Goal: Feedback & Contribution: Submit feedback/report problem

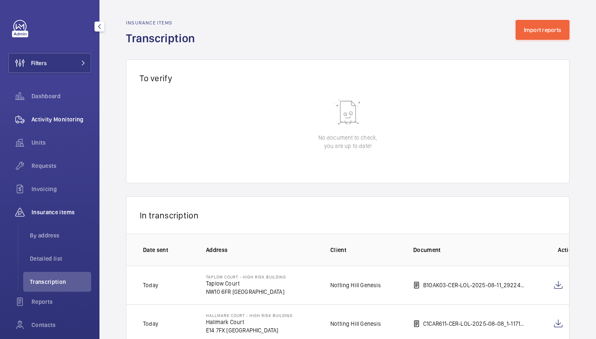
click at [59, 117] on span "Activity Monitoring" at bounding box center [62, 119] width 60 height 8
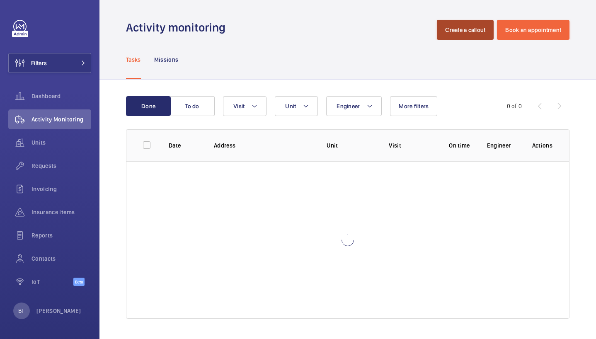
click at [455, 34] on button "Create a callout" at bounding box center [465, 30] width 57 height 20
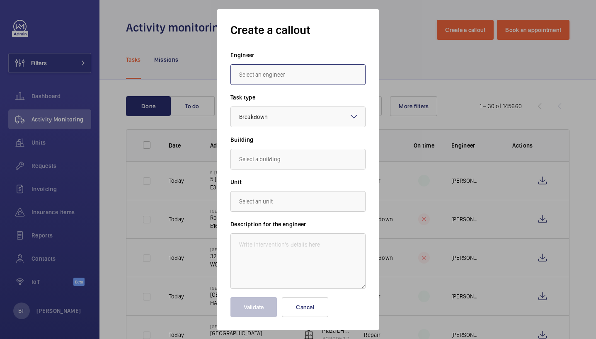
click at [282, 75] on input "text" at bounding box center [298, 74] width 135 height 21
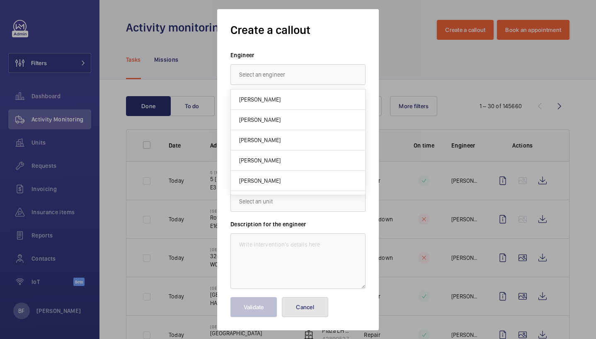
click at [318, 306] on button "Cancel" at bounding box center [305, 307] width 46 height 20
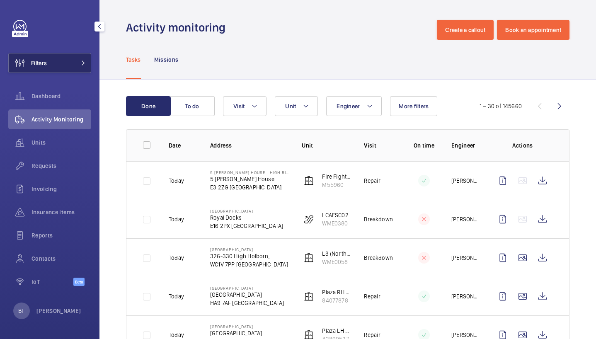
click at [52, 60] on button "Filters" at bounding box center [49, 63] width 83 height 20
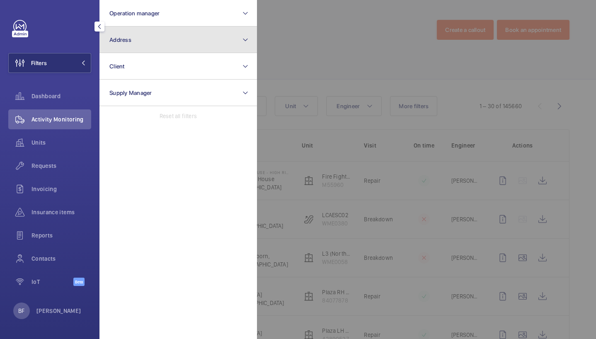
click at [191, 44] on button "Address" at bounding box center [179, 40] width 158 height 27
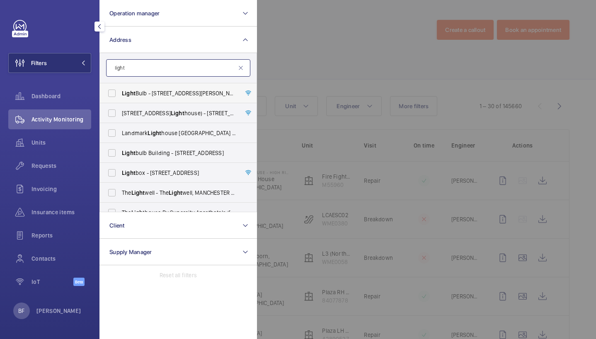
type input "light"
click at [178, 93] on span "Light Bulb - 1 Filament Walk, off Buckhold Road,, LONDON SW18 4GQ" at bounding box center [179, 93] width 114 height 8
click at [120, 93] on input "Light Bulb - 1 Filament Walk, off Buckhold Road,, LONDON SW18 4GQ" at bounding box center [112, 93] width 17 height 17
checkbox input "true"
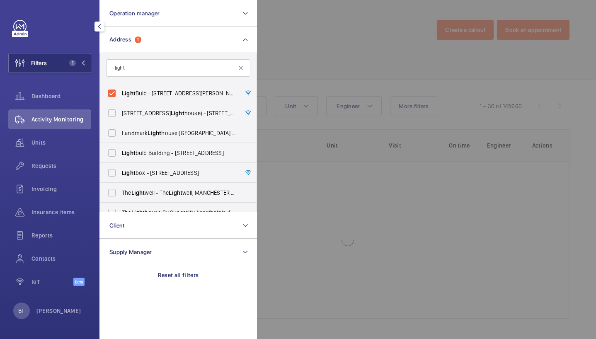
click at [345, 59] on div at bounding box center [555, 169] width 596 height 339
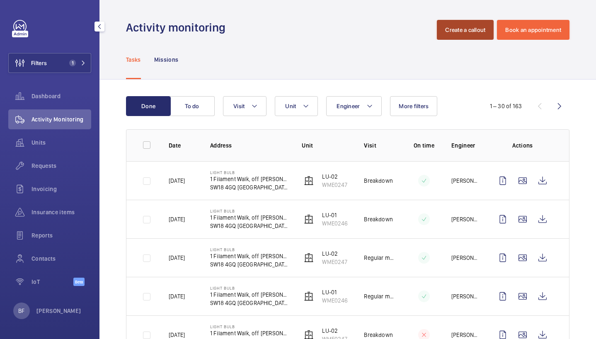
click at [459, 33] on button "Create a callout" at bounding box center [465, 30] width 57 height 20
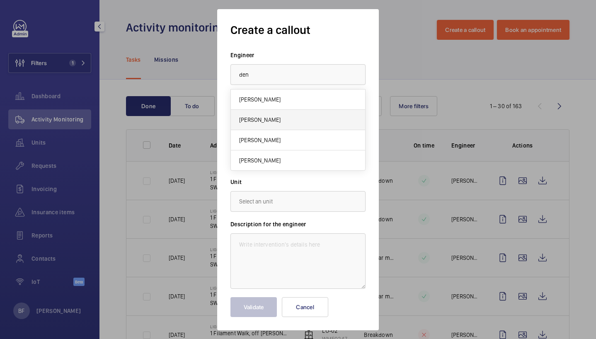
click at [281, 124] on mat-option "[PERSON_NAME]" at bounding box center [298, 120] width 134 height 20
type input "[PERSON_NAME]"
click at [292, 113] on div at bounding box center [298, 117] width 134 height 20
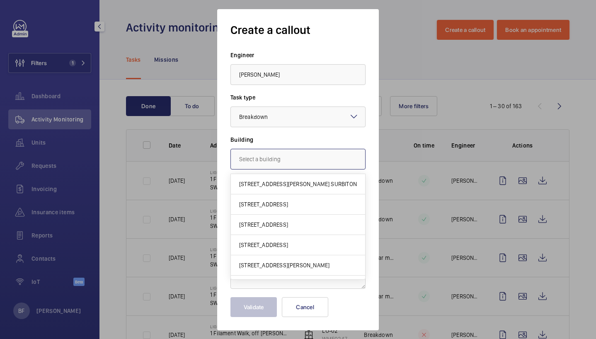
click at [289, 156] on input "text" at bounding box center [298, 159] width 135 height 21
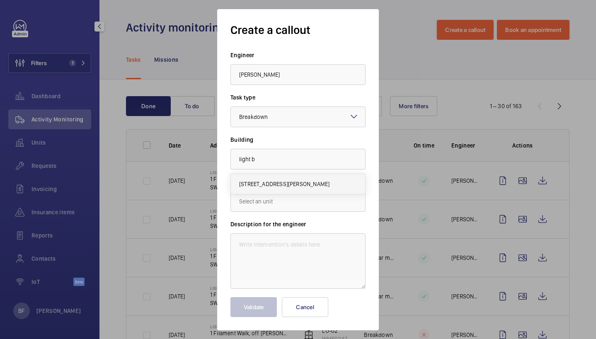
click at [282, 179] on mat-option "1 Filament Walk, off Buckhold Road,, SW18 4GQ LONDON" at bounding box center [298, 184] width 134 height 20
type input "1 Filament Walk, off Buckhold Road,, SW18 4GQ LONDON"
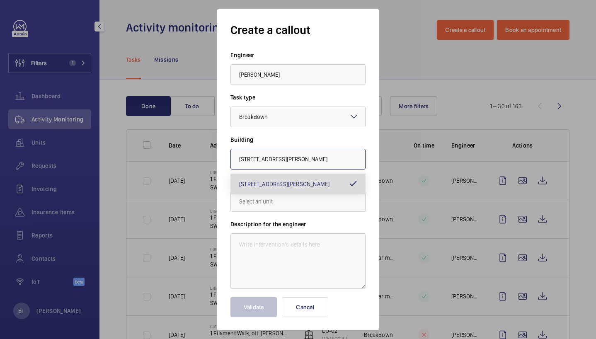
scroll to position [0, 19]
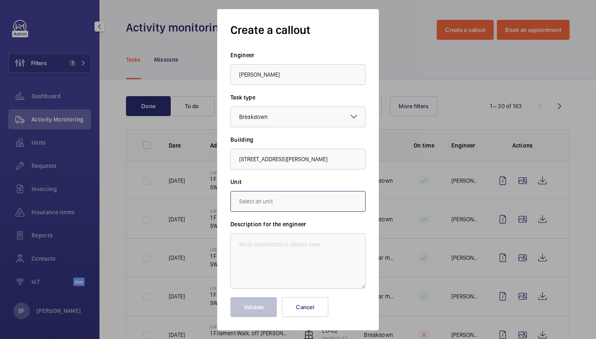
click at [300, 209] on input "text" at bounding box center [298, 201] width 135 height 21
click at [284, 217] on mat-option "WME0246 - LU-01" at bounding box center [298, 226] width 134 height 20
type input "WME0246 - LU-01"
click at [283, 248] on textarea at bounding box center [298, 261] width 135 height 56
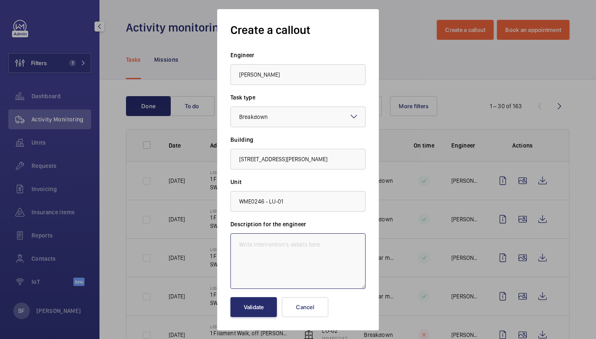
click at [249, 248] on textarea at bounding box center [298, 261] width 135 height 56
paste textarea "Summary: Lift button L1 showing down instead of up on the Ground Floor Descript…"
click at [324, 253] on textarea "Summary: Lift button L1 is showing down instead of up on the Ground Floor Descr…" at bounding box center [298, 261] width 135 height 56
click at [267, 245] on textarea "Summary: Lift button L1 is showing down instead of up on the Ground Floor. Desc…" at bounding box center [298, 261] width 135 height 56
click at [269, 245] on textarea "Lift button L1 is showing down instead of up on the Ground Floor. Description: …" at bounding box center [298, 261] width 135 height 56
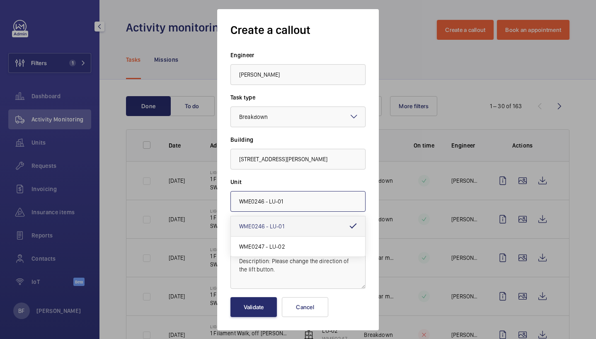
drag, startPoint x: 284, startPoint y: 202, endPoint x: 268, endPoint y: 202, distance: 16.2
click at [268, 202] on input "WME0246 - LU-01" at bounding box center [298, 201] width 135 height 21
click at [270, 282] on textarea "Lift button L1 is showing down instead of up on the Ground Floor. Description: …" at bounding box center [298, 261] width 135 height 56
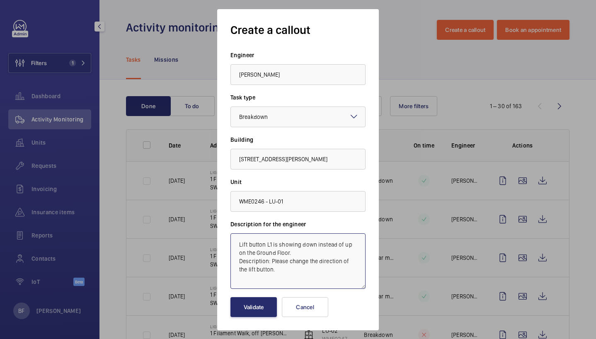
drag, startPoint x: 272, startPoint y: 245, endPoint x: 267, endPoint y: 244, distance: 4.6
click at [267, 244] on textarea "Lift button L1 is showing down instead of up on the Ground Floor. Description: …" at bounding box center [298, 261] width 135 height 56
paste textarea "U-0"
drag, startPoint x: 271, startPoint y: 260, endPoint x: 240, endPoint y: 262, distance: 31.1
click at [240, 262] on textarea "Lift button LU-01 is showing down instead of up on the Ground Floor. Descriptio…" at bounding box center [298, 261] width 135 height 56
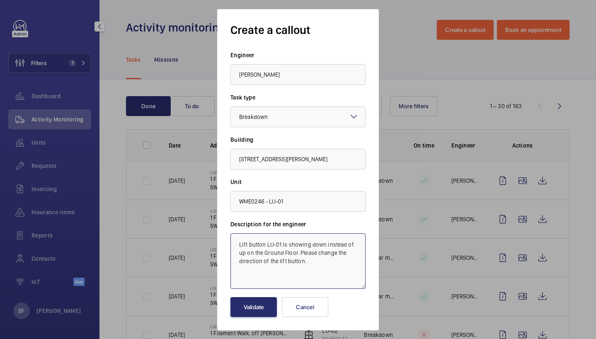
click at [240, 245] on textarea "Lift button LU-01 is showing down instead of up on the Ground Floor. Please cha…" at bounding box center [298, 261] width 135 height 56
paste textarea "Job #348866"
type textarea "Job #348866 - Lift button LU-01 is showing down instead of up on the Ground Flo…"
click at [261, 307] on button "Validate" at bounding box center [254, 307] width 46 height 20
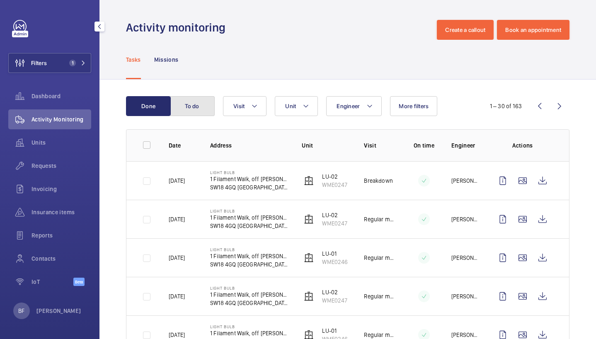
click at [193, 108] on button "To do" at bounding box center [192, 106] width 45 height 20
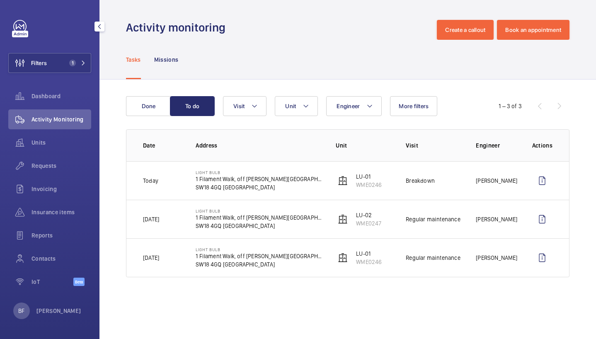
click at [72, 51] on div "Filters 1 Dashboard Activity Monitoring Units Requests Invoicing Insurance item…" at bounding box center [49, 157] width 83 height 275
click at [77, 61] on span "1" at bounding box center [76, 63] width 20 height 7
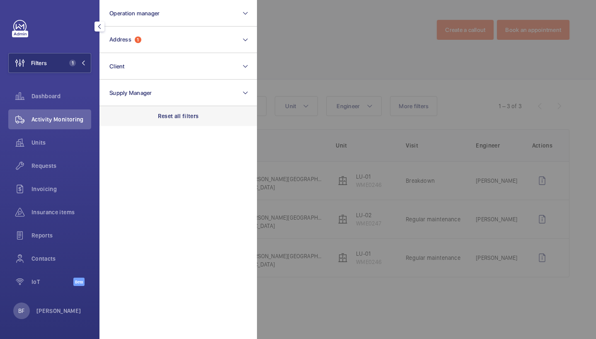
click at [194, 115] on p "Reset all filters" at bounding box center [178, 116] width 41 height 8
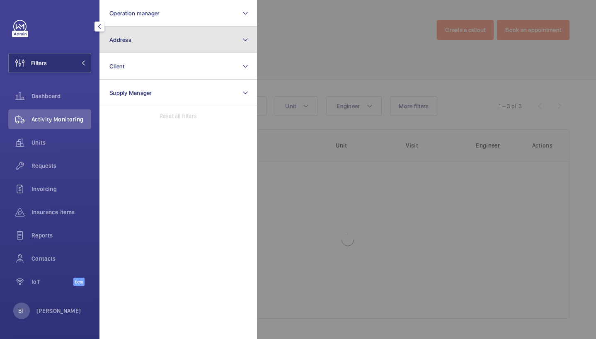
click at [176, 42] on button "Address" at bounding box center [179, 40] width 158 height 27
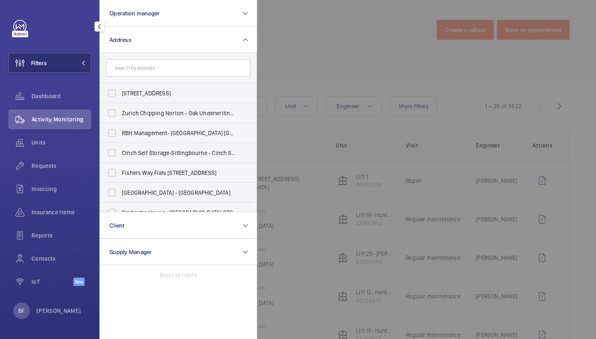
click at [189, 72] on input "text" at bounding box center [178, 67] width 144 height 17
click at [389, 64] on div at bounding box center [555, 169] width 596 height 339
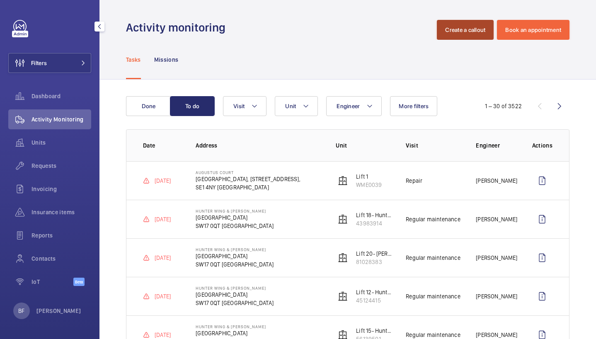
click at [477, 30] on button "Create a callout" at bounding box center [465, 30] width 57 height 20
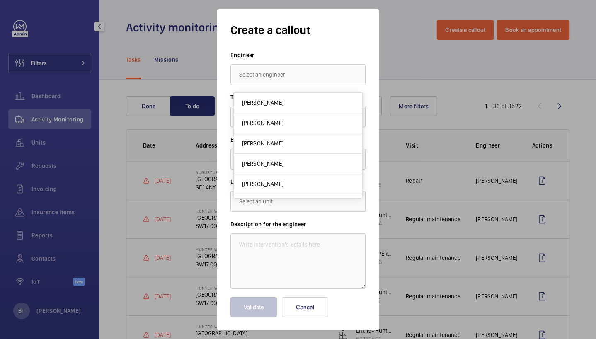
click at [276, 122] on span "[PERSON_NAME]" at bounding box center [262, 123] width 41 height 8
type input "[PERSON_NAME]"
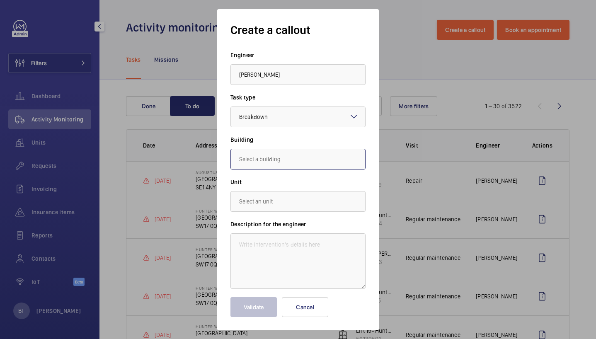
click at [296, 156] on input "text" at bounding box center [298, 159] width 135 height 21
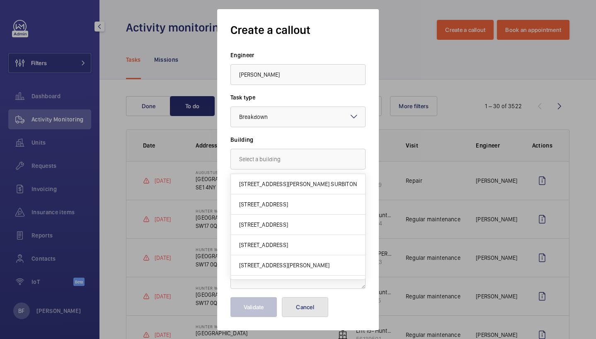
click at [328, 309] on button "Cancel" at bounding box center [305, 307] width 46 height 20
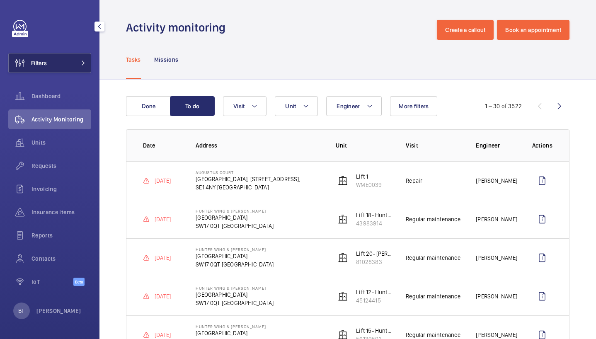
click at [74, 61] on button "Filters" at bounding box center [49, 63] width 83 height 20
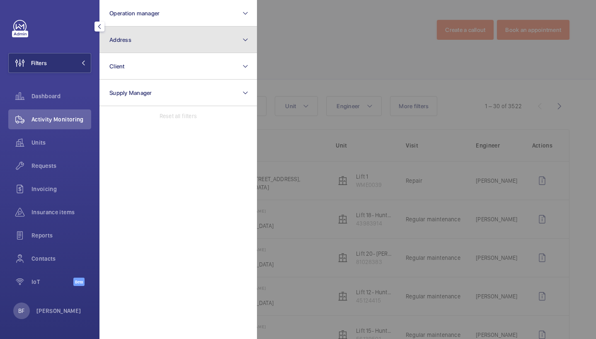
click at [191, 46] on button "Address" at bounding box center [179, 40] width 158 height 27
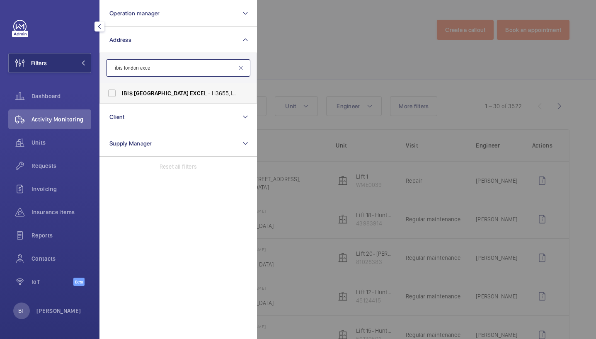
type input "ibis london exce"
click at [229, 97] on label "IBIS LONDON EXCE L - H3655, IBIS LONDON EXCE L, Royal Victoria Dock, 9 Western …" at bounding box center [172, 93] width 144 height 20
click at [120, 97] on input "IBIS LONDON EXCE L - H3655, IBIS LONDON EXCE L, Royal Victoria Dock, 9 Western …" at bounding box center [112, 93] width 17 height 17
checkbox input "true"
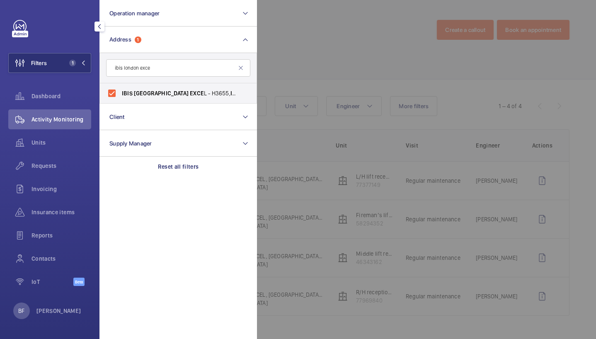
click at [313, 54] on div at bounding box center [555, 169] width 596 height 339
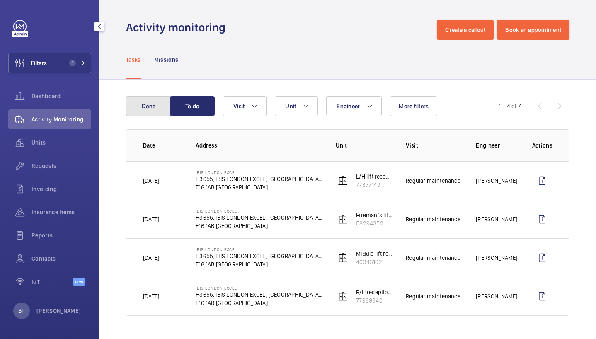
click at [153, 104] on button "Done" at bounding box center [148, 106] width 45 height 20
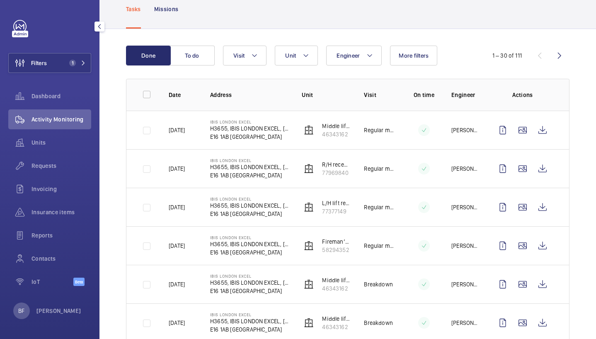
scroll to position [50, 0]
click at [291, 57] on span "Unit" at bounding box center [290, 56] width 11 height 7
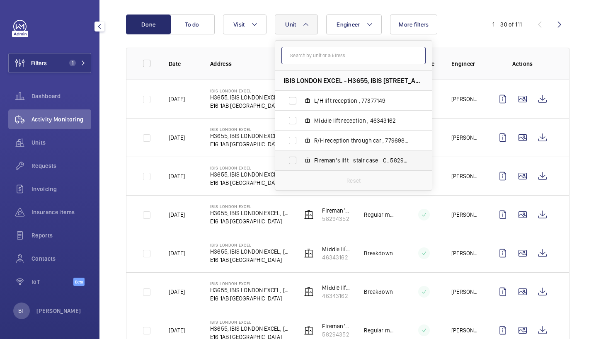
scroll to position [83, 0]
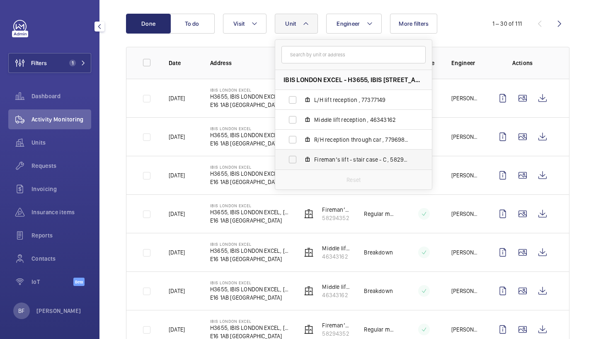
click at [329, 163] on span "Fireman’s lift - stair case - C , 58294352" at bounding box center [362, 159] width 96 height 8
click at [301, 163] on input "Fireman’s lift - stair case - C , 58294352" at bounding box center [292, 159] width 17 height 17
checkbox input "true"
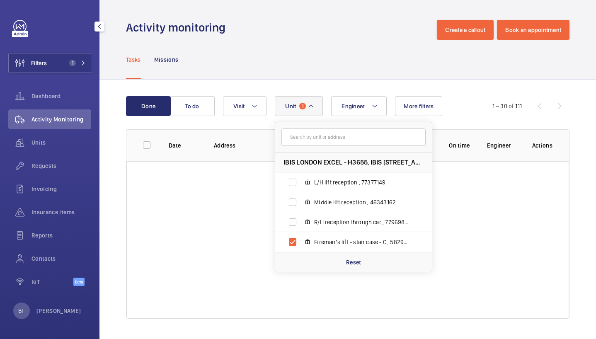
click at [321, 36] on div "Activity monitoring Create a callout Book an appointment" at bounding box center [348, 30] width 444 height 20
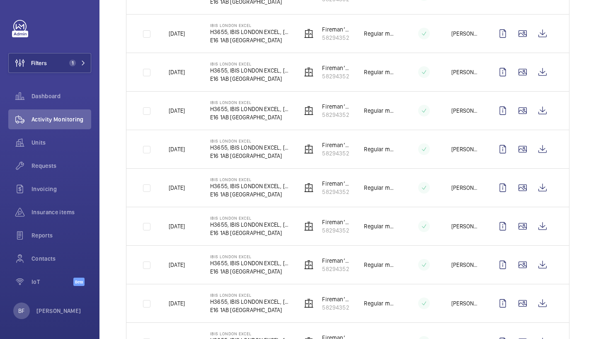
scroll to position [420, 0]
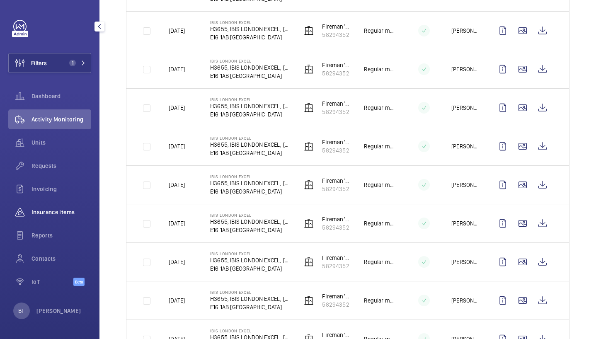
click at [53, 210] on span "Insurance items" at bounding box center [62, 212] width 60 height 8
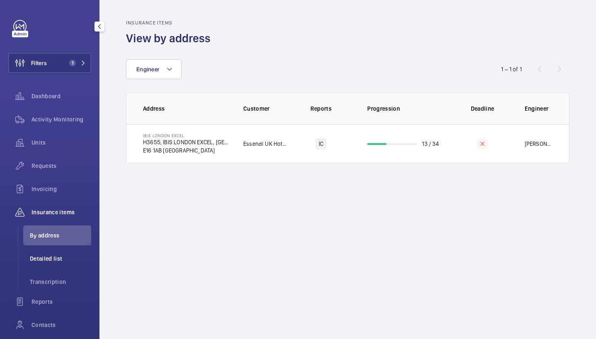
click at [48, 261] on span "Detailed list" at bounding box center [60, 259] width 61 height 8
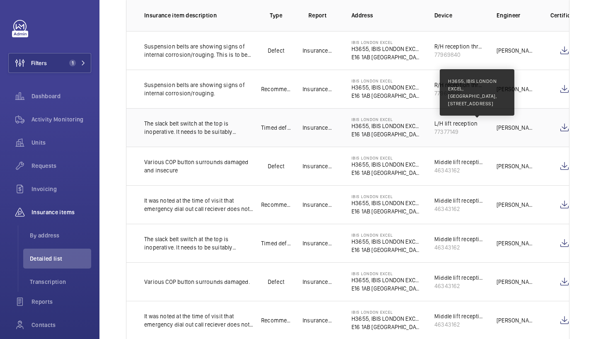
scroll to position [0, 127]
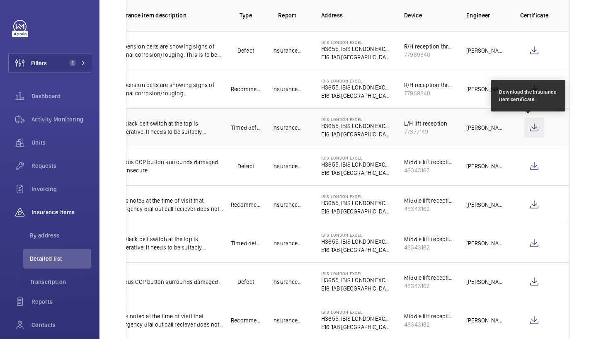
click at [525, 131] on wm-front-icon-button at bounding box center [535, 128] width 20 height 20
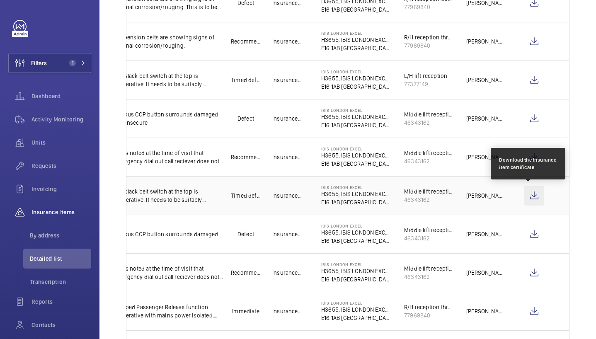
click at [527, 198] on wm-front-icon-button at bounding box center [535, 196] width 20 height 20
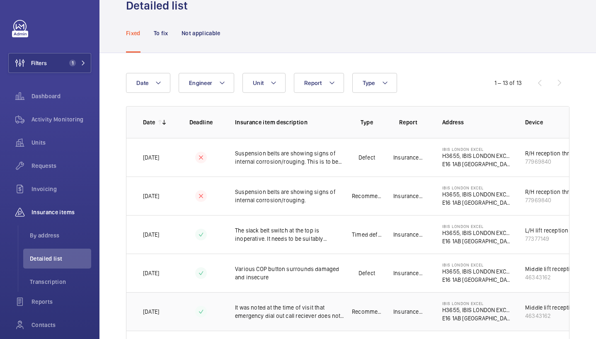
scroll to position [43, 0]
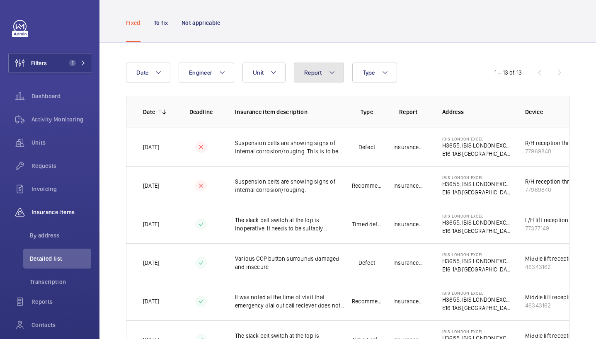
click at [327, 76] on button "Report" at bounding box center [319, 73] width 50 height 20
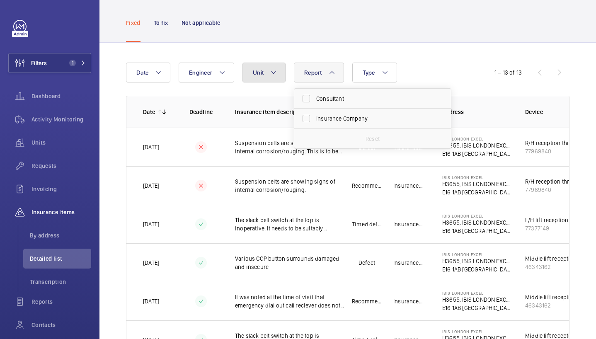
click at [262, 73] on span "Unit" at bounding box center [258, 72] width 11 height 7
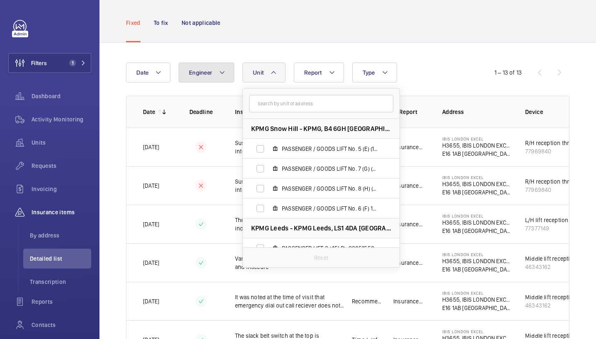
click at [194, 76] on button "Engineer" at bounding box center [207, 73] width 56 height 20
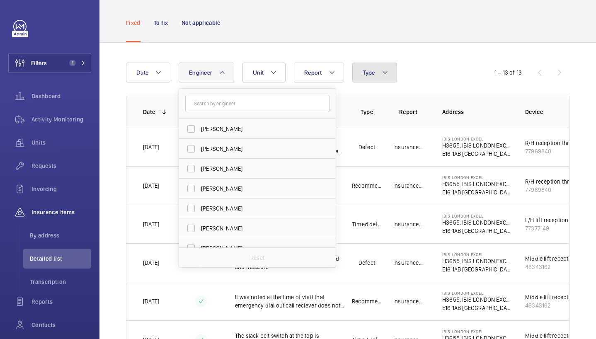
click at [396, 73] on button "Type" at bounding box center [374, 73] width 45 height 20
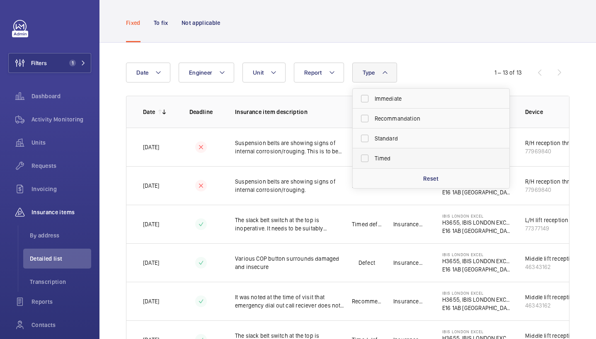
click at [399, 155] on span "Timed" at bounding box center [432, 158] width 114 height 8
click at [373, 155] on input "Timed" at bounding box center [365, 158] width 17 height 17
checkbox input "true"
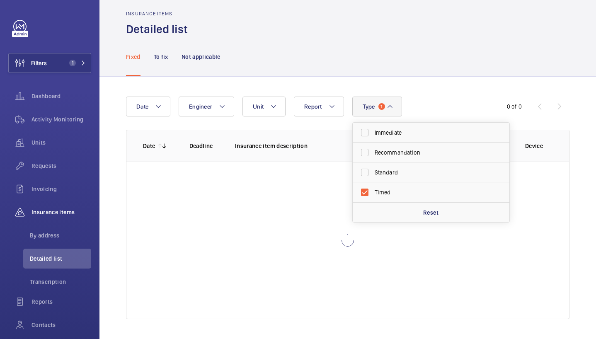
click at [351, 32] on div "Insurance items Detailed list" at bounding box center [348, 24] width 444 height 26
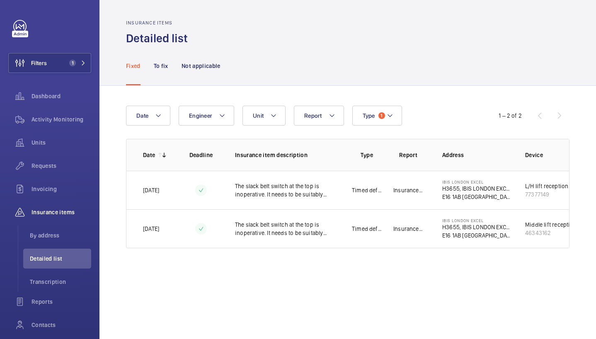
scroll to position [0, 0]
click at [373, 124] on button "Type 1" at bounding box center [377, 116] width 50 height 20
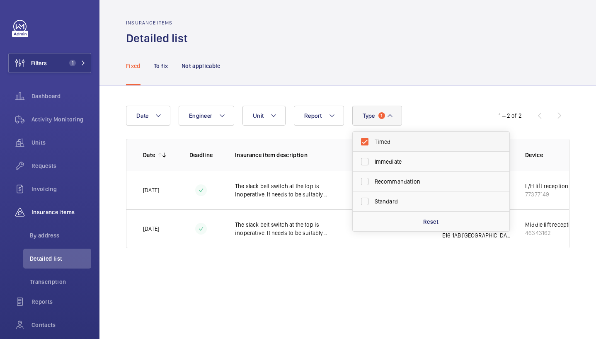
click at [376, 138] on span "Timed" at bounding box center [432, 142] width 114 height 8
click at [373, 138] on input "Timed" at bounding box center [365, 142] width 17 height 17
checkbox input "false"
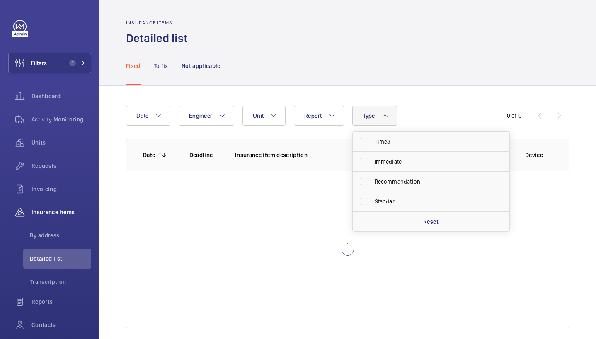
click at [436, 108] on div "Date Engineer Unit Report Type Timed Immediate Recommandation Standard Reset" at bounding box center [298, 116] width 344 height 20
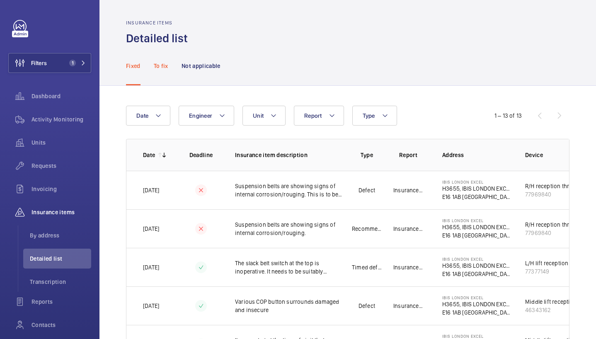
click at [159, 63] on p "To fix" at bounding box center [161, 66] width 15 height 8
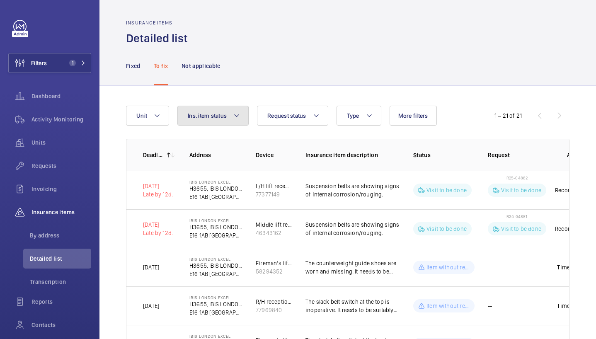
click at [227, 118] on button "Ins. item status" at bounding box center [212, 116] width 71 height 20
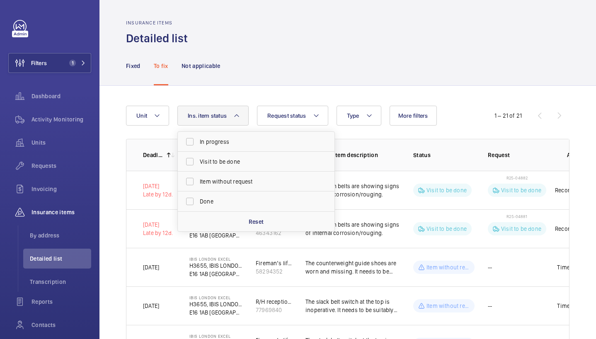
click at [284, 77] on div "Fixed To fix Not applicable" at bounding box center [348, 65] width 444 height 39
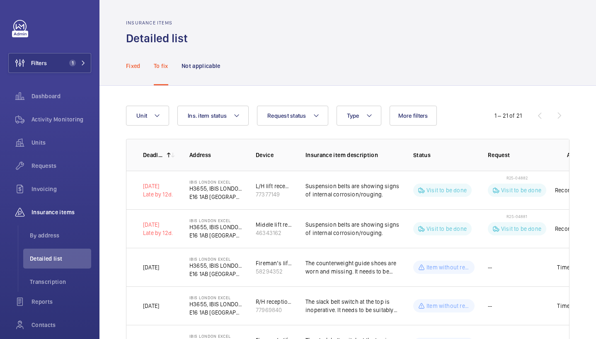
click at [133, 64] on p "Fixed" at bounding box center [133, 66] width 15 height 8
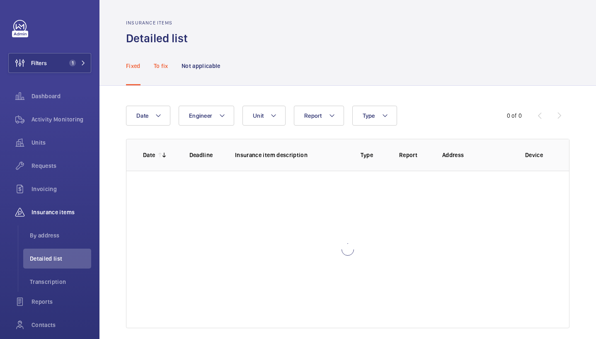
click at [166, 69] on p "To fix" at bounding box center [161, 66] width 15 height 8
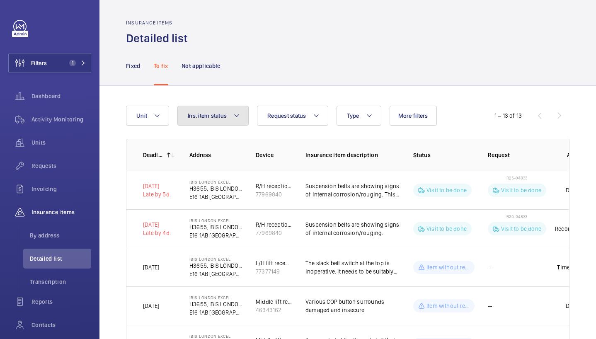
click at [239, 118] on mat-icon at bounding box center [236, 116] width 7 height 10
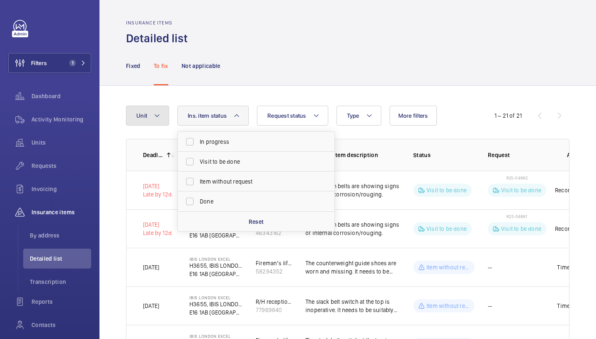
click at [160, 116] on mat-icon at bounding box center [157, 116] width 7 height 10
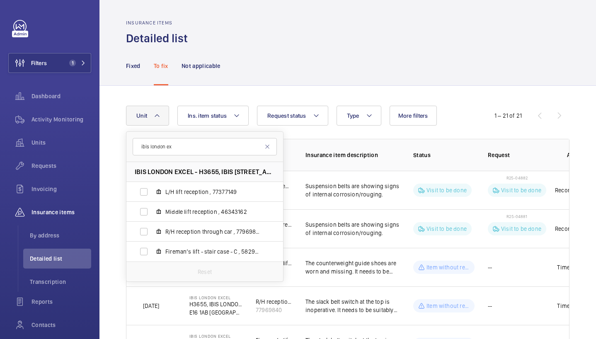
type input "ibis london ex"
click at [180, 236] on label "R/H reception through car , 77969840" at bounding box center [197, 232] width 143 height 20
click at [152, 236] on input "R/H reception through car , 77969840" at bounding box center [144, 231] width 17 height 17
checkbox input "true"
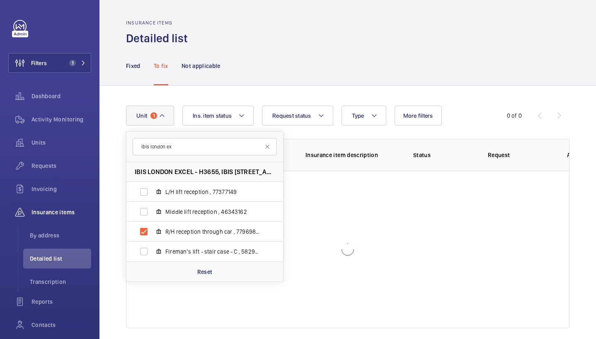
click at [324, 77] on div "Fixed To fix Not applicable" at bounding box center [348, 65] width 444 height 39
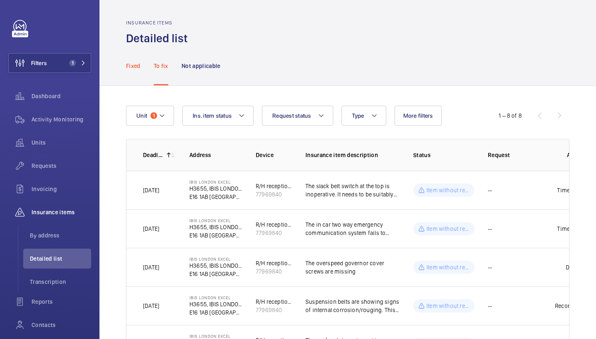
click at [140, 65] on p "Fixed" at bounding box center [133, 66] width 15 height 8
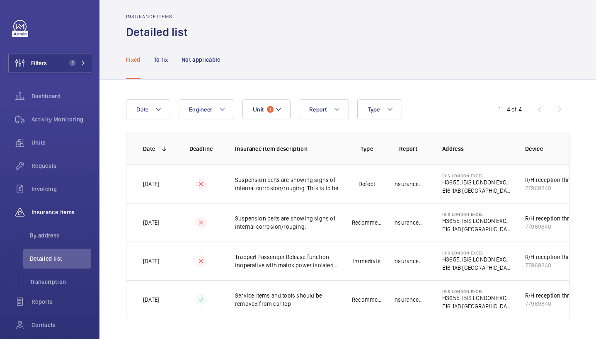
scroll to position [12, 0]
click at [185, 57] on p "Not applicable" at bounding box center [201, 60] width 39 height 8
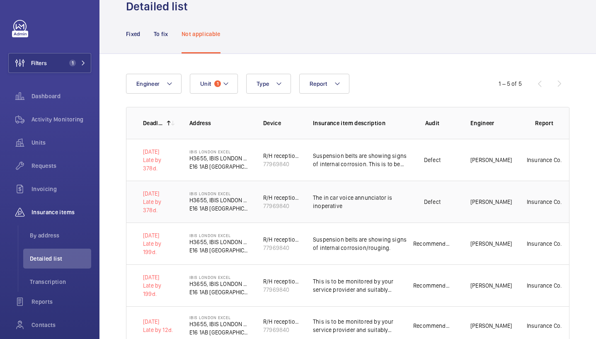
scroll to position [51, 0]
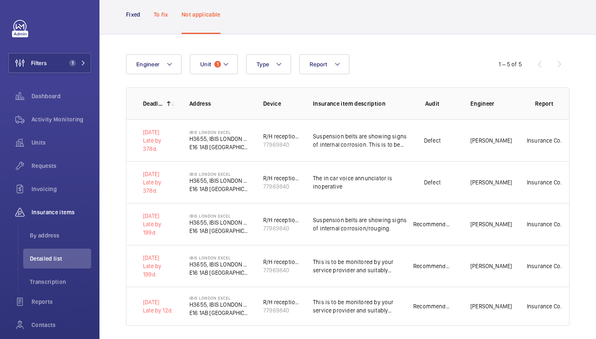
click at [161, 13] on p "To fix" at bounding box center [161, 14] width 15 height 8
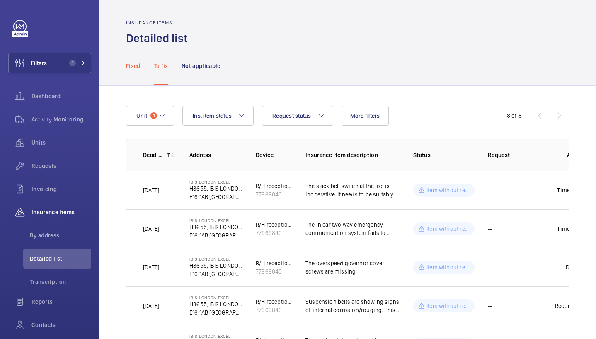
click at [132, 67] on p "Fixed" at bounding box center [133, 66] width 15 height 8
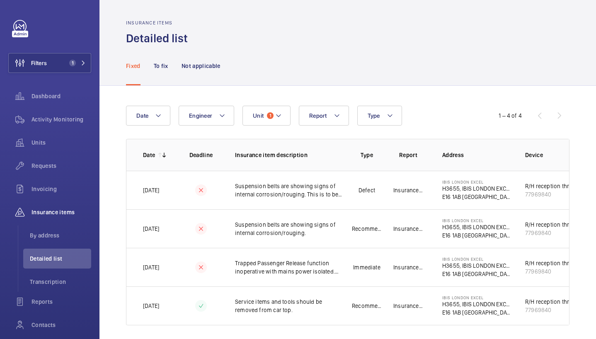
click at [327, 333] on div "Date Engineer Unit 1 Report Type 1 – 4 of 4 Date Deadline Insurance item descri…" at bounding box center [348, 216] width 497 height 260
click at [257, 125] on button "Unit 1" at bounding box center [267, 116] width 48 height 20
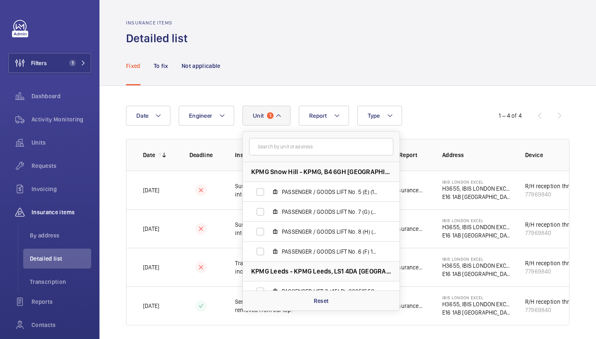
click at [280, 146] on input "text" at bounding box center [321, 146] width 144 height 17
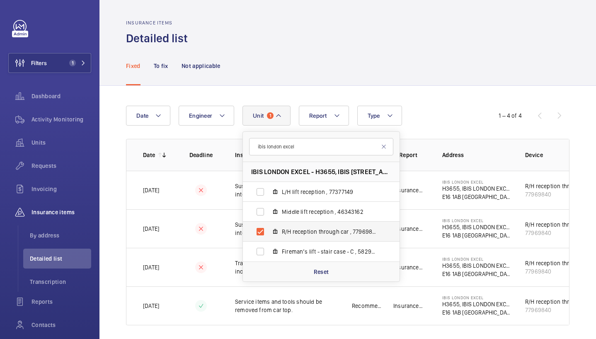
type input "ibis london excel"
click at [261, 232] on label "R/H reception through car , 77969840" at bounding box center [314, 232] width 143 height 20
click at [261, 232] on input "R/H reception through car , 77969840" at bounding box center [260, 231] width 17 height 17
checkbox input "false"
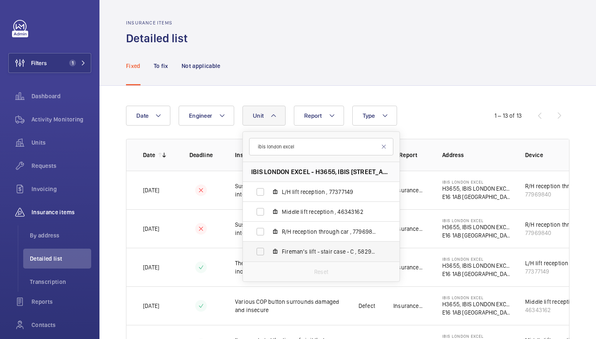
click at [305, 251] on span "Fireman’s lift - stair case - C , 58294352" at bounding box center [330, 252] width 96 height 8
click at [269, 251] on input "Fireman’s lift - stair case - C , 58294352" at bounding box center [260, 251] width 17 height 17
checkbox input "true"
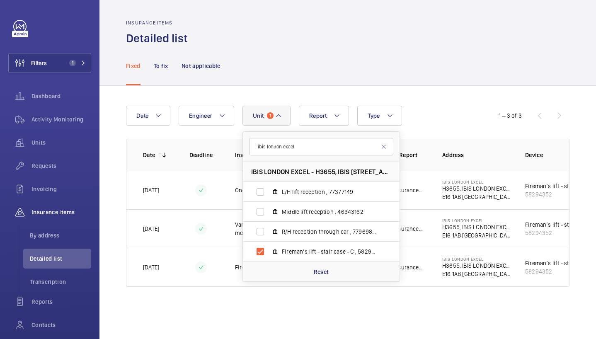
click at [440, 73] on div "Fixed To fix Not applicable" at bounding box center [348, 65] width 444 height 39
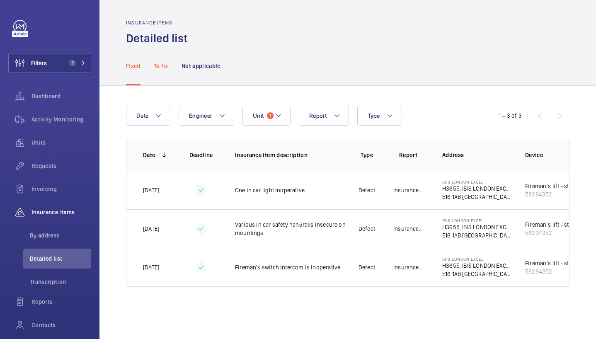
click at [163, 63] on p "To fix" at bounding box center [161, 66] width 15 height 8
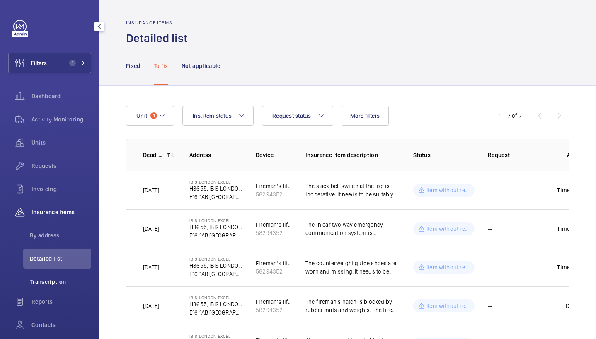
click at [53, 277] on li "Transcription" at bounding box center [57, 282] width 68 height 20
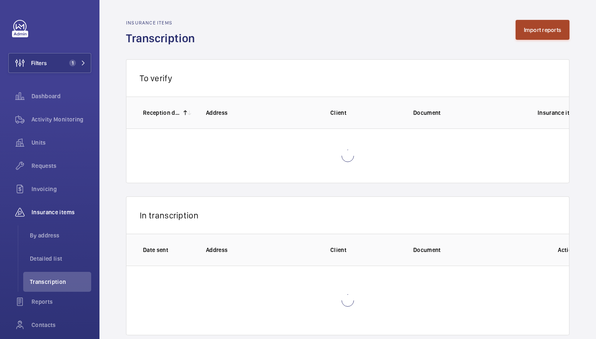
click at [547, 36] on button "Import reports" at bounding box center [543, 30] width 54 height 20
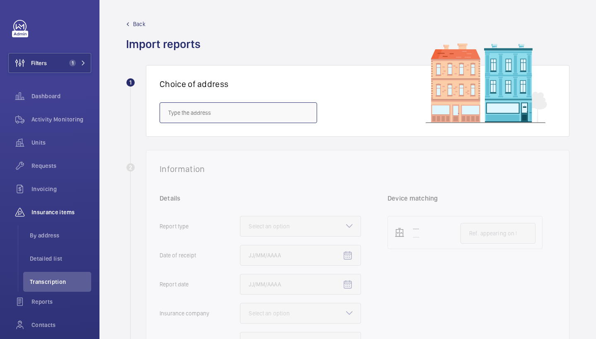
click at [287, 110] on input "text" at bounding box center [239, 112] width 158 height 21
paste input "EC4M 9DT"
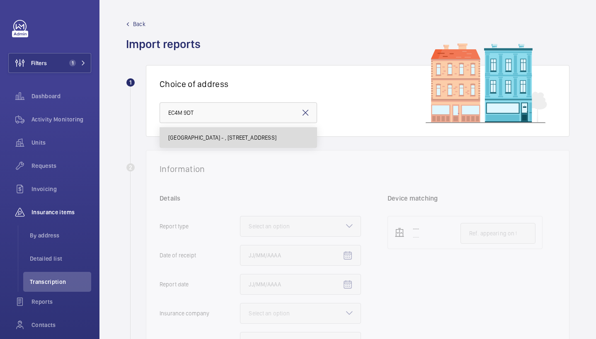
click at [251, 140] on span "[GEOGRAPHIC_DATA] - , [STREET_ADDRESS]" at bounding box center [222, 138] width 108 height 8
type input "[GEOGRAPHIC_DATA] - , [STREET_ADDRESS]"
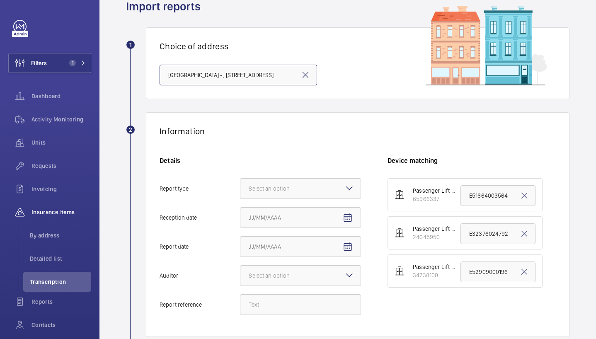
scroll to position [39, 0]
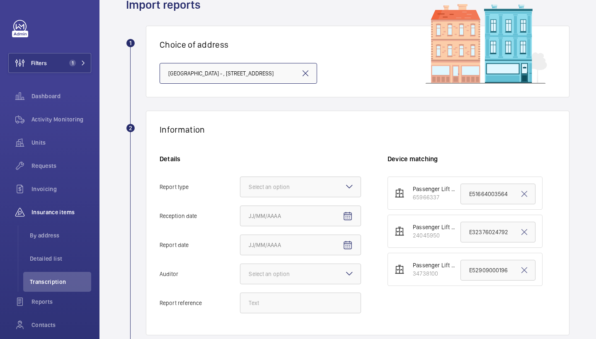
click at [262, 186] on div "Select an option" at bounding box center [280, 187] width 62 height 8
click at [240, 186] on input "Report type Select an option" at bounding box center [240, 187] width 0 height 20
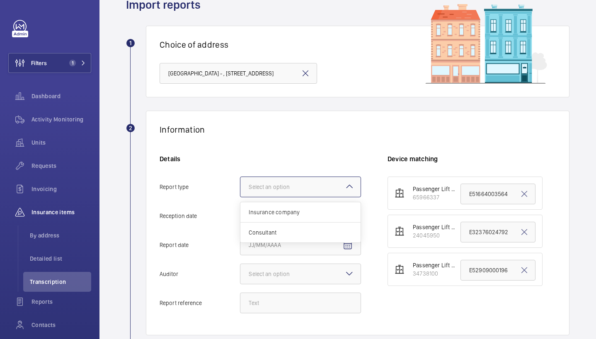
click at [296, 158] on h6 "Details" at bounding box center [261, 159] width 202 height 9
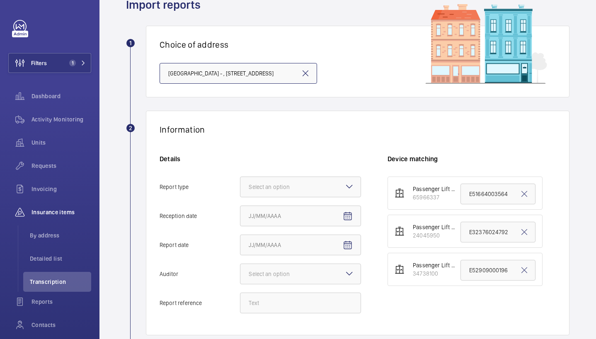
click at [304, 78] on input "[GEOGRAPHIC_DATA] - , [STREET_ADDRESS]" at bounding box center [239, 73] width 158 height 21
click at [303, 74] on mat-icon at bounding box center [306, 73] width 10 height 10
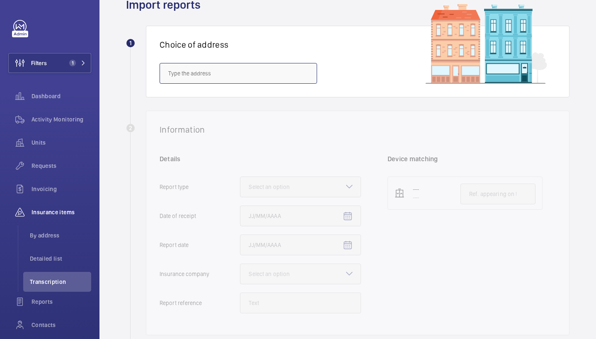
scroll to position [0, 0]
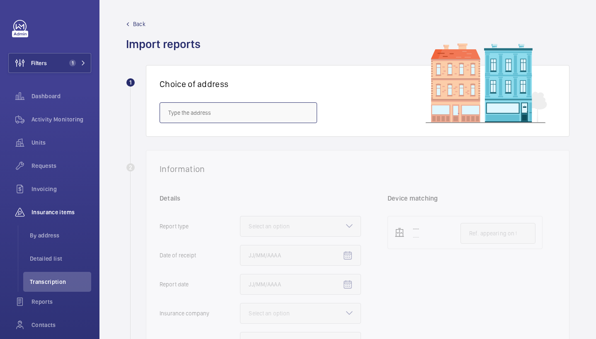
click at [210, 116] on input "text" at bounding box center [239, 112] width 158 height 21
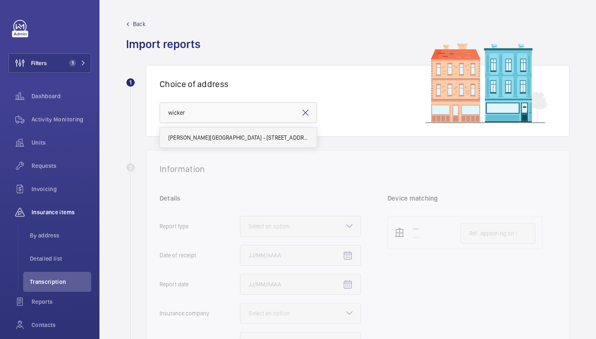
click at [230, 138] on span "[PERSON_NAME][GEOGRAPHIC_DATA] - [STREET_ADDRESS][PERSON_NAME]" at bounding box center [238, 138] width 140 height 8
type input "[PERSON_NAME][GEOGRAPHIC_DATA] - [STREET_ADDRESS][PERSON_NAME]"
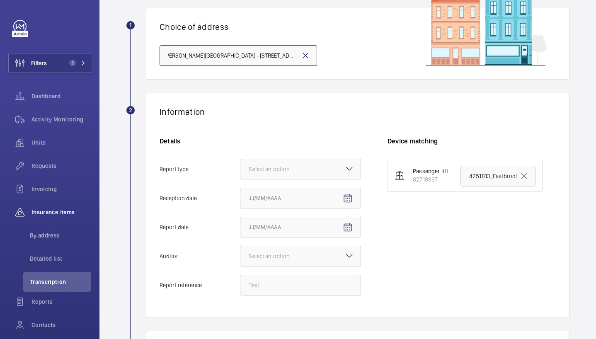
scroll to position [84, 0]
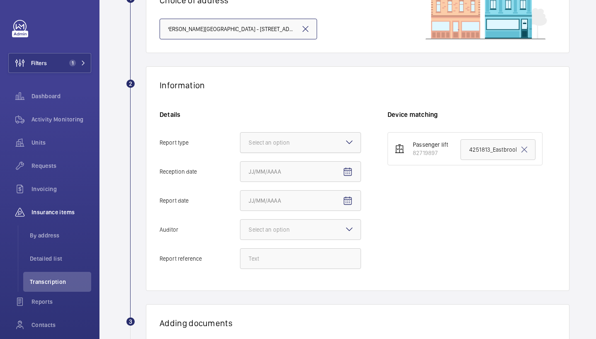
click at [293, 134] on div at bounding box center [300, 143] width 120 height 20
click at [240, 134] on input "Report type Select an option" at bounding box center [240, 143] width 0 height 20
click at [483, 148] on input "4251813_Eastbrook Village_LB1_1-9OJ56UT 100797181CPO" at bounding box center [498, 149] width 75 height 21
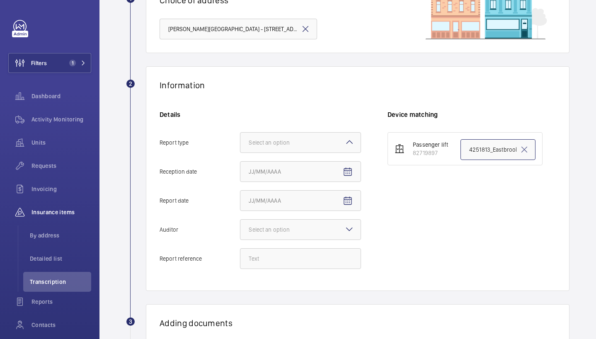
click at [483, 148] on input "4251813_Eastbrook Village_LB1_1-9OJ56UT 100797181CPO" at bounding box center [498, 149] width 75 height 21
drag, startPoint x: 485, startPoint y: 148, endPoint x: 539, endPoint y: 149, distance: 53.9
click at [539, 149] on ul "Passenger lift 82719897 4251813_Eastbrook Village_LB1_1-9OJ56UT 100797181CPO" at bounding box center [472, 148] width 168 height 33
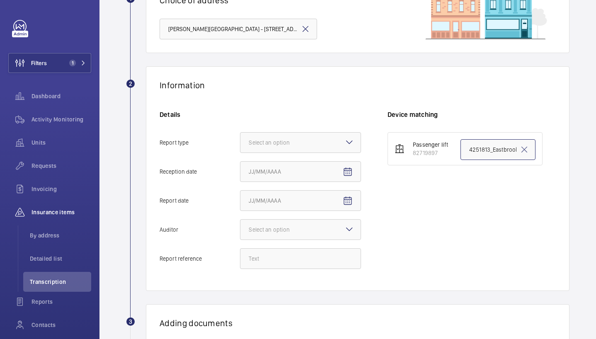
click at [506, 151] on input "4251813_Eastbrook Village_LB1_1-9OJ56UT 100797181CPO" at bounding box center [498, 149] width 75 height 21
drag, startPoint x: 482, startPoint y: 150, endPoint x: 539, endPoint y: 148, distance: 56.4
click at [539, 148] on ul "Passenger lift 82719897 4251813_Eastbrook Village_LB1_1-9OJ56UT 100797181CPO" at bounding box center [472, 148] width 168 height 33
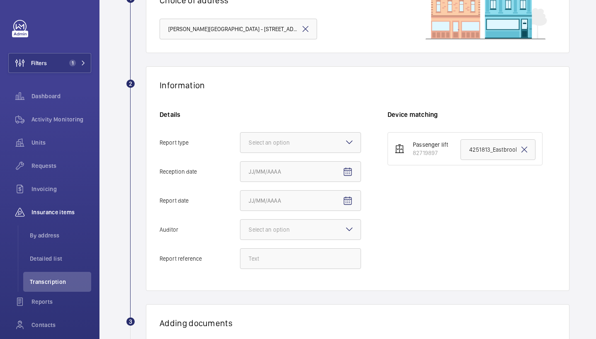
click at [520, 152] on mat-icon at bounding box center [525, 150] width 10 height 10
click at [303, 139] on div "Select an option" at bounding box center [280, 142] width 62 height 8
click at [240, 139] on input "Report type Select an option Insurance company Consultant" at bounding box center [240, 143] width 0 height 20
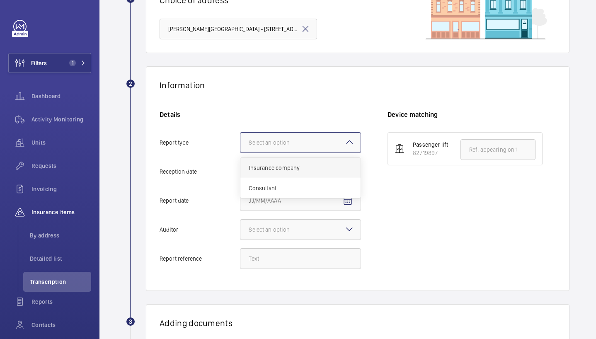
click at [306, 160] on div "Insurance company" at bounding box center [300, 168] width 120 height 20
click at [240, 153] on input "Report type Select an option Insurance company Consultant" at bounding box center [240, 143] width 0 height 20
click at [348, 172] on mat-icon "Open calendar" at bounding box center [348, 172] width 10 height 10
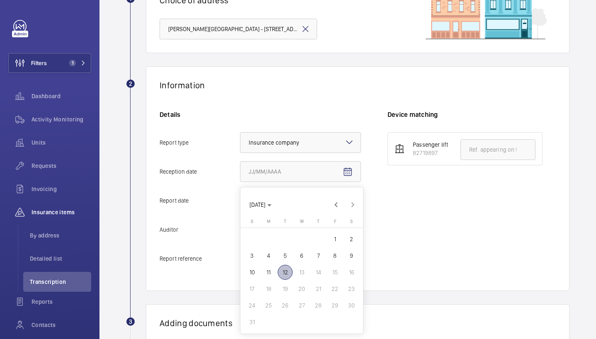
click at [285, 278] on span "12" at bounding box center [285, 272] width 15 height 15
type input "[DATE]"
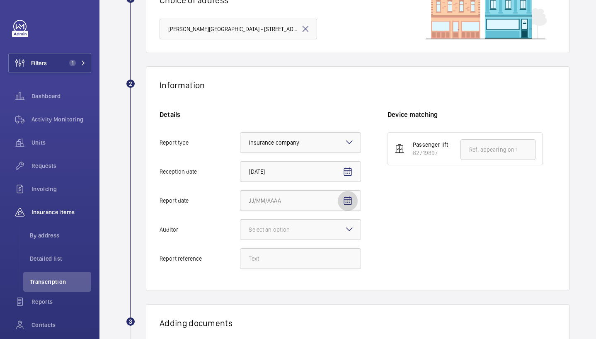
click at [347, 206] on mat-icon "Open calendar" at bounding box center [348, 201] width 10 height 10
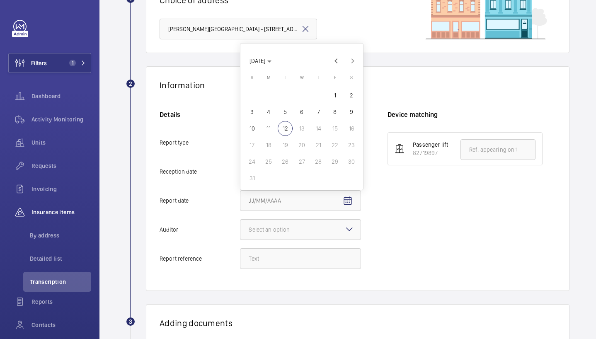
click at [263, 265] on div at bounding box center [298, 169] width 596 height 339
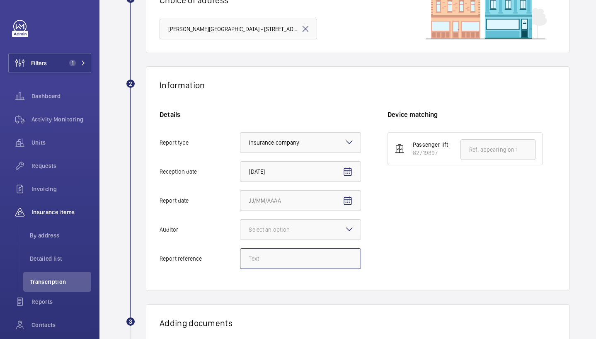
click at [259, 260] on input "Report reference" at bounding box center [300, 258] width 121 height 21
paste input "1-9NORKWC"
type input "1-9NORKWC"
click at [347, 202] on mat-icon "Open calendar" at bounding box center [348, 201] width 10 height 10
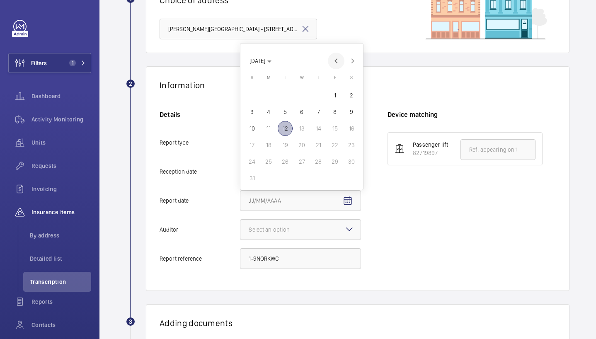
click at [338, 65] on span "Previous month" at bounding box center [336, 61] width 17 height 17
click at [337, 79] on span "Previous month" at bounding box center [336, 77] width 17 height 17
click at [332, 163] on span "27" at bounding box center [335, 161] width 15 height 15
type input "[DATE]"
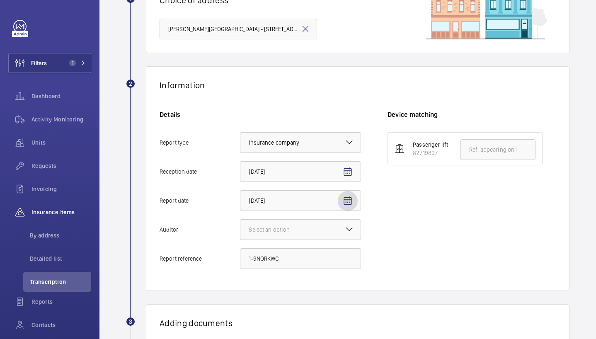
click at [325, 229] on div at bounding box center [300, 230] width 120 height 20
click at [240, 229] on input "Auditor Select an option" at bounding box center [240, 230] width 0 height 20
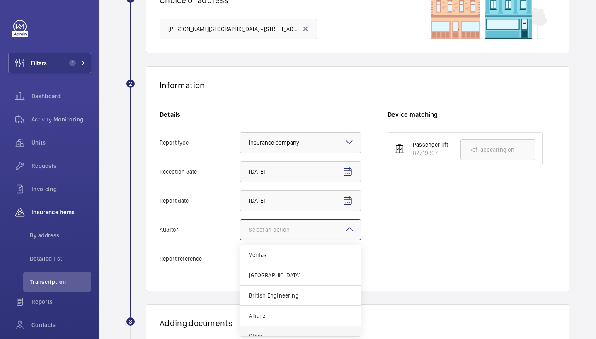
click at [269, 331] on div "Other" at bounding box center [300, 336] width 120 height 20
click at [240, 240] on input "Auditor Select an option Veritas Zurich British Engineering Allianz Other" at bounding box center [240, 230] width 0 height 20
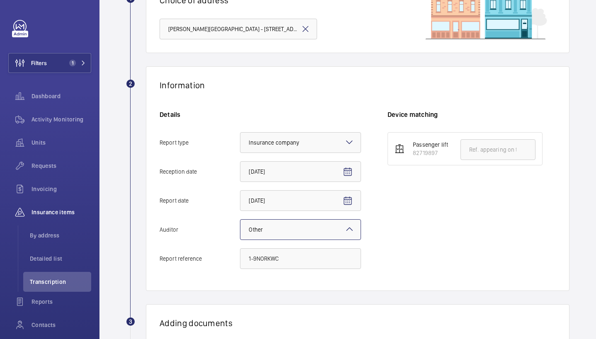
click at [291, 236] on div at bounding box center [300, 230] width 120 height 20
click at [240, 236] on input "Auditor Select an option × Other ×" at bounding box center [240, 230] width 0 height 20
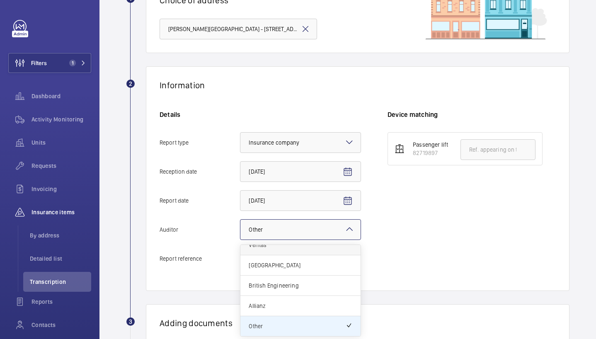
click at [279, 253] on div "Veritas" at bounding box center [300, 245] width 120 height 20
click at [240, 240] on input "Auditor Select an option × Other × Veritas Zurich British Engineering Allianz O…" at bounding box center [240, 230] width 0 height 20
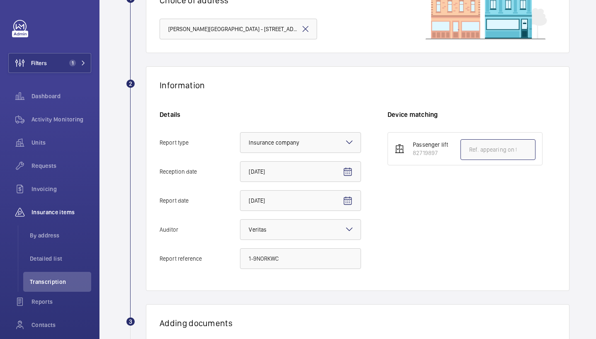
click at [481, 147] on input "text" at bounding box center [498, 149] width 75 height 21
paste input "1-9NORKWC"
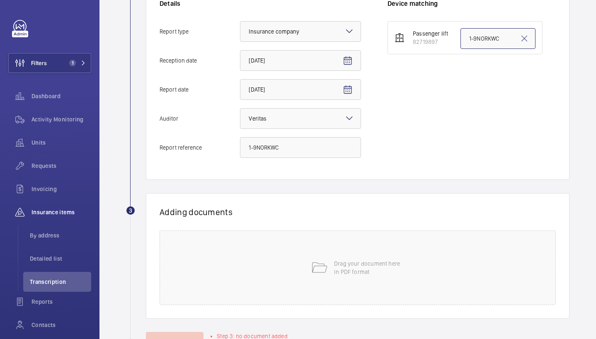
scroll to position [228, 0]
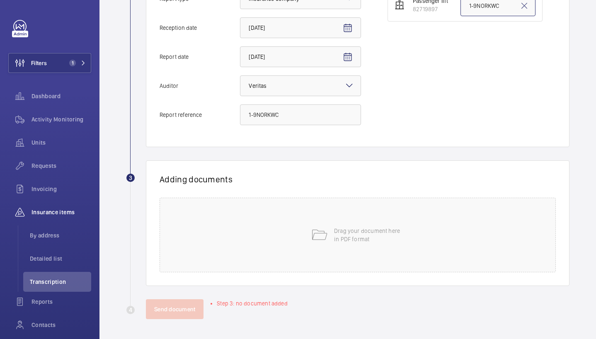
type input "1-9NORKWC"
click at [404, 209] on div "Drag your document here in PDF format" at bounding box center [358, 235] width 396 height 75
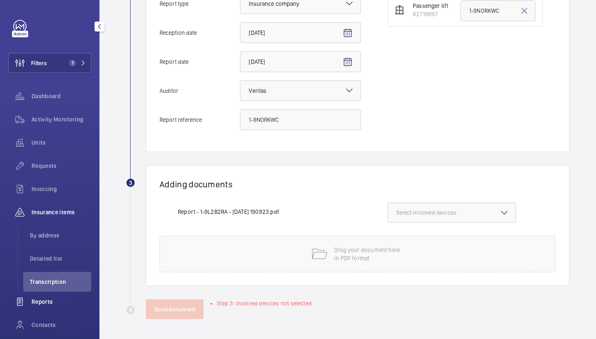
scroll to position [223, 0]
click at [537, 218] on wm-front-icon-button at bounding box center [539, 213] width 20 height 20
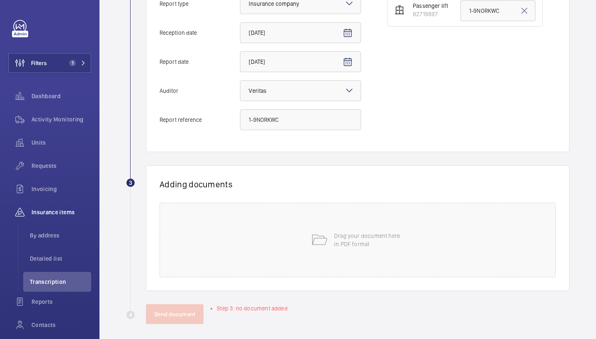
scroll to position [228, 0]
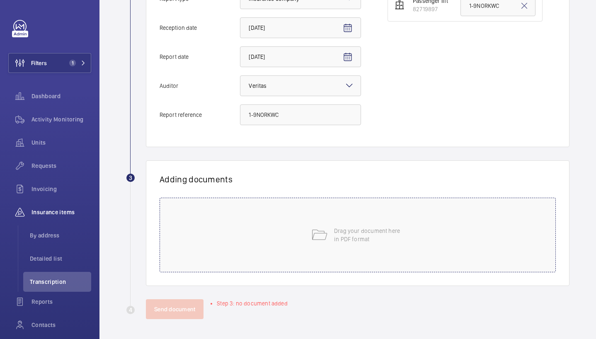
click at [452, 201] on div "Drag your document here in PDF format" at bounding box center [358, 235] width 396 height 75
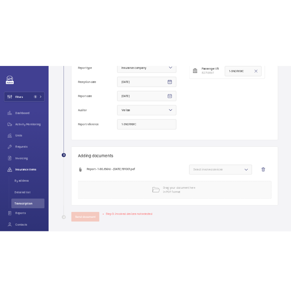
scroll to position [223, 0]
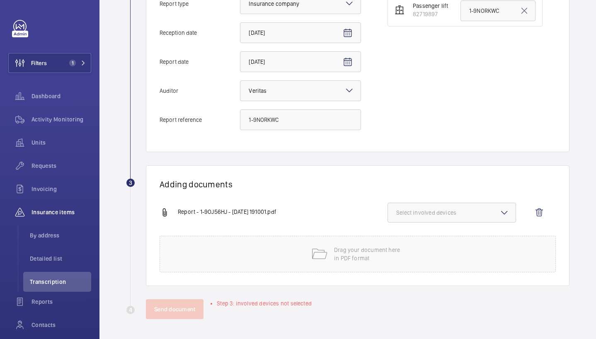
click at [492, 204] on button "Select involved devices" at bounding box center [452, 213] width 129 height 20
click at [429, 237] on span "82719897" at bounding box center [452, 239] width 85 height 8
click at [408, 237] on input "82719897" at bounding box center [400, 239] width 17 height 17
checkbox input "true"
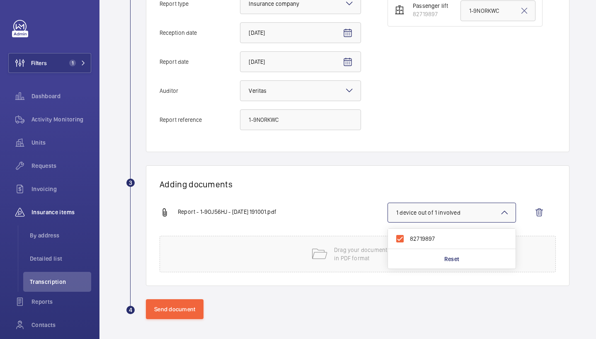
click at [313, 212] on div "Report - 1-9OJ56HJ - [DATE] 191001.pdf" at bounding box center [274, 213] width 228 height 10
click at [534, 209] on wm-front-icon-button at bounding box center [539, 213] width 20 height 20
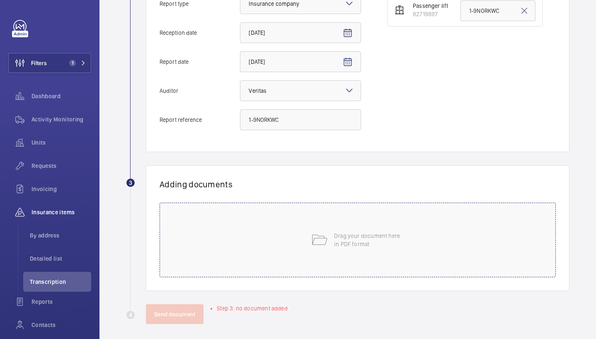
click at [351, 225] on div "Drag your document here in PDF format" at bounding box center [358, 240] width 396 height 75
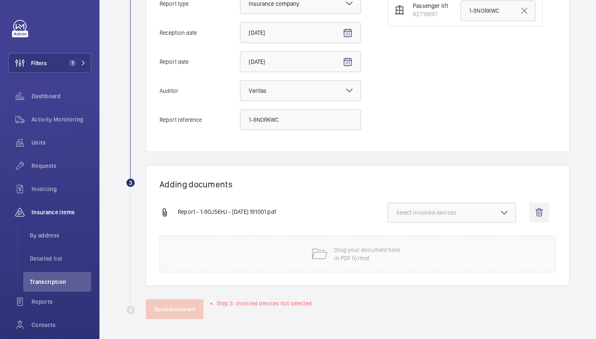
click at [529, 215] on wm-front-icon-button at bounding box center [539, 213] width 20 height 20
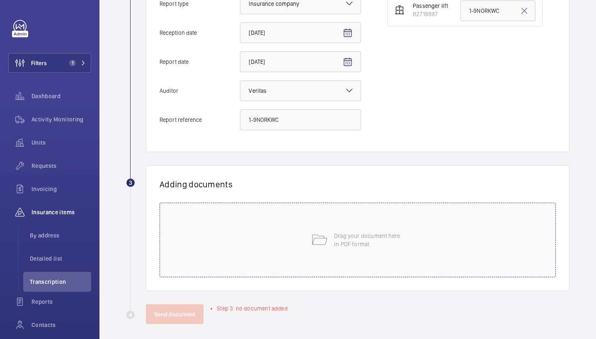
click at [457, 222] on div "Drag your document here in PDF format" at bounding box center [358, 240] width 396 height 75
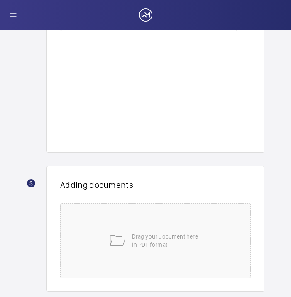
scroll to position [467, 0]
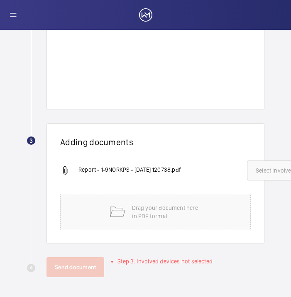
click at [276, 174] on button "Select involved devices" at bounding box center [286, 170] width 78 height 20
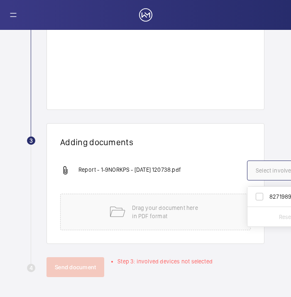
click at [274, 192] on span "82719897" at bounding box center [286, 196] width 34 height 8
click at [267, 191] on input "82719897" at bounding box center [259, 196] width 17 height 17
checkbox input "true"
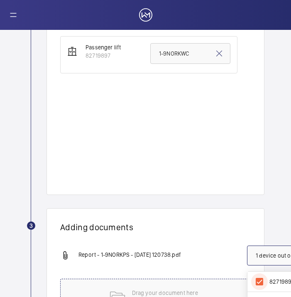
scroll to position [468, 0]
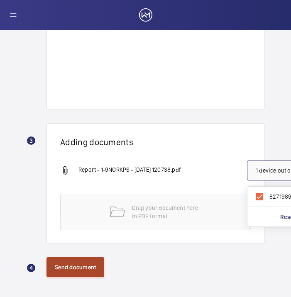
click at [75, 261] on button "Send document" at bounding box center [75, 267] width 58 height 20
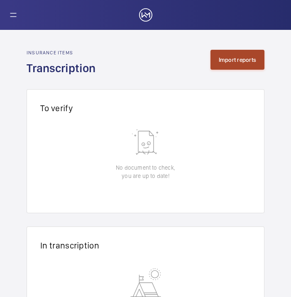
click at [243, 56] on button "Import reports" at bounding box center [237, 60] width 54 height 20
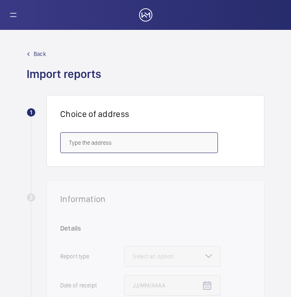
click at [94, 145] on input "text" at bounding box center [139, 142] width 158 height 21
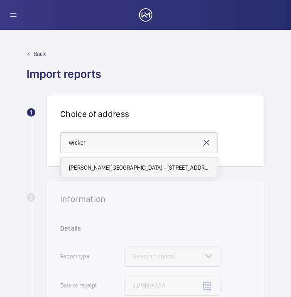
click at [102, 172] on mat-option "[PERSON_NAME][GEOGRAPHIC_DATA] - [STREET_ADDRESS][PERSON_NAME]" at bounding box center [139, 168] width 157 height 20
type input "[PERSON_NAME][GEOGRAPHIC_DATA] - [STREET_ADDRESS][PERSON_NAME]"
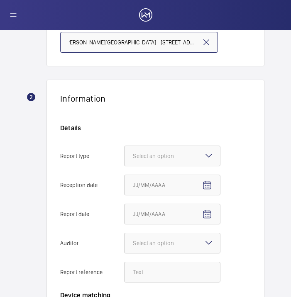
scroll to position [104, 0]
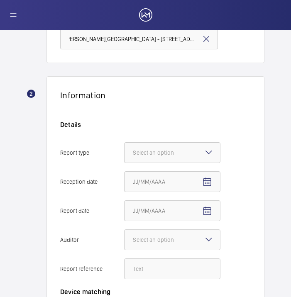
click at [207, 151] on mat-icon at bounding box center [209, 152] width 10 height 10
click at [124, 151] on input "Report type Select an option" at bounding box center [124, 153] width 0 height 20
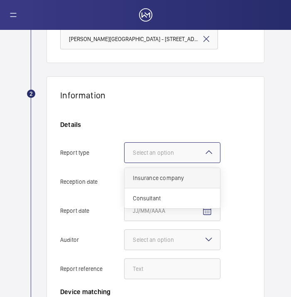
click at [202, 187] on div "Insurance company" at bounding box center [171, 178] width 95 height 20
click at [124, 163] on input "Report type Select an option Insurance company Consultant" at bounding box center [124, 153] width 0 height 20
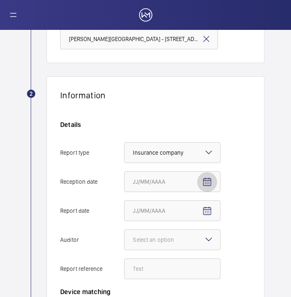
click at [207, 187] on span "Open calendar" at bounding box center [207, 182] width 20 height 20
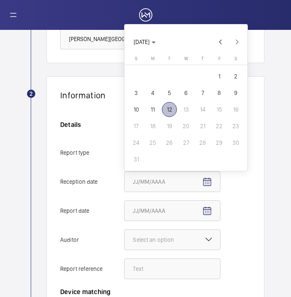
click at [169, 111] on span "12" at bounding box center [169, 109] width 15 height 15
type input "[DATE]"
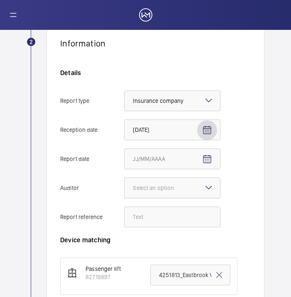
scroll to position [157, 0]
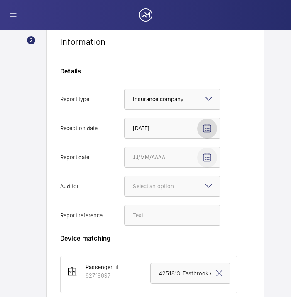
click at [211, 163] on span "Open calendar" at bounding box center [207, 158] width 20 height 20
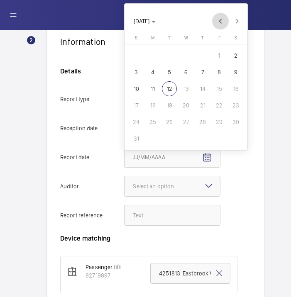
click at [221, 24] on span "Previous month" at bounding box center [220, 21] width 17 height 17
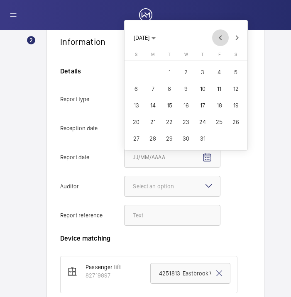
click at [218, 42] on span "Previous month" at bounding box center [220, 37] width 17 height 17
click at [239, 102] on span "21" at bounding box center [235, 105] width 15 height 15
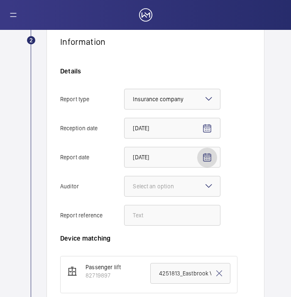
click at [211, 155] on mat-icon "Open calendar" at bounding box center [207, 158] width 10 height 10
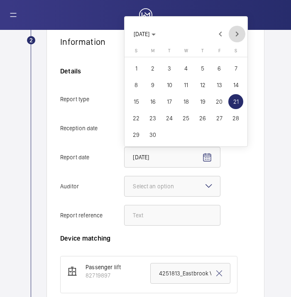
click at [242, 34] on span "Next month" at bounding box center [236, 34] width 17 height 17
click at [158, 123] on span "21" at bounding box center [152, 118] width 15 height 15
type input "[DATE]"
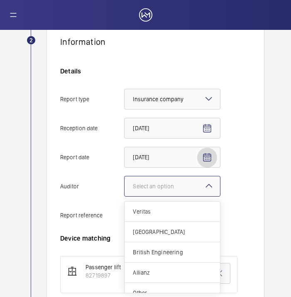
click at [163, 194] on div at bounding box center [171, 186] width 95 height 20
click at [124, 194] on input "Auditor Select an option Veritas Zurich British Engineering Allianz Other" at bounding box center [124, 186] width 0 height 20
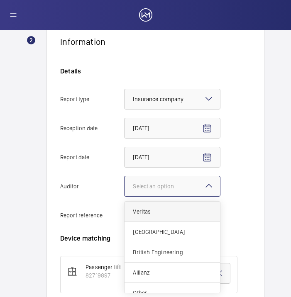
click at [165, 209] on span "Veritas" at bounding box center [172, 211] width 79 height 8
click at [124, 196] on input "Auditor Select an option Veritas Zurich British Engineering Allianz Other" at bounding box center [124, 186] width 0 height 20
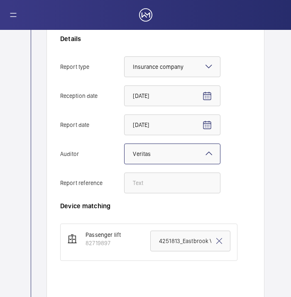
scroll to position [190, 0]
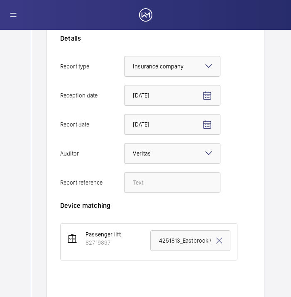
click at [164, 197] on div "Details Report type Select an option × Insurance company × Reception date [DATE…" at bounding box center [153, 117] width 187 height 167
click at [164, 186] on input "Report reference" at bounding box center [172, 182] width 96 height 21
click at [158, 185] on input "Report reference" at bounding box center [172, 182] width 96 height 21
paste input "1-9OJ56OH"
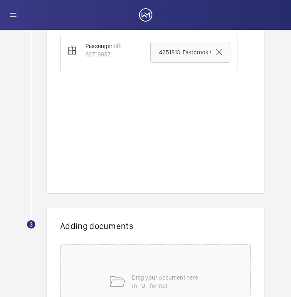
scroll to position [380, 0]
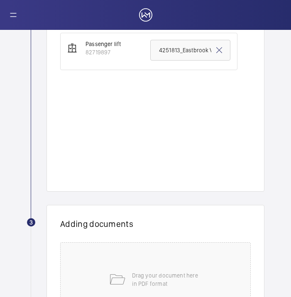
type input "1-9OJ56OH"
click at [193, 45] on input "4251813_Eastbrook Village_LB1_1-9OJ56UT 100797181CPO" at bounding box center [190, 50] width 80 height 21
click at [215, 51] on mat-icon at bounding box center [219, 50] width 10 height 10
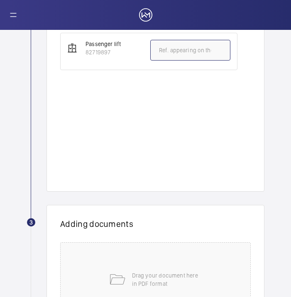
paste input "1-9OJ56OH"
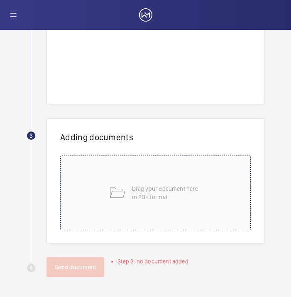
type input "1-9OJ56OH"
click at [101, 173] on div "Drag your document here in PDF format" at bounding box center [155, 192] width 190 height 75
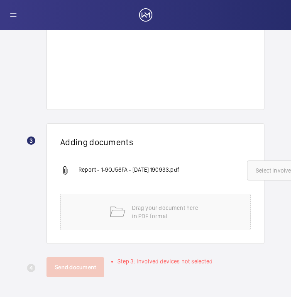
click at [265, 170] on button "Select involved devices" at bounding box center [286, 170] width 78 height 20
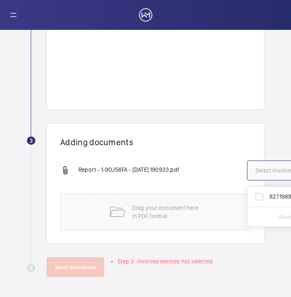
click at [270, 192] on span "82719897" at bounding box center [286, 196] width 34 height 8
click at [267, 190] on input "82719897" at bounding box center [259, 196] width 17 height 17
checkbox input "true"
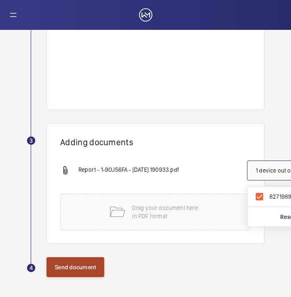
click at [80, 260] on button "Send document" at bounding box center [75, 267] width 58 height 20
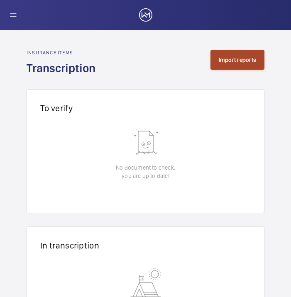
click at [232, 60] on button "Import reports" at bounding box center [237, 60] width 54 height 20
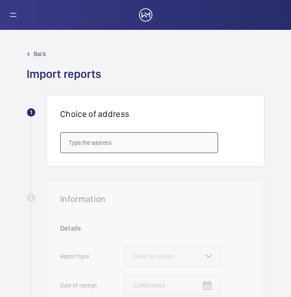
click at [129, 147] on input "text" at bounding box center [139, 142] width 158 height 21
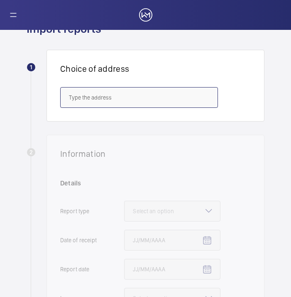
scroll to position [48, 0]
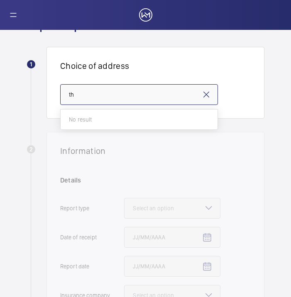
type input "t"
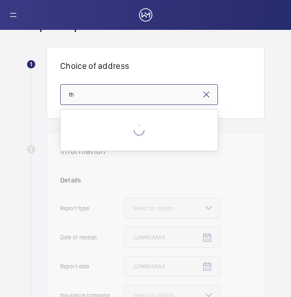
type input "t"
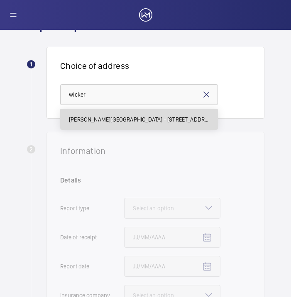
click at [126, 122] on span "[PERSON_NAME][GEOGRAPHIC_DATA] - [STREET_ADDRESS][PERSON_NAME]" at bounding box center [139, 119] width 140 height 8
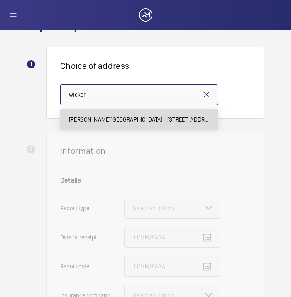
type input "[PERSON_NAME][GEOGRAPHIC_DATA] - [STREET_ADDRESS][PERSON_NAME]"
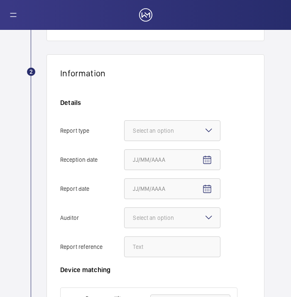
scroll to position [140, 0]
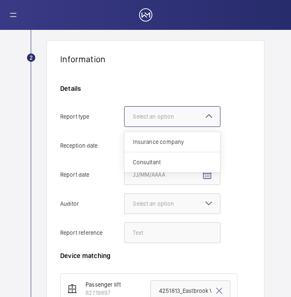
click at [169, 106] on div "Select an option" at bounding box center [172, 116] width 96 height 21
click at [124, 107] on input "Report type Select an option Insurance company Consultant" at bounding box center [124, 117] width 0 height 20
click at [174, 139] on span "Insurance company" at bounding box center [172, 142] width 79 height 8
click at [124, 126] on input "Report type Select an option Insurance company Consultant" at bounding box center [124, 117] width 0 height 20
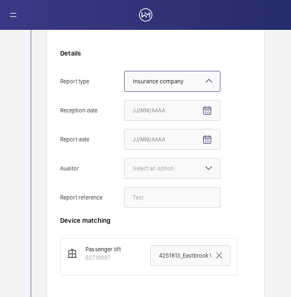
scroll to position [180, 0]
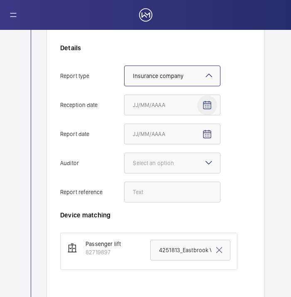
click at [211, 106] on mat-icon "Open calendar" at bounding box center [207, 105] width 10 height 10
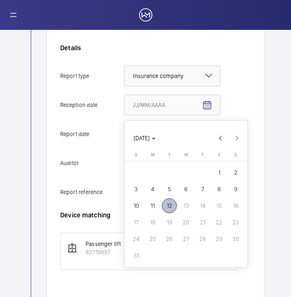
click at [172, 210] on span "12" at bounding box center [169, 205] width 15 height 15
type input "[DATE]"
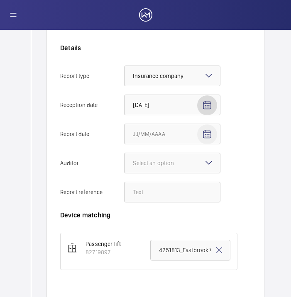
click at [211, 132] on mat-icon "Open calendar" at bounding box center [207, 134] width 10 height 10
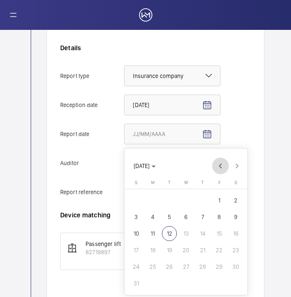
click at [219, 170] on span "Previous month" at bounding box center [220, 166] width 17 height 17
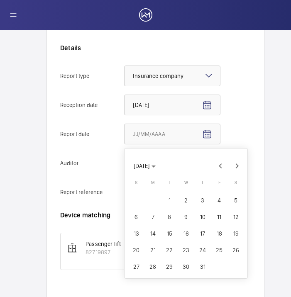
click at [153, 255] on span "21" at bounding box center [152, 250] width 15 height 15
type input "[DATE]"
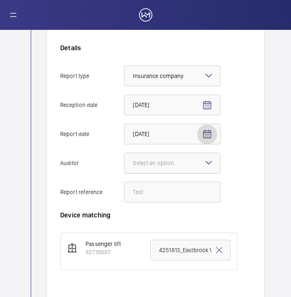
click at [170, 163] on div "Select an option" at bounding box center [164, 163] width 62 height 8
click at [124, 163] on input "Auditor Select an option" at bounding box center [124, 163] width 0 height 20
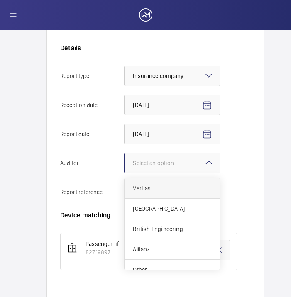
click at [171, 187] on span "Veritas" at bounding box center [172, 188] width 79 height 8
click at [124, 173] on input "Auditor Select an option Veritas Zurich British Engineering Allianz Other" at bounding box center [124, 163] width 0 height 20
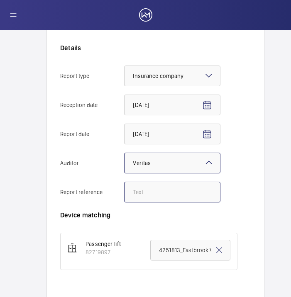
click at [170, 187] on input "Report reference" at bounding box center [172, 192] width 96 height 21
click at [163, 194] on input "Report reference" at bounding box center [172, 192] width 96 height 21
paste input "1-9OJ56PJ"
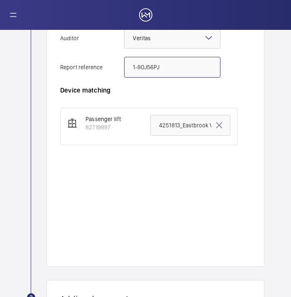
scroll to position [325, 0]
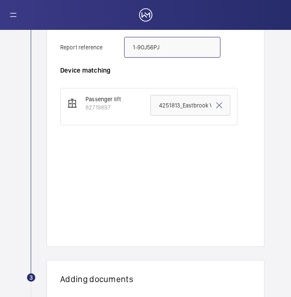
type input "1-9OJ56PJ"
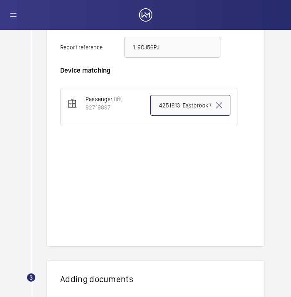
click at [181, 102] on input "4251813_Eastbrook Village_LB1_1-9OJ56UT 100797181CPO" at bounding box center [190, 105] width 80 height 21
click at [214, 104] on mat-icon at bounding box center [219, 105] width 10 height 10
paste input "1-9OJ56PJ"
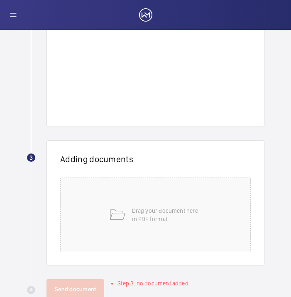
scroll to position [453, 0]
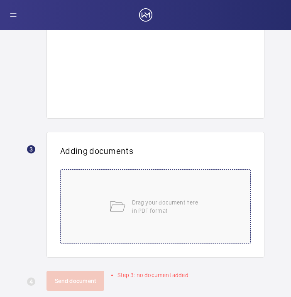
type input "1-9OJ56PJ"
click at [95, 202] on div "Drag your document here in PDF format" at bounding box center [155, 206] width 190 height 75
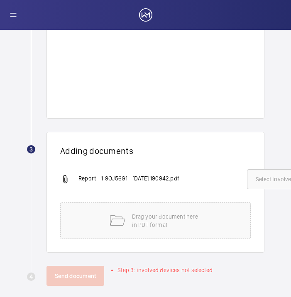
click at [265, 179] on span "Select involved devices" at bounding box center [285, 179] width 60 height 8
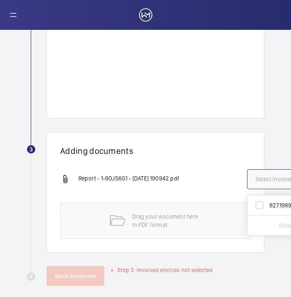
click at [265, 200] on label "82719897" at bounding box center [279, 205] width 64 height 20
click at [265, 200] on input "82719897" at bounding box center [259, 205] width 17 height 17
checkbox input "true"
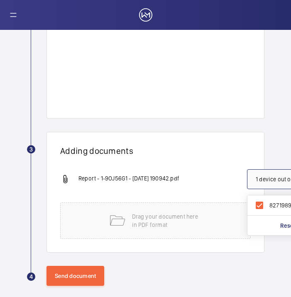
click at [200, 158] on div "Adding documents Report - 1-9OJ56G1 - [DATE] 190942.pdf 1 device out of 1 invol…" at bounding box center [155, 192] width 218 height 121
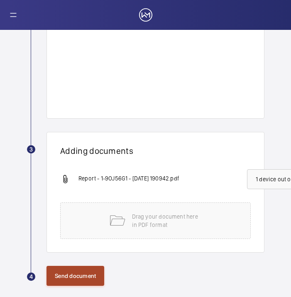
click at [72, 271] on button "Send document" at bounding box center [75, 276] width 58 height 20
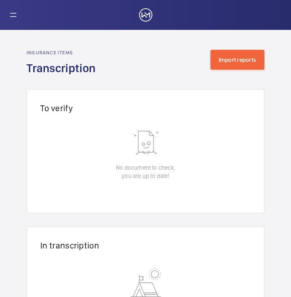
click at [228, 45] on wm-front-admin-audit-in-transcription-table "Insurance items Transcription Import reports To verify 0 of 0 Reception date Ad…" at bounding box center [145, 200] width 291 height 340
click at [229, 71] on div "Insurance items Transcription Import reports" at bounding box center [146, 63] width 238 height 26
click at [232, 60] on button "Import reports" at bounding box center [237, 60] width 54 height 20
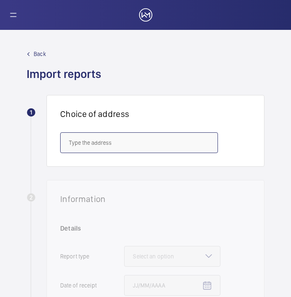
click at [87, 148] on input "text" at bounding box center [139, 142] width 158 height 21
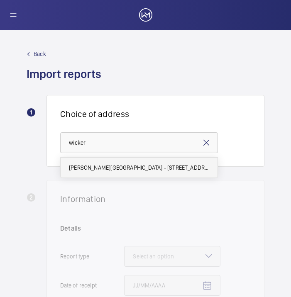
click at [93, 170] on span "[PERSON_NAME][GEOGRAPHIC_DATA] - [STREET_ADDRESS][PERSON_NAME]" at bounding box center [139, 167] width 140 height 8
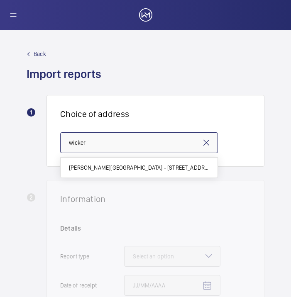
type input "[PERSON_NAME][GEOGRAPHIC_DATA] - [STREET_ADDRESS][PERSON_NAME]"
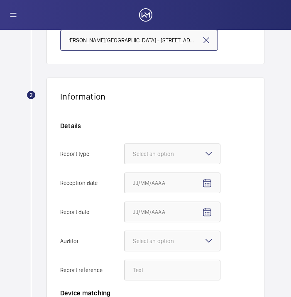
scroll to position [112, 0]
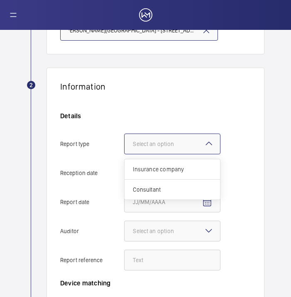
click at [162, 142] on div "Select an option" at bounding box center [164, 144] width 62 height 8
click at [124, 142] on input "Report type Select an option Insurance company Consultant" at bounding box center [124, 144] width 0 height 20
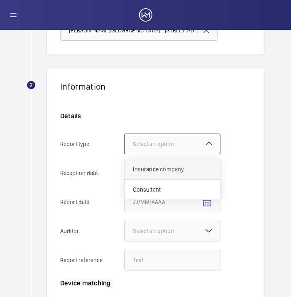
click at [177, 165] on span "Insurance company" at bounding box center [172, 169] width 79 height 8
click at [124, 154] on input "Report type Select an option Insurance company Consultant" at bounding box center [124, 144] width 0 height 20
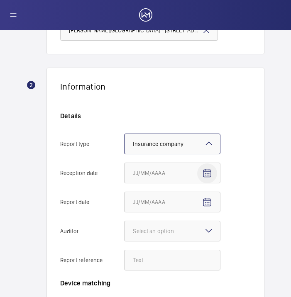
click at [208, 176] on mat-icon "Open calendar" at bounding box center [207, 173] width 10 height 10
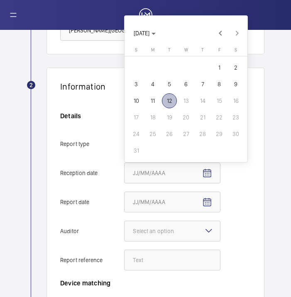
click at [173, 98] on span "12" at bounding box center [169, 100] width 15 height 15
type input "[DATE]"
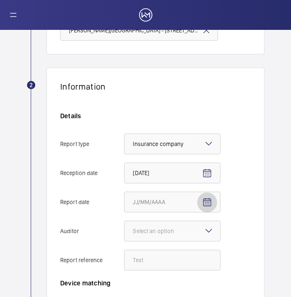
click at [208, 203] on mat-icon "Open calendar" at bounding box center [207, 202] width 10 height 10
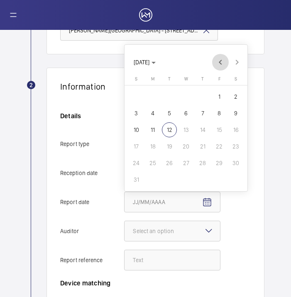
click at [221, 56] on span "Previous month" at bounding box center [220, 62] width 17 height 17
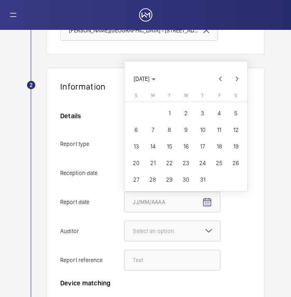
click at [151, 165] on span "21" at bounding box center [152, 162] width 15 height 15
type input "[DATE]"
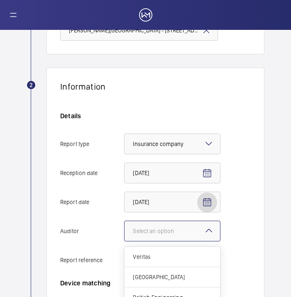
click at [185, 233] on div "Select an option" at bounding box center [164, 231] width 62 height 8
click at [124, 233] on input "Auditor Select an option Veritas Zurich British Engineering Allianz Other" at bounding box center [124, 231] width 0 height 20
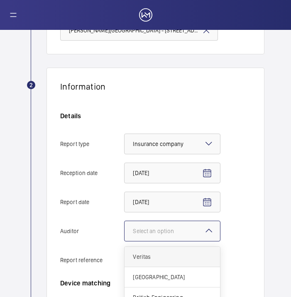
click at [186, 253] on span "Veritas" at bounding box center [172, 257] width 79 height 8
click at [124, 241] on input "Auditor Select an option Veritas Zurich British Engineering Allianz Other" at bounding box center [124, 231] width 0 height 20
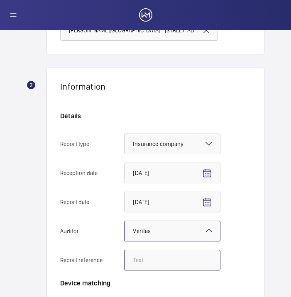
click at [187, 253] on input "Report reference" at bounding box center [172, 260] width 96 height 21
click at [189, 259] on input "Report reference" at bounding box center [172, 260] width 96 height 21
paste input "1-9OJ56GS"
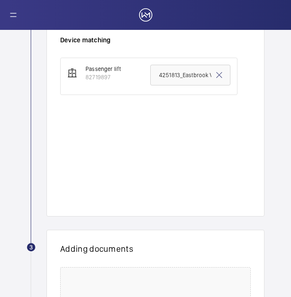
scroll to position [360, 0]
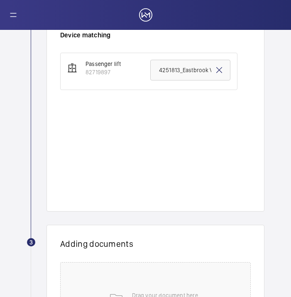
type input "1-9OJ56GS"
click at [214, 71] on mat-icon at bounding box center [219, 70] width 10 height 10
paste input "1-9OJ56GS"
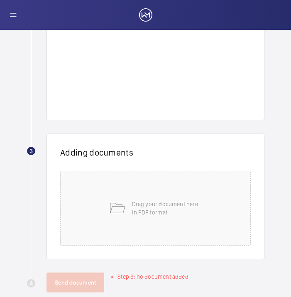
scroll to position [467, 0]
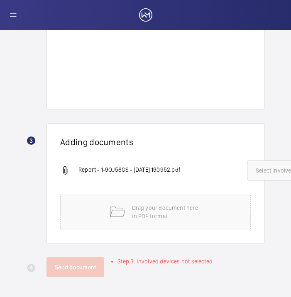
type input "1-9OJ56GS"
click at [253, 165] on button "Select involved devices" at bounding box center [286, 170] width 78 height 20
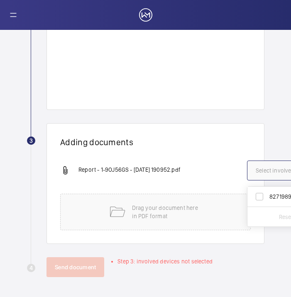
click at [275, 192] on span "82719897" at bounding box center [286, 196] width 34 height 8
click at [267, 188] on input "82719897" at bounding box center [259, 196] width 17 height 17
checkbox input "true"
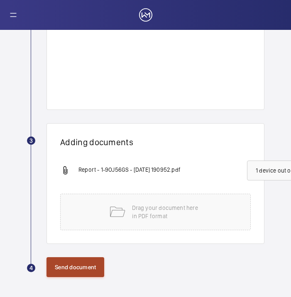
click at [78, 267] on button "Send document" at bounding box center [75, 267] width 58 height 20
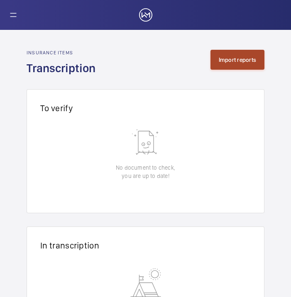
click at [219, 61] on button "Import reports" at bounding box center [237, 60] width 54 height 20
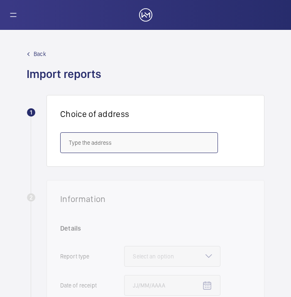
click at [99, 145] on input "text" at bounding box center [139, 142] width 158 height 21
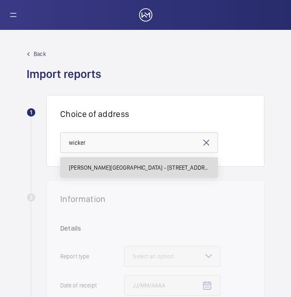
click at [104, 169] on span "[PERSON_NAME][GEOGRAPHIC_DATA] - [STREET_ADDRESS][PERSON_NAME]" at bounding box center [139, 167] width 140 height 8
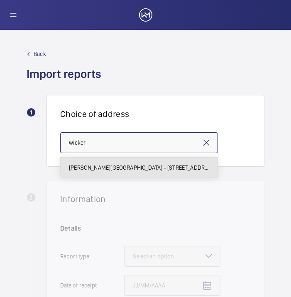
type input "[PERSON_NAME][GEOGRAPHIC_DATA] - [STREET_ADDRESS][PERSON_NAME]"
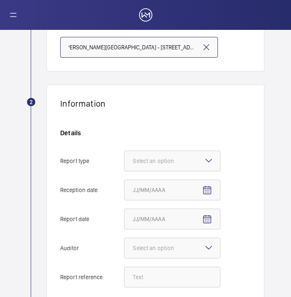
scroll to position [102, 0]
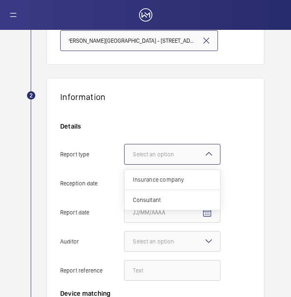
click at [158, 152] on div "Select an option" at bounding box center [164, 154] width 62 height 8
click at [124, 152] on input "Report type Select an option Insurance company Consultant" at bounding box center [124, 154] width 0 height 20
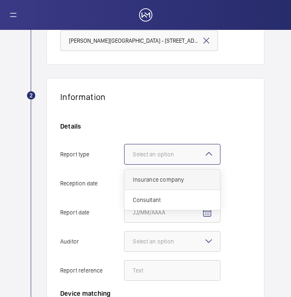
click at [175, 175] on span "Insurance company" at bounding box center [172, 179] width 79 height 8
click at [124, 164] on input "Report type Select an option Insurance company Consultant" at bounding box center [124, 154] width 0 height 20
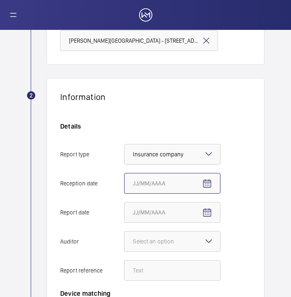
click at [195, 189] on input "Reception date" at bounding box center [172, 183] width 96 height 21
click at [204, 189] on span "Open calendar" at bounding box center [207, 184] width 20 height 20
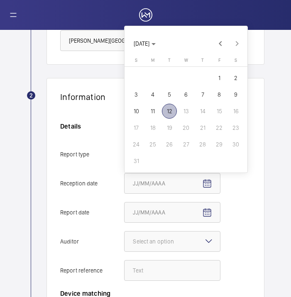
click at [169, 114] on span "12" at bounding box center [169, 111] width 15 height 15
type input "[DATE]"
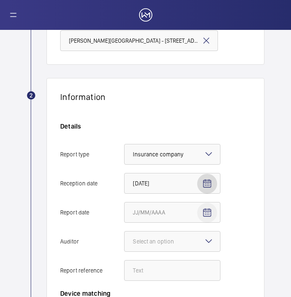
click at [207, 211] on mat-icon "Open calendar" at bounding box center [207, 213] width 10 height 10
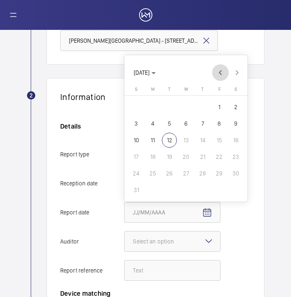
click at [221, 71] on span "Previous month" at bounding box center [220, 72] width 17 height 17
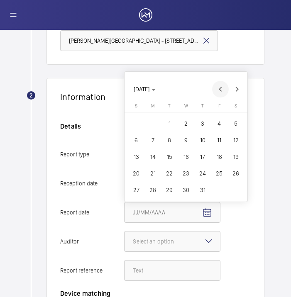
click at [221, 86] on span "Previous month" at bounding box center [220, 89] width 17 height 17
click at [238, 95] on span "Next month" at bounding box center [236, 89] width 17 height 17
click at [154, 174] on span "21" at bounding box center [152, 173] width 15 height 15
type input "[DATE]"
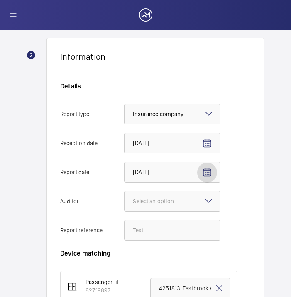
scroll to position [150, 0]
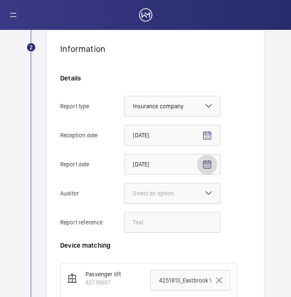
click at [175, 201] on div at bounding box center [171, 193] width 95 height 20
click at [124, 201] on input "Auditor Select an option" at bounding box center [124, 193] width 0 height 20
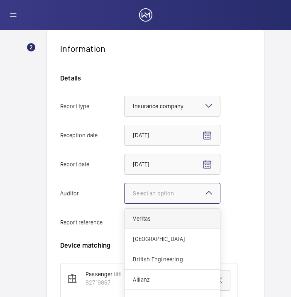
click at [176, 219] on span "Veritas" at bounding box center [172, 218] width 79 height 8
click at [124, 203] on input "Auditor Select an option Veritas Zurich British Engineering Allianz Other" at bounding box center [124, 193] width 0 height 20
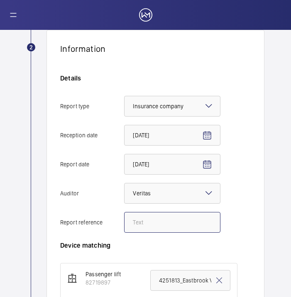
click at [196, 224] on input "Report reference" at bounding box center [172, 222] width 96 height 21
click at [154, 230] on input "Report reference" at bounding box center [172, 222] width 96 height 21
paste input "1-9OJ56HJ"
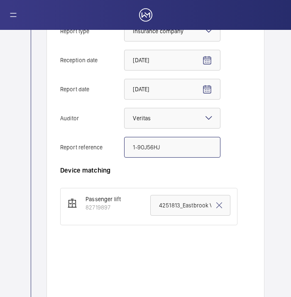
scroll to position [227, 0]
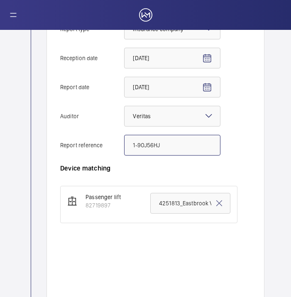
type input "1-9OJ56HJ"
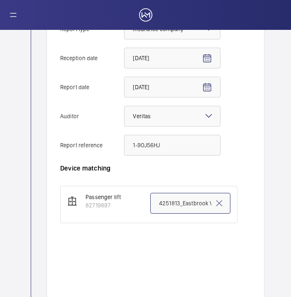
click at [170, 210] on input "4251813_Eastbrook Village_LB1_1-9OJ56UT 100797181CPO" at bounding box center [190, 203] width 80 height 21
paste input "1-9OJ56HJ"
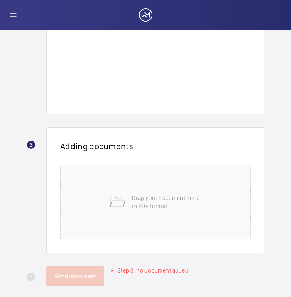
scroll to position [460, 0]
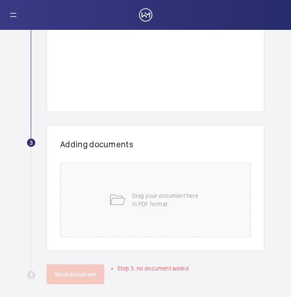
type input "1-9OJ56HJ"
click at [170, 210] on div "Drag your document here in PDF format" at bounding box center [155, 200] width 190 height 75
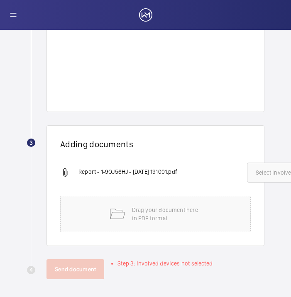
click at [260, 182] on button "Select involved devices" at bounding box center [286, 173] width 78 height 20
click at [265, 203] on label "82719897" at bounding box center [279, 199] width 64 height 20
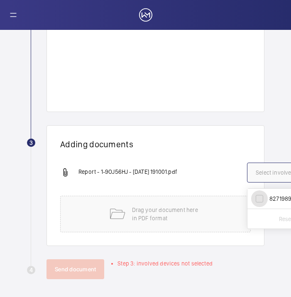
click at [265, 203] on input "82719897" at bounding box center [259, 198] width 17 height 17
checkbox input "true"
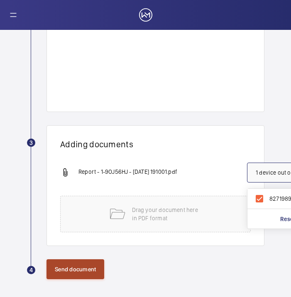
click at [80, 267] on button "Send document" at bounding box center [75, 269] width 58 height 20
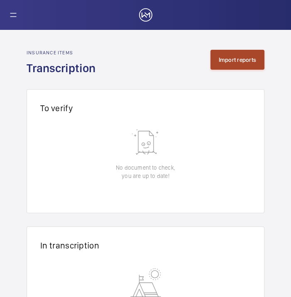
click at [243, 63] on button "Import reports" at bounding box center [237, 60] width 54 height 20
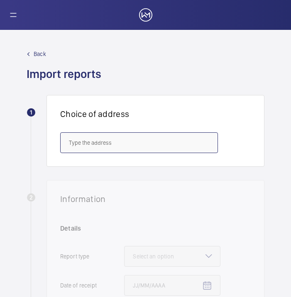
click at [125, 144] on input "text" at bounding box center [139, 142] width 158 height 21
paste input "1-9OJ56IA"
type input "1-9OJ56IA"
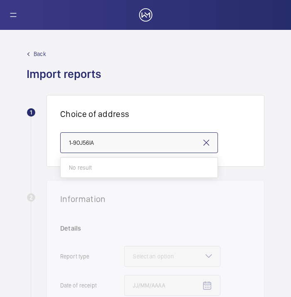
click at [125, 144] on input "1-9OJ56IA" at bounding box center [139, 142] width 158 height 21
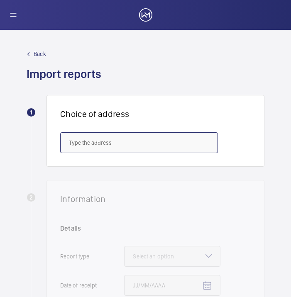
click at [153, 148] on input "text" at bounding box center [139, 142] width 158 height 21
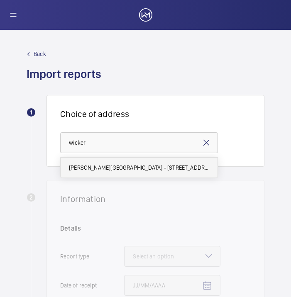
click at [121, 168] on span "[PERSON_NAME][GEOGRAPHIC_DATA] - [STREET_ADDRESS][PERSON_NAME]" at bounding box center [139, 167] width 140 height 8
type input "[PERSON_NAME][GEOGRAPHIC_DATA] - [STREET_ADDRESS][PERSON_NAME]"
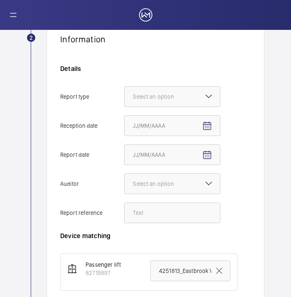
scroll to position [160, 0]
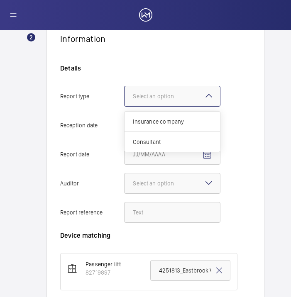
click at [192, 90] on div at bounding box center [171, 96] width 95 height 20
click at [124, 90] on input "Report type Select an option Insurance company Consultant" at bounding box center [124, 96] width 0 height 20
click at [188, 126] on div "Insurance company" at bounding box center [171, 122] width 95 height 20
click at [124, 106] on input "Report type Select an option Insurance company Consultant" at bounding box center [124, 96] width 0 height 20
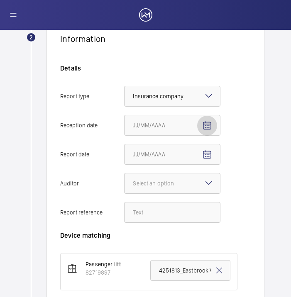
click at [208, 128] on mat-icon "Open calendar" at bounding box center [207, 126] width 10 height 10
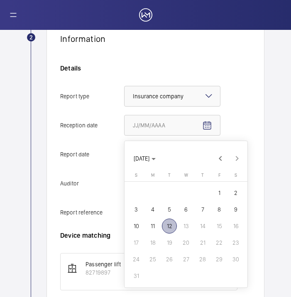
click at [170, 228] on span "12" at bounding box center [169, 226] width 15 height 15
type input "[DATE]"
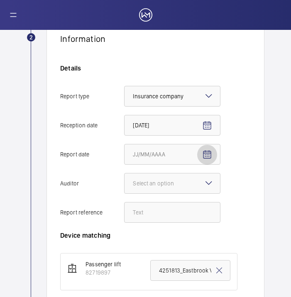
click at [209, 155] on mat-icon "Open calendar" at bounding box center [207, 155] width 10 height 10
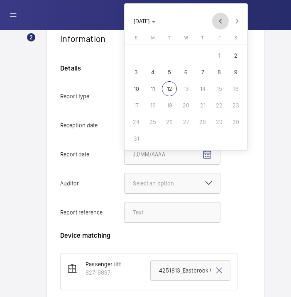
click at [221, 22] on span "Previous month" at bounding box center [220, 21] width 17 height 17
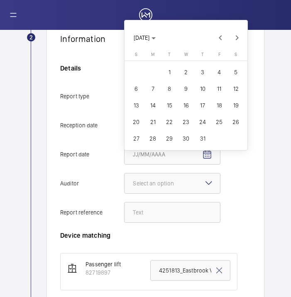
click at [153, 121] on span "21" at bounding box center [152, 121] width 15 height 15
type input "[DATE]"
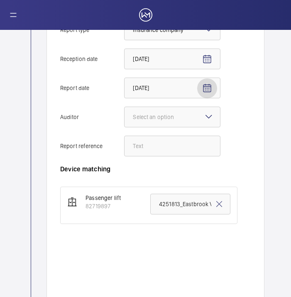
scroll to position [227, 0]
click at [153, 121] on div at bounding box center [171, 117] width 95 height 20
click at [124, 121] on input "Auditor Select an option" at bounding box center [124, 117] width 0 height 20
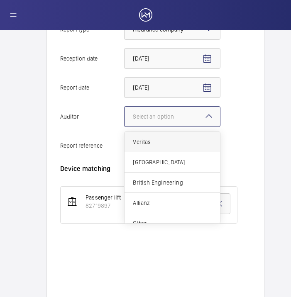
click at [160, 142] on span "Veritas" at bounding box center [172, 142] width 79 height 8
click at [124, 126] on input "Auditor Select an option Veritas Zurich British Engineering Allianz Other" at bounding box center [124, 117] width 0 height 20
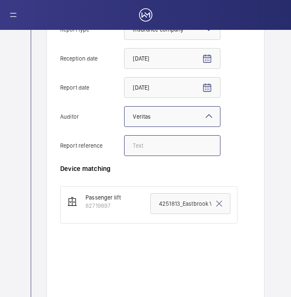
click at [167, 151] on input "Report reference" at bounding box center [172, 145] width 96 height 21
click at [164, 148] on input "Report reference" at bounding box center [172, 145] width 96 height 21
paste input "1-9OJ56IA"
type input "1-9OJ56IA"
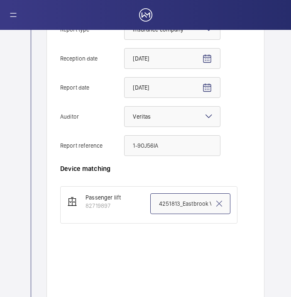
click at [171, 200] on input "4251813_Eastbrook Village_LB1_1-9OJ56UT 100797181CPO" at bounding box center [190, 203] width 80 height 21
click at [214, 206] on mat-icon at bounding box center [219, 204] width 10 height 10
paste input "1-9OJ56IA"
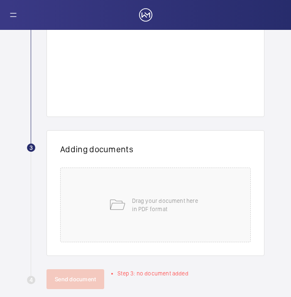
scroll to position [467, 0]
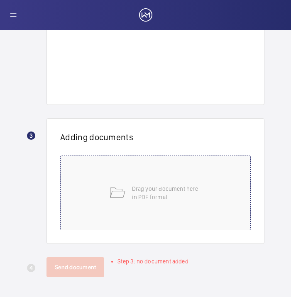
type input "1-9OJ56IA"
click at [175, 216] on div "Drag your document here in PDF format" at bounding box center [155, 192] width 190 height 75
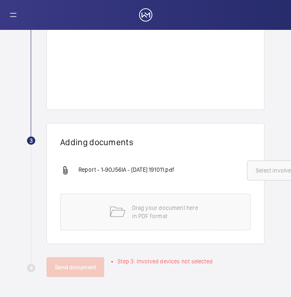
click at [262, 166] on span "Select involved devices" at bounding box center [285, 170] width 60 height 8
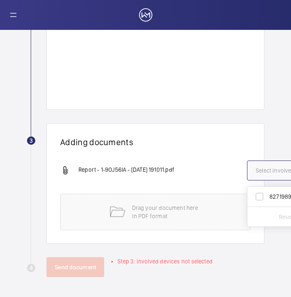
click at [274, 196] on label "82719897" at bounding box center [279, 197] width 64 height 20
click at [267, 196] on input "82719897" at bounding box center [259, 196] width 17 height 17
checkbox input "true"
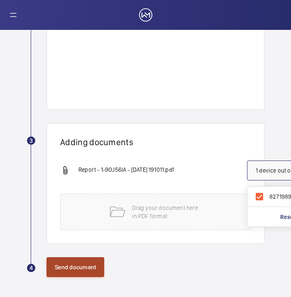
click at [75, 262] on button "Send document" at bounding box center [75, 267] width 58 height 20
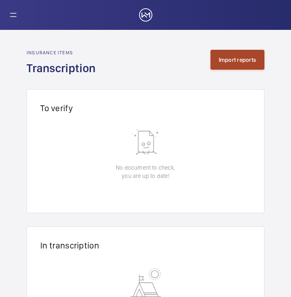
click at [234, 64] on button "Import reports" at bounding box center [237, 60] width 54 height 20
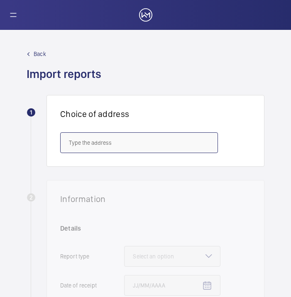
click at [114, 151] on input "text" at bounding box center [139, 142] width 158 height 21
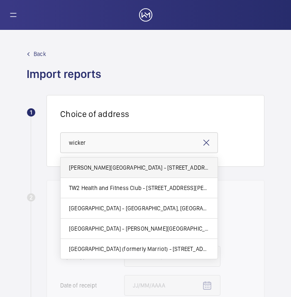
click at [121, 171] on span "[PERSON_NAME][GEOGRAPHIC_DATA] - [STREET_ADDRESS][PERSON_NAME]" at bounding box center [139, 167] width 140 height 8
type input "[PERSON_NAME][GEOGRAPHIC_DATA] - [STREET_ADDRESS][PERSON_NAME]"
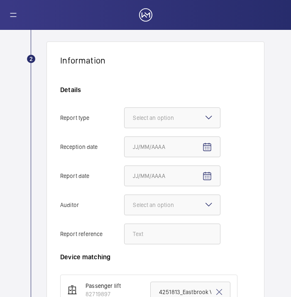
scroll to position [142, 0]
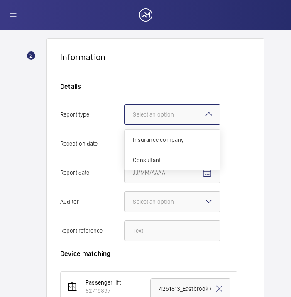
click at [172, 121] on div at bounding box center [171, 114] width 95 height 20
click at [124, 121] on input "Report type Select an option Insurance company Consultant" at bounding box center [124, 114] width 0 height 20
click at [180, 143] on span "Insurance company" at bounding box center [172, 140] width 79 height 8
click at [124, 124] on input "Report type Select an option Insurance company Consultant" at bounding box center [124, 114] width 0 height 20
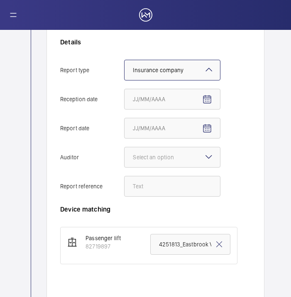
scroll to position [187, 0]
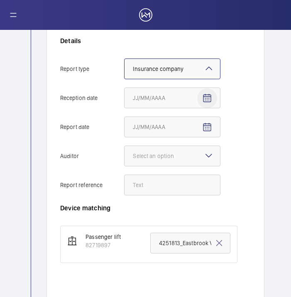
click at [209, 99] on mat-icon "Open calendar" at bounding box center [207, 98] width 10 height 10
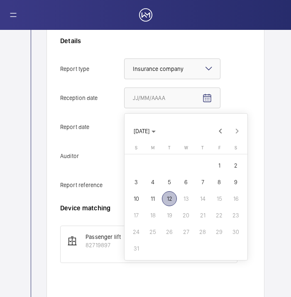
click at [169, 202] on span "12" at bounding box center [169, 198] width 15 height 15
type input "[DATE]"
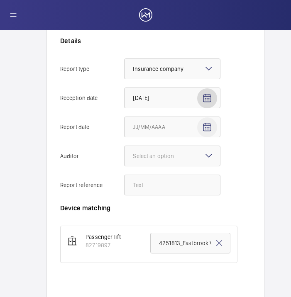
click at [205, 129] on mat-icon "Open calendar" at bounding box center [207, 127] width 10 height 10
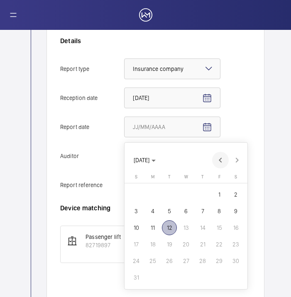
click at [224, 161] on span "Previous month" at bounding box center [220, 160] width 17 height 17
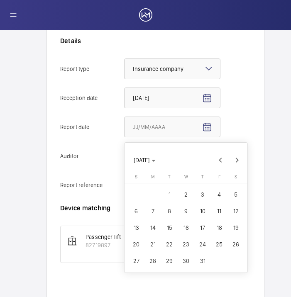
click at [148, 244] on span "21" at bounding box center [152, 244] width 15 height 15
type input "[DATE]"
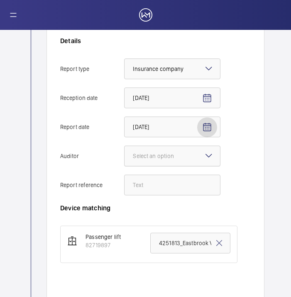
click at [180, 160] on div at bounding box center [171, 156] width 95 height 20
click at [124, 160] on input "Auditor Select an option" at bounding box center [124, 156] width 0 height 20
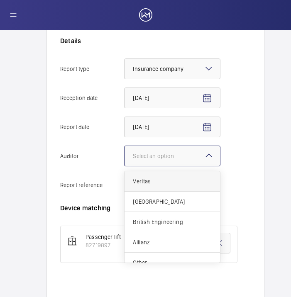
click at [181, 181] on span "Veritas" at bounding box center [172, 181] width 79 height 8
click at [124, 166] on input "Auditor Select an option Veritas Zurich British Engineering Allianz Other" at bounding box center [124, 156] width 0 height 20
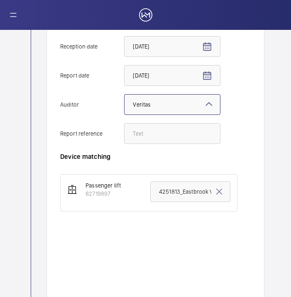
scroll to position [243, 0]
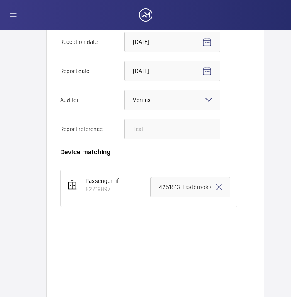
click at [186, 145] on div "Details Report type Select an option × Insurance company × Reception date [DATE…" at bounding box center [153, 64] width 187 height 167
click at [190, 133] on input "Report reference" at bounding box center [172, 129] width 96 height 21
click at [148, 129] on input "Report reference" at bounding box center [172, 129] width 96 height 21
paste input "1-9OJ56J1"
type input "1-9OJ56J1"
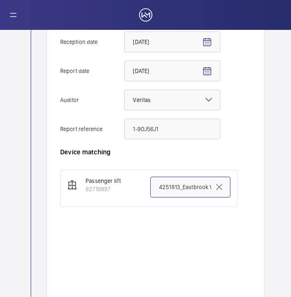
click at [170, 191] on input "4251813_Eastbrook Village_LB1_1-9OJ56UT 100797181CPO" at bounding box center [190, 187] width 80 height 21
click at [214, 189] on mat-icon at bounding box center [219, 187] width 10 height 10
paste input "1-9OJ56J1"
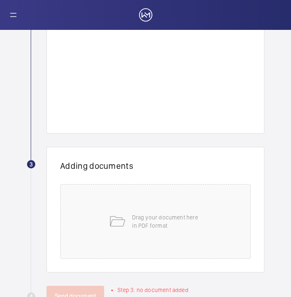
scroll to position [441, 0]
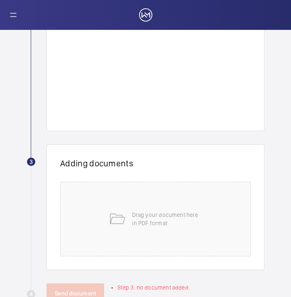
type input "1-9OJ56J1"
click at [214, 189] on div "Drag your document here in PDF format" at bounding box center [155, 219] width 190 height 75
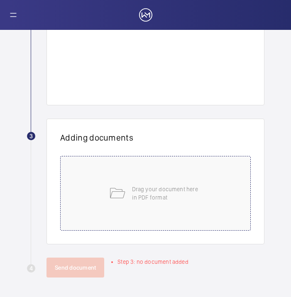
scroll to position [467, 0]
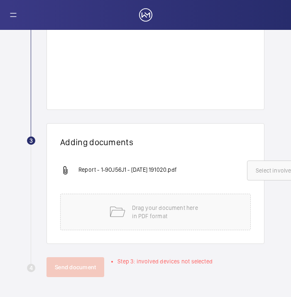
click at [267, 171] on button "Select involved devices" at bounding box center [286, 170] width 78 height 20
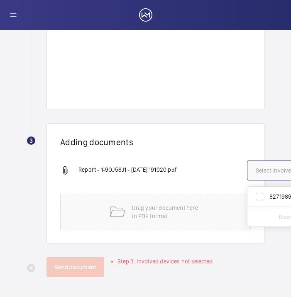
click at [277, 196] on label "82719897" at bounding box center [279, 197] width 64 height 20
click at [267, 196] on input "82719897" at bounding box center [259, 196] width 17 height 17
checkbox input "true"
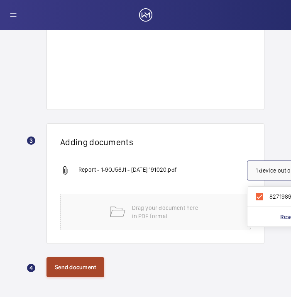
click at [85, 257] on button "Send document" at bounding box center [75, 267] width 58 height 20
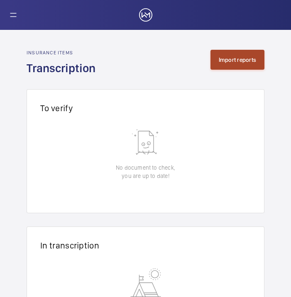
click at [244, 58] on button "Import reports" at bounding box center [237, 60] width 54 height 20
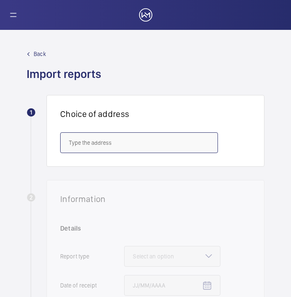
click at [80, 146] on input "text" at bounding box center [139, 142] width 158 height 21
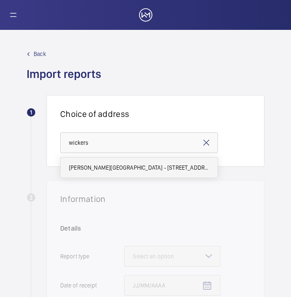
click at [84, 168] on span "[PERSON_NAME][GEOGRAPHIC_DATA] - [STREET_ADDRESS][PERSON_NAME]" at bounding box center [139, 167] width 140 height 8
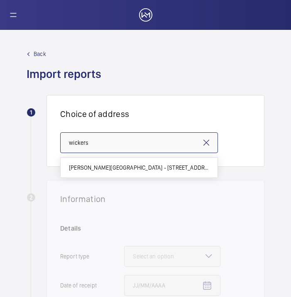
type input "[PERSON_NAME][GEOGRAPHIC_DATA] - [STREET_ADDRESS][PERSON_NAME]"
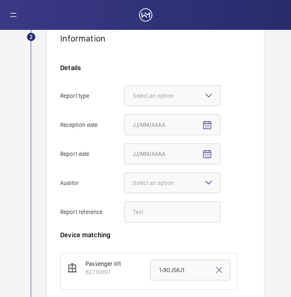
scroll to position [163, 0]
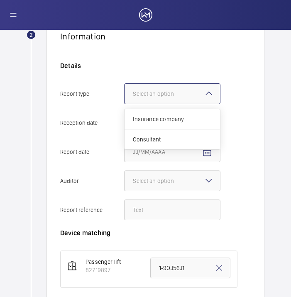
click at [170, 103] on div at bounding box center [171, 94] width 95 height 20
click at [124, 103] on input "Report type Select an option Insurance company Consultant" at bounding box center [124, 94] width 0 height 20
click at [179, 114] on div "Insurance company" at bounding box center [171, 119] width 95 height 20
click at [124, 104] on input "Report type Select an option Insurance company Consultant" at bounding box center [124, 94] width 0 height 20
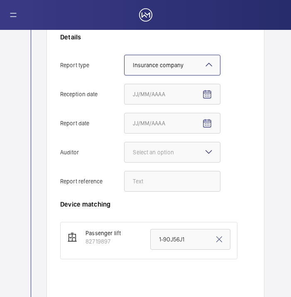
scroll to position [196, 0]
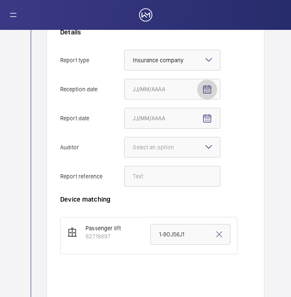
click at [212, 88] on span "Open calendar" at bounding box center [207, 90] width 20 height 20
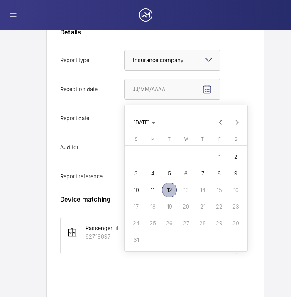
click at [174, 189] on span "12" at bounding box center [169, 189] width 15 height 15
type input "[DATE]"
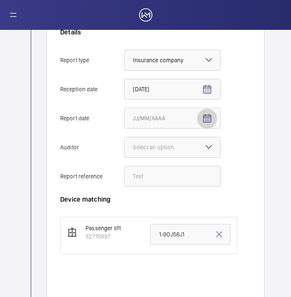
click at [206, 117] on mat-icon "Open calendar" at bounding box center [207, 119] width 10 height 10
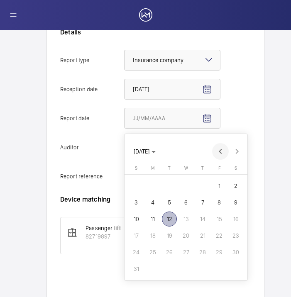
click at [222, 153] on span "Previous month" at bounding box center [220, 151] width 17 height 17
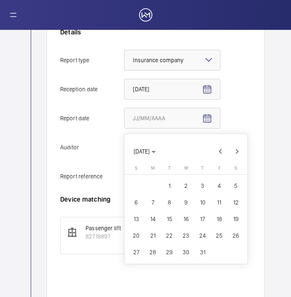
click at [148, 236] on span "21" at bounding box center [152, 235] width 15 height 15
type input "[DATE]"
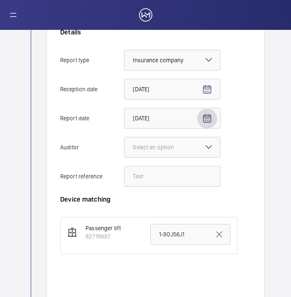
click at [210, 144] on mat-icon at bounding box center [209, 147] width 10 height 10
click at [124, 144] on input "Auditor Select an option" at bounding box center [124, 147] width 0 height 20
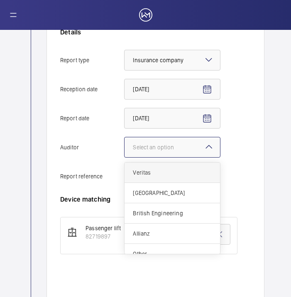
click at [180, 176] on span "Veritas" at bounding box center [172, 172] width 79 height 8
click at [124, 157] on input "Auditor Select an option Veritas Zurich British Engineering Allianz Other" at bounding box center [124, 147] width 0 height 20
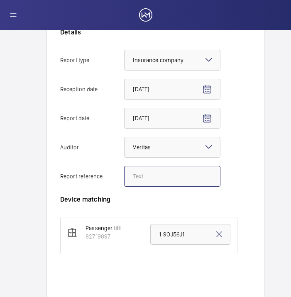
click at [164, 180] on input "Report reference" at bounding box center [172, 176] width 96 height 21
paste input "1-9OJ56JS"
type input "1-9OJ56JS"
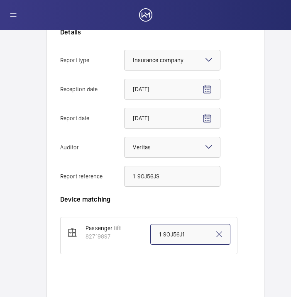
click at [177, 229] on input "1-9OJ56J1" at bounding box center [190, 234] width 80 height 21
paste input "S"
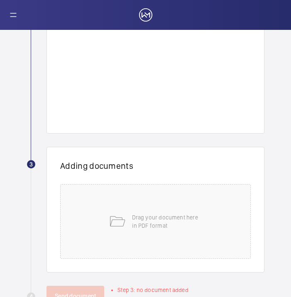
scroll to position [441, 0]
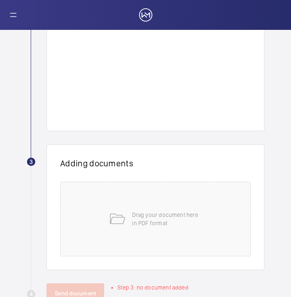
type input "1-9OJ56JS"
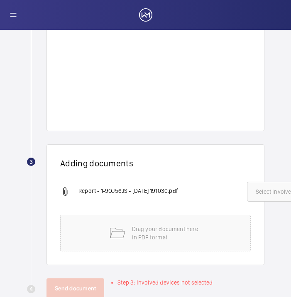
click at [277, 189] on span "Select involved devices" at bounding box center [285, 191] width 60 height 8
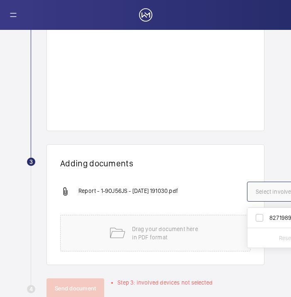
click at [267, 225] on label "82719897" at bounding box center [279, 218] width 64 height 20
click at [267, 225] on input "82719897" at bounding box center [259, 217] width 17 height 17
checkbox input "true"
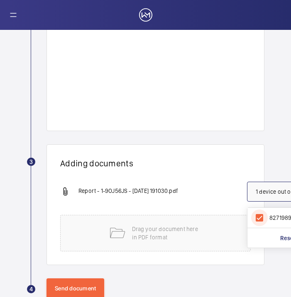
scroll to position [468, 0]
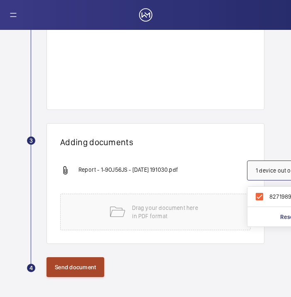
click at [78, 257] on button "Send document" at bounding box center [75, 267] width 58 height 20
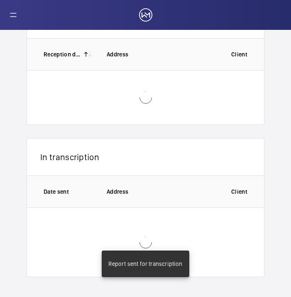
scroll to position [73, 0]
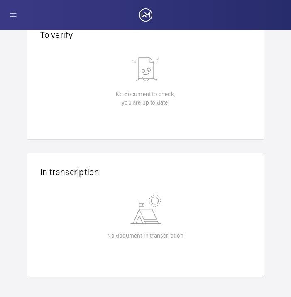
click at [6, 67] on wm-front-admin-audit-in-transcription-table "Insurance items Transcription Import reports To verify 0 of 0 Reception date Ad…" at bounding box center [145, 126] width 291 height 340
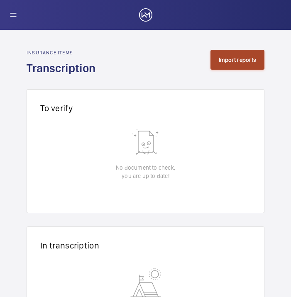
click at [230, 59] on button "Import reports" at bounding box center [237, 60] width 54 height 20
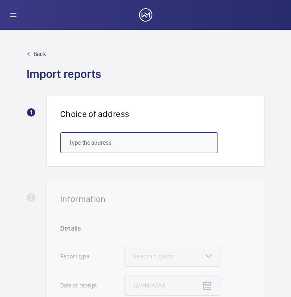
click at [99, 144] on input "text" at bounding box center [139, 142] width 158 height 21
type input "t"
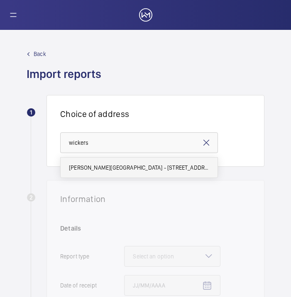
click at [115, 167] on span "[PERSON_NAME][GEOGRAPHIC_DATA] - [STREET_ADDRESS][PERSON_NAME]" at bounding box center [139, 167] width 140 height 8
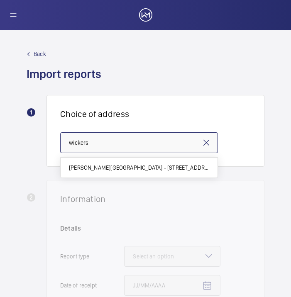
type input "[PERSON_NAME][GEOGRAPHIC_DATA] - [STREET_ADDRESS][PERSON_NAME]"
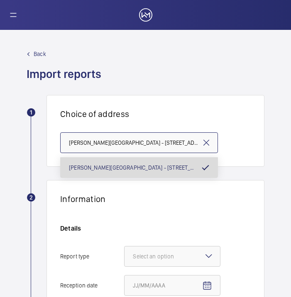
scroll to position [0, 4]
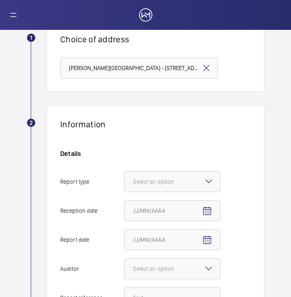
scroll to position [75, 0]
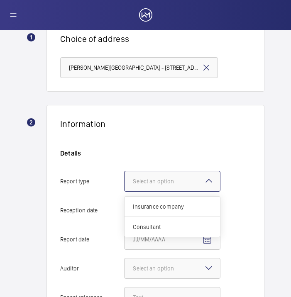
click at [192, 179] on div "Select an option" at bounding box center [164, 181] width 62 height 8
click at [124, 179] on input "Report type Select an option Insurance company Consultant" at bounding box center [124, 181] width 0 height 20
click at [196, 206] on span "Insurance company" at bounding box center [172, 206] width 79 height 8
click at [124, 191] on input "Report type Select an option Insurance company Consultant" at bounding box center [124, 181] width 0 height 20
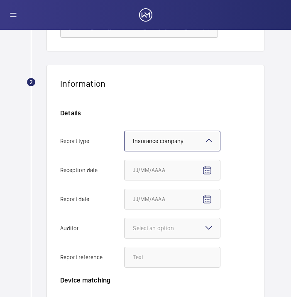
scroll to position [129, 0]
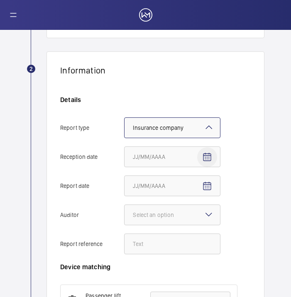
click at [207, 155] on mat-icon "Open calendar" at bounding box center [207, 157] width 10 height 10
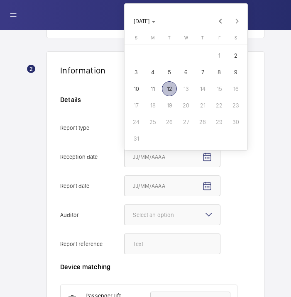
click at [171, 85] on span "12" at bounding box center [169, 88] width 15 height 15
type input "[DATE]"
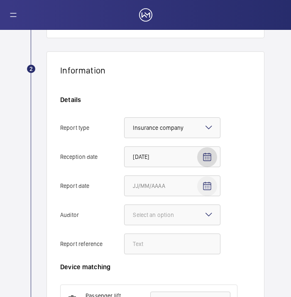
click at [207, 189] on mat-icon "Open calendar" at bounding box center [207, 186] width 10 height 10
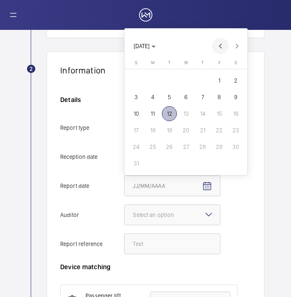
click at [226, 39] on span "Previous month" at bounding box center [220, 46] width 17 height 17
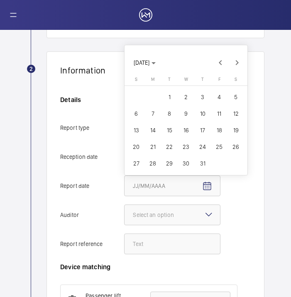
click at [158, 146] on span "21" at bounding box center [152, 146] width 15 height 15
type input "[DATE]"
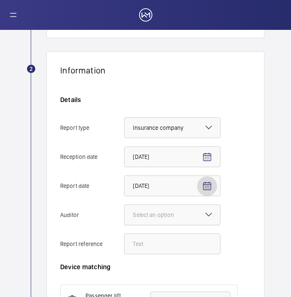
click at [204, 209] on div at bounding box center [171, 215] width 95 height 20
click at [124, 209] on input "Auditor Select an option" at bounding box center [124, 215] width 0 height 20
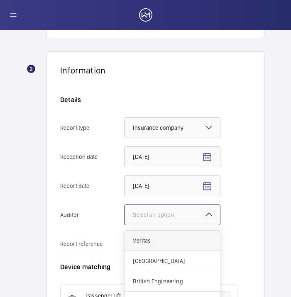
click at [193, 238] on span "Veritas" at bounding box center [172, 240] width 79 height 8
click at [124, 225] on input "Auditor Select an option Veritas Zurich British Engineering Allianz Other" at bounding box center [124, 215] width 0 height 20
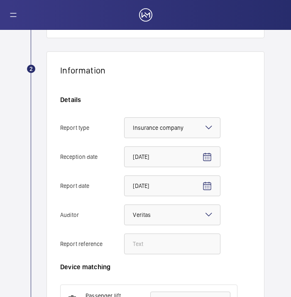
click at [3, 56] on wm-front-admin-audit-upload "Back Import reports 1 Choice of address [PERSON_NAME][GEOGRAPHIC_DATA] - [STREE…" at bounding box center [145, 268] width 291 height 734
click at [146, 243] on input "Report reference" at bounding box center [172, 243] width 96 height 21
paste input "1-9OJ56KJ"
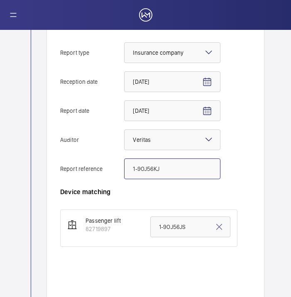
scroll to position [204, 0]
type input "1-9OJ56KJ"
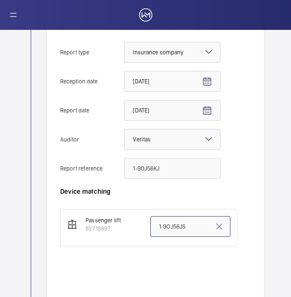
click at [180, 222] on input "1-9OJ56JS" at bounding box center [190, 226] width 80 height 21
paste input "KJ"
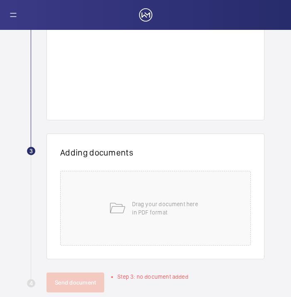
scroll to position [467, 0]
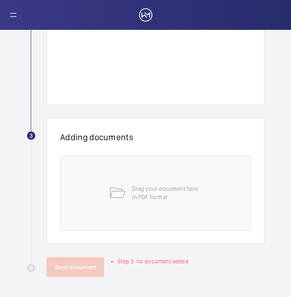
type input "1-9OJ56KJ"
click at [180, 222] on div "Drag your document here in PDF format" at bounding box center [155, 192] width 190 height 75
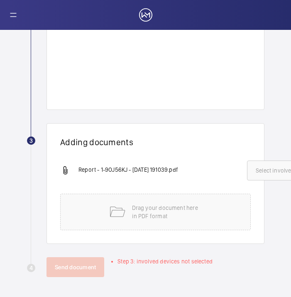
click at [260, 167] on span "Select involved devices" at bounding box center [285, 170] width 60 height 8
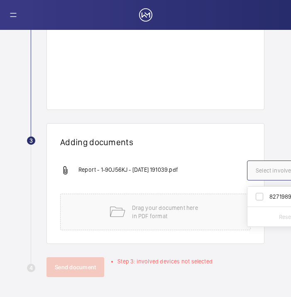
click at [257, 196] on label "82719897" at bounding box center [279, 197] width 64 height 20
click at [257, 196] on input "82719897" at bounding box center [259, 196] width 17 height 17
checkbox input "true"
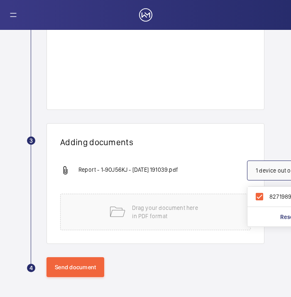
click at [185, 143] on div "Adding documents Report - 1-9OJ56KJ - [DATE] 191039.pdf 1 device out of 1 invol…" at bounding box center [155, 183] width 218 height 121
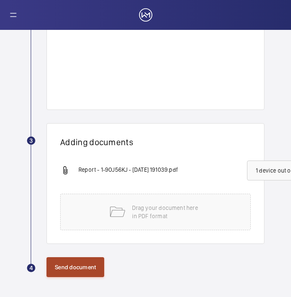
click at [97, 263] on button "Send document" at bounding box center [75, 267] width 58 height 20
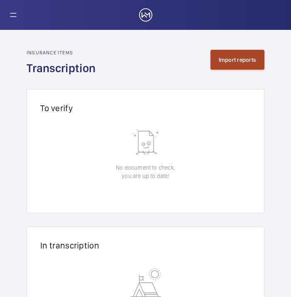
click at [237, 58] on button "Import reports" at bounding box center [237, 60] width 54 height 20
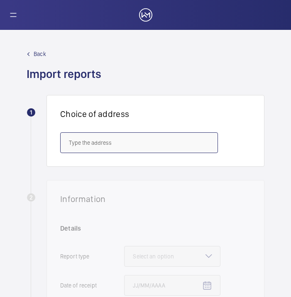
click at [166, 138] on input "text" at bounding box center [139, 142] width 158 height 21
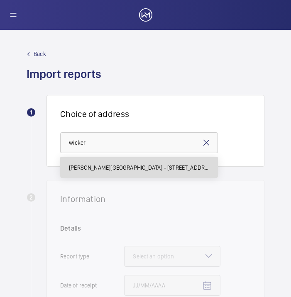
click at [175, 160] on mat-option "[PERSON_NAME][GEOGRAPHIC_DATA] - [STREET_ADDRESS][PERSON_NAME]" at bounding box center [139, 168] width 157 height 20
type input "[PERSON_NAME][GEOGRAPHIC_DATA] - [STREET_ADDRESS][PERSON_NAME]"
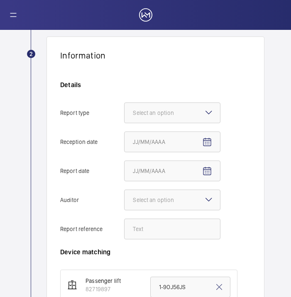
scroll to position [144, 0]
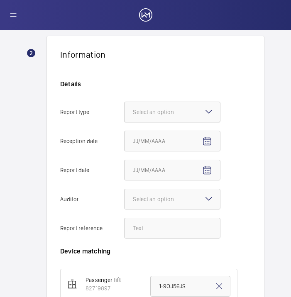
click at [197, 119] on div at bounding box center [171, 112] width 95 height 20
click at [124, 119] on input "Report type Select an option" at bounding box center [124, 112] width 0 height 20
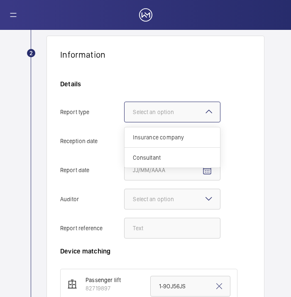
scroll to position [0, 0]
click at [197, 136] on span "Insurance company" at bounding box center [172, 137] width 79 height 8
click at [124, 122] on input "Report type Select an option Insurance company Consultant" at bounding box center [124, 112] width 0 height 20
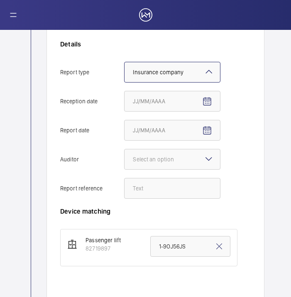
scroll to position [185, 0]
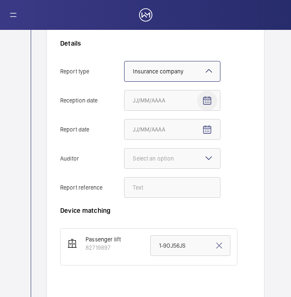
click at [209, 103] on mat-icon "Open calendar" at bounding box center [207, 101] width 10 height 10
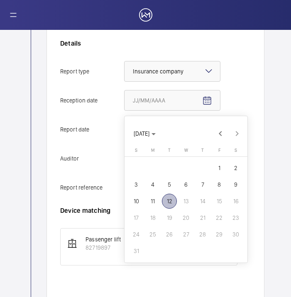
click at [165, 198] on span "12" at bounding box center [169, 201] width 15 height 15
type input "[DATE]"
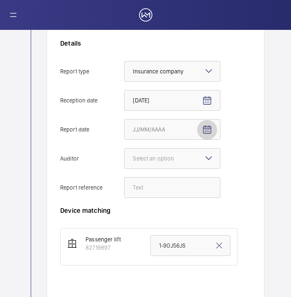
click at [209, 131] on mat-icon "Open calendar" at bounding box center [207, 130] width 10 height 10
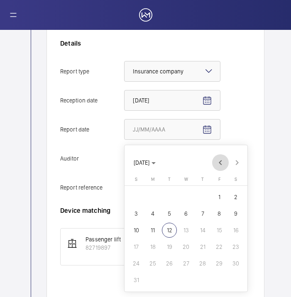
click at [224, 164] on span "Previous month" at bounding box center [220, 162] width 17 height 17
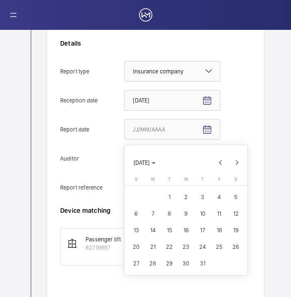
click at [155, 248] on span "21" at bounding box center [152, 246] width 15 height 15
type input "[DATE]"
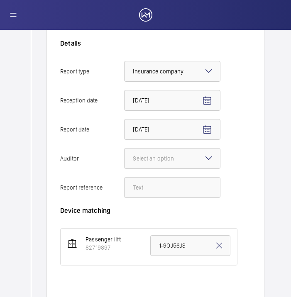
click at [244, 103] on div "Details Report type Select an option × Insurance company × Reception date [DATE…" at bounding box center [153, 122] width 187 height 167
click at [192, 163] on div at bounding box center [171, 158] width 95 height 20
click at [124, 163] on input "Auditor Select an option" at bounding box center [124, 158] width 0 height 20
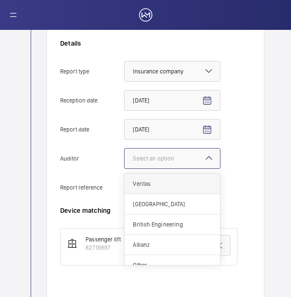
click at [154, 190] on div "Veritas" at bounding box center [171, 184] width 95 height 20
click at [124, 168] on input "Auditor Select an option Veritas Zurich British Engineering Allianz Other" at bounding box center [124, 158] width 0 height 20
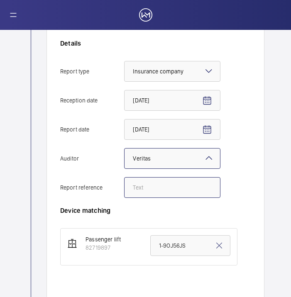
click at [157, 195] on input "Report reference" at bounding box center [172, 187] width 96 height 21
paste input "1-9OJ56LA"
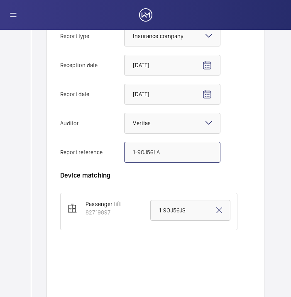
type input "1-9OJ56LA"
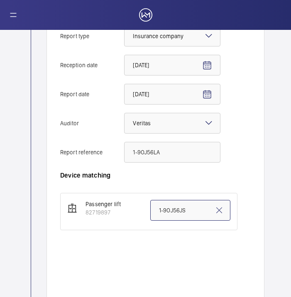
click at [176, 213] on input "1-9OJ56JS" at bounding box center [190, 210] width 80 height 21
paste input "LA"
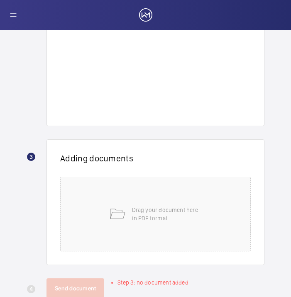
scroll to position [455, 0]
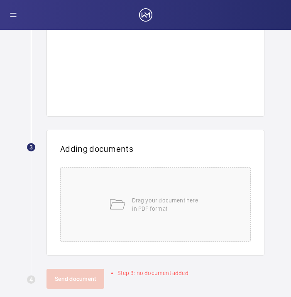
type input "1-9OJ56LA"
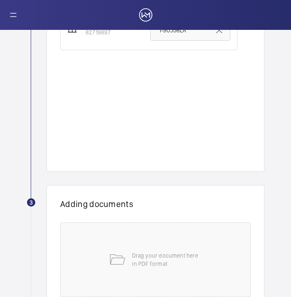
scroll to position [443, 0]
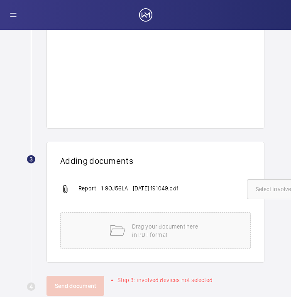
click at [181, 209] on div "Report - 1-9OJ56LA - [DATE] 191049.pdf Select involved devices" at bounding box center [152, 195] width 184 height 33
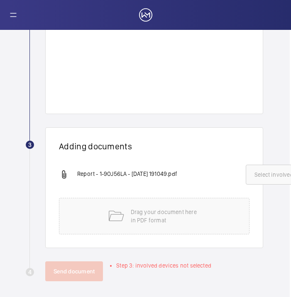
scroll to position [459, 1]
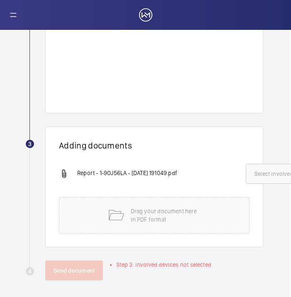
click at [263, 174] on span "Select involved devices" at bounding box center [284, 174] width 60 height 8
click at [255, 202] on label "82719897" at bounding box center [278, 200] width 64 height 20
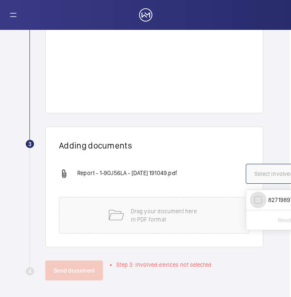
click at [255, 202] on input "82719897" at bounding box center [258, 200] width 17 height 17
checkbox input "true"
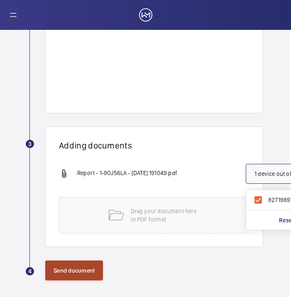
click at [89, 274] on button "Send document" at bounding box center [74, 270] width 58 height 20
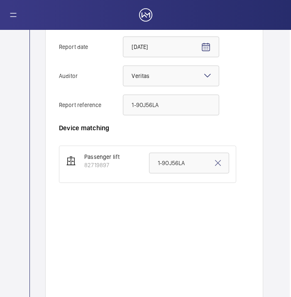
scroll to position [194, 1]
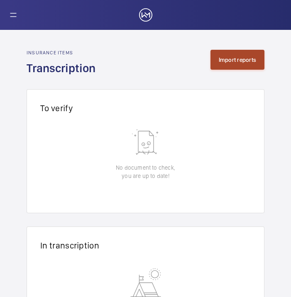
click at [239, 68] on button "Import reports" at bounding box center [237, 60] width 54 height 20
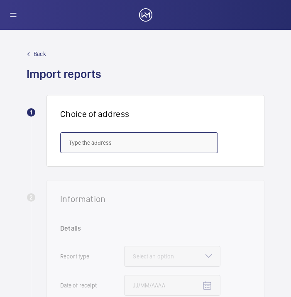
click at [144, 142] on input "text" at bounding box center [139, 142] width 158 height 21
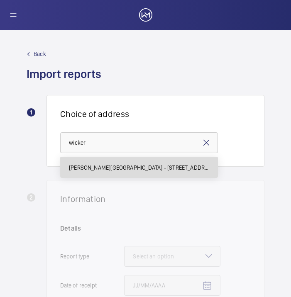
click at [126, 175] on mat-option "[PERSON_NAME][GEOGRAPHIC_DATA] - [STREET_ADDRESS][PERSON_NAME]" at bounding box center [139, 168] width 157 height 20
type input "[PERSON_NAME][GEOGRAPHIC_DATA] - [STREET_ADDRESS][PERSON_NAME]"
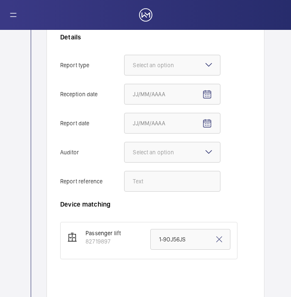
scroll to position [192, 0]
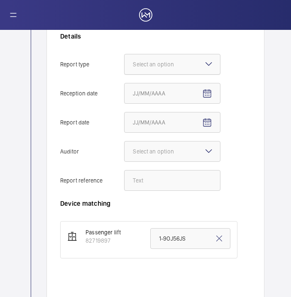
click at [185, 58] on div at bounding box center [171, 64] width 95 height 20
click at [124, 58] on input "Report type Select an option" at bounding box center [124, 64] width 0 height 20
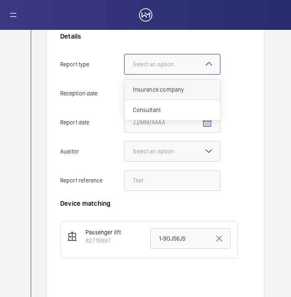
click at [187, 85] on span "Insurance company" at bounding box center [172, 89] width 79 height 8
click at [124, 74] on input "Report type Select an option Insurance company Consultant" at bounding box center [124, 64] width 0 height 20
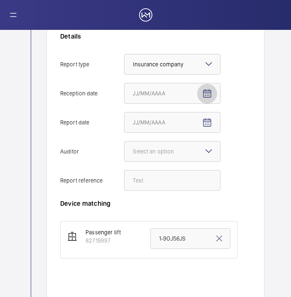
click at [211, 99] on span "Open calendar" at bounding box center [207, 94] width 20 height 20
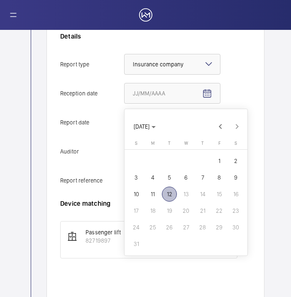
click at [177, 195] on button "12" at bounding box center [169, 194] width 17 height 17
type input "[DATE]"
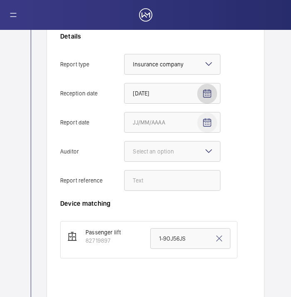
click at [211, 130] on span "Open calendar" at bounding box center [207, 123] width 20 height 20
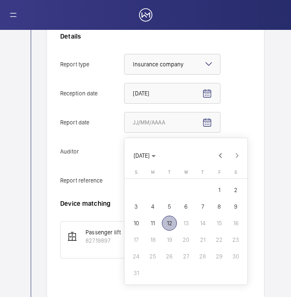
click at [229, 156] on div "[DATE] [DATE]" at bounding box center [186, 155] width 119 height 17
click at [227, 155] on span "Previous month" at bounding box center [220, 155] width 17 height 17
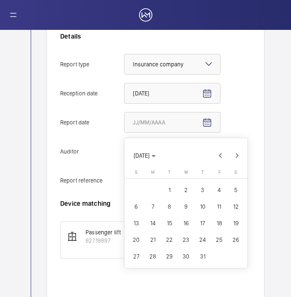
click at [156, 242] on span "21" at bounding box center [152, 239] width 15 height 15
type input "[DATE]"
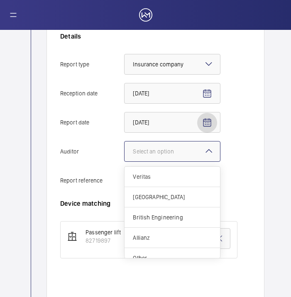
click at [160, 157] on div at bounding box center [171, 151] width 95 height 20
click at [124, 157] on input "Auditor Select an option Veritas Zurich British Engineering Allianz Other" at bounding box center [124, 151] width 0 height 20
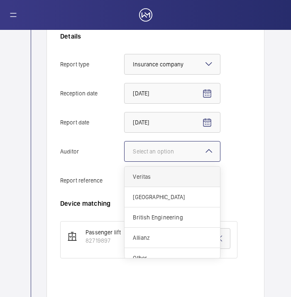
click at [159, 172] on div "Veritas" at bounding box center [171, 177] width 95 height 20
click at [124, 161] on input "Auditor Select an option Veritas Zurich British Engineering Allianz Other" at bounding box center [124, 151] width 0 height 20
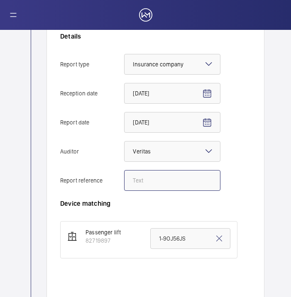
click at [156, 188] on input "Report reference" at bounding box center [172, 180] width 96 height 21
paste input "1-9OJ56M1"
type input "1-9OJ56M1"
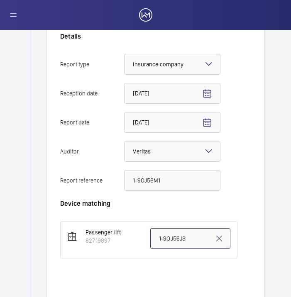
click at [176, 238] on input "1-9OJ56JS" at bounding box center [190, 238] width 80 height 21
click at [176, 237] on input "1-9OJ56JS" at bounding box center [190, 238] width 80 height 21
click at [174, 235] on input "1-9OJ56JS" at bounding box center [190, 238] width 80 height 21
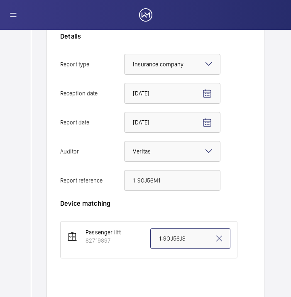
click at [174, 235] on input "1-9OJ56JS" at bounding box center [190, 238] width 80 height 21
paste input "M1"
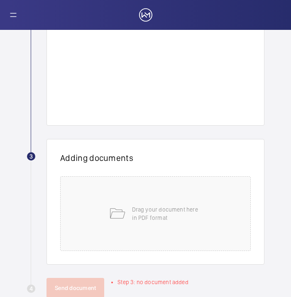
scroll to position [467, 0]
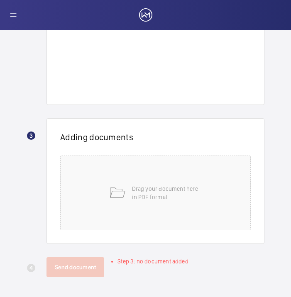
type input "1-9OJ56M1"
click at [174, 230] on div "Drag your document here in PDF format" at bounding box center [155, 192] width 190 height 75
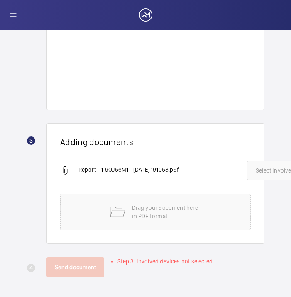
click at [254, 172] on button "Select involved devices" at bounding box center [286, 170] width 78 height 20
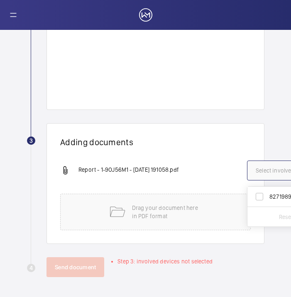
click at [262, 194] on label "82719897" at bounding box center [279, 197] width 64 height 20
click at [262, 194] on input "82719897" at bounding box center [259, 196] width 17 height 17
checkbox input "true"
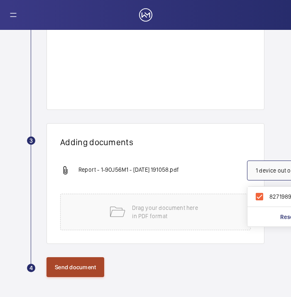
click at [91, 261] on button "Send document" at bounding box center [75, 267] width 58 height 20
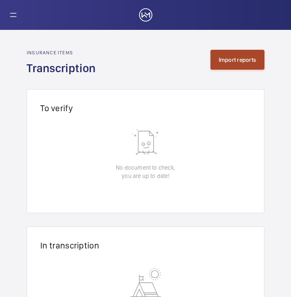
click at [242, 52] on button "Import reports" at bounding box center [237, 60] width 54 height 20
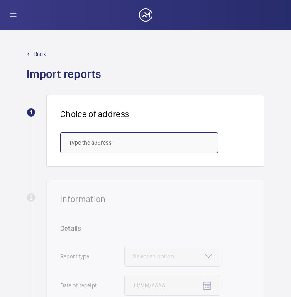
click at [114, 149] on input "text" at bounding box center [139, 142] width 158 height 21
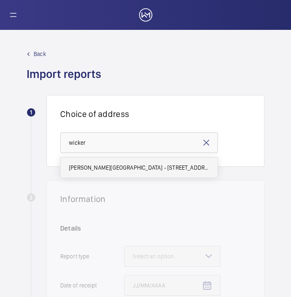
click at [104, 164] on span "[PERSON_NAME][GEOGRAPHIC_DATA] - [STREET_ADDRESS][PERSON_NAME]" at bounding box center [139, 167] width 140 height 8
type input "[PERSON_NAME][GEOGRAPHIC_DATA] - [STREET_ADDRESS][PERSON_NAME]"
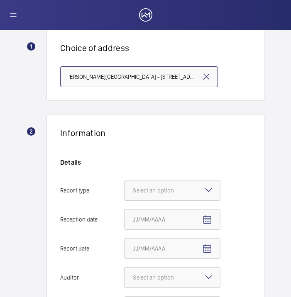
scroll to position [69, 0]
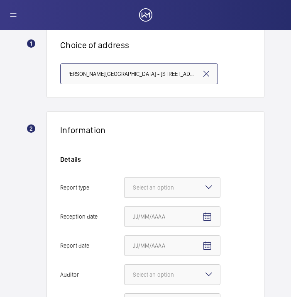
click at [149, 187] on div "Select an option" at bounding box center [164, 187] width 62 height 8
click at [124, 187] on input "Report type Select an option" at bounding box center [124, 187] width 0 height 20
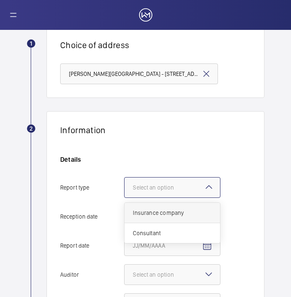
click at [155, 212] on span "Insurance company" at bounding box center [172, 213] width 79 height 8
click at [124, 197] on input "Report type Select an option Insurance company Consultant" at bounding box center [124, 187] width 0 height 20
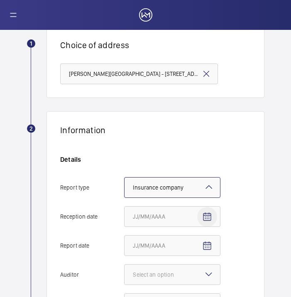
click at [209, 221] on mat-icon "Open calendar" at bounding box center [207, 217] width 10 height 10
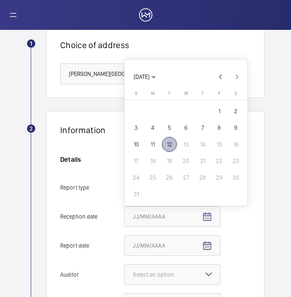
click at [170, 148] on span "12" at bounding box center [169, 144] width 15 height 15
type input "[DATE]"
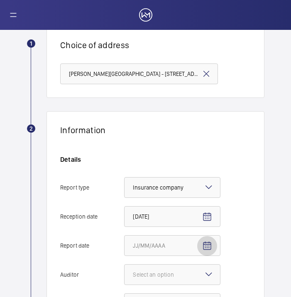
click at [208, 250] on mat-icon "Open calendar" at bounding box center [207, 246] width 10 height 10
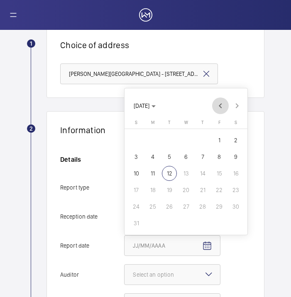
click at [221, 105] on span "Previous month" at bounding box center [220, 105] width 17 height 17
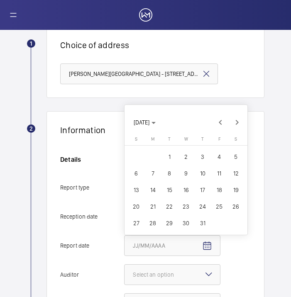
click at [155, 200] on span "21" at bounding box center [152, 206] width 15 height 15
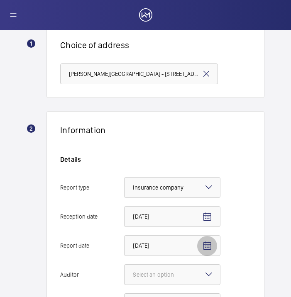
click at [206, 251] on span "Open calendar" at bounding box center [207, 246] width 20 height 20
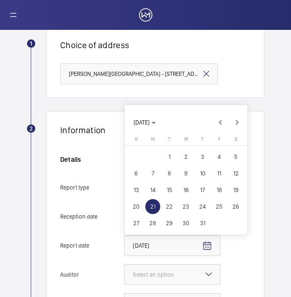
click at [224, 131] on mat-calendar "[DATE] [DATE] [DATE] S [DATE] M [DATE] T [DATE] W [DATE] T [DATE] F [DATE] S [D…" at bounding box center [185, 170] width 123 height 130
click at [219, 117] on span "Previous month" at bounding box center [220, 122] width 17 height 17
click at [219, 206] on span "27" at bounding box center [218, 206] width 15 height 15
type input "[DATE]"
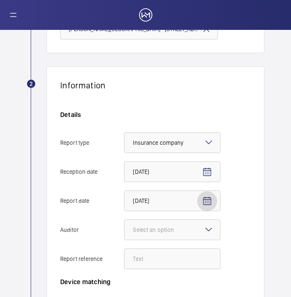
scroll to position [136, 0]
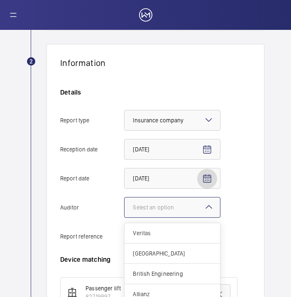
click at [186, 212] on div at bounding box center [171, 207] width 95 height 20
click at [124, 212] on input "Auditor Select an option Veritas Zurich British Engineering Allianz Other" at bounding box center [124, 207] width 0 height 20
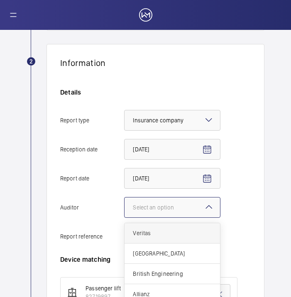
click at [163, 228] on div "Veritas" at bounding box center [171, 233] width 95 height 20
click at [124, 217] on input "Auditor Select an option Veritas Zurich British Engineering Allianz Other" at bounding box center [124, 207] width 0 height 20
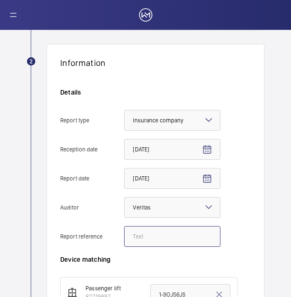
click at [152, 240] on input "Report reference" at bounding box center [172, 236] width 96 height 21
paste input "1-9NORKMS"
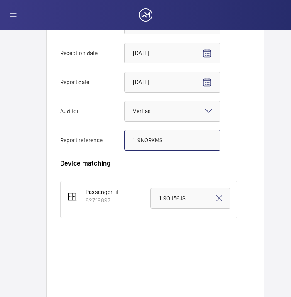
scroll to position [267, 0]
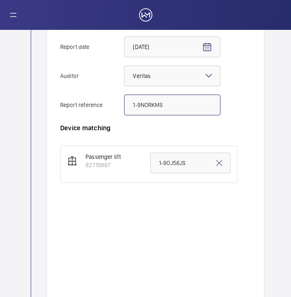
type input "1-9NORKMS"
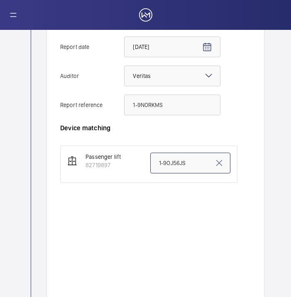
click at [172, 164] on input "1-9OJ56JS" at bounding box center [190, 163] width 80 height 21
paste input "NORKM"
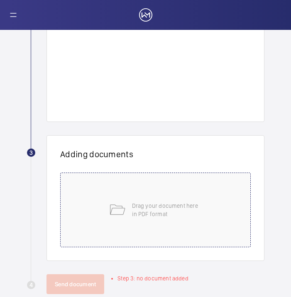
scroll to position [456, 0]
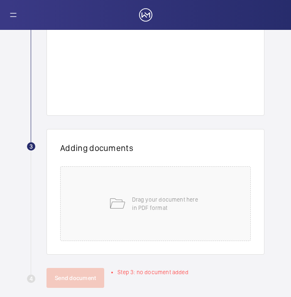
type input "1-9NORKMS"
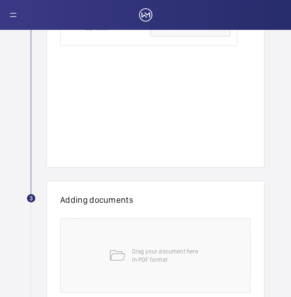
scroll to position [467, 0]
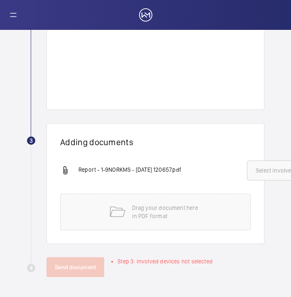
click at [268, 167] on span "Select involved devices" at bounding box center [285, 170] width 60 height 8
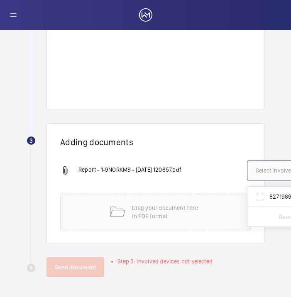
click at [270, 192] on span "82719897" at bounding box center [286, 196] width 34 height 8
click at [267, 191] on input "82719897" at bounding box center [259, 196] width 17 height 17
checkbox input "true"
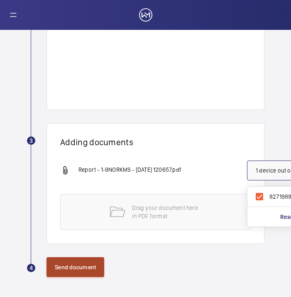
click at [87, 262] on button "Send document" at bounding box center [75, 267] width 58 height 20
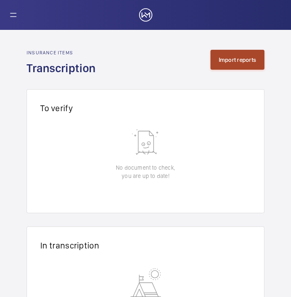
click at [238, 58] on button "Import reports" at bounding box center [237, 60] width 54 height 20
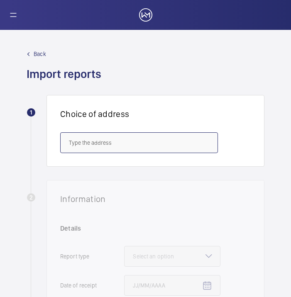
click at [87, 138] on input "text" at bounding box center [139, 142] width 158 height 21
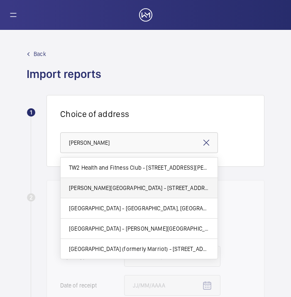
click at [68, 184] on mat-option "[PERSON_NAME][GEOGRAPHIC_DATA] - [STREET_ADDRESS][PERSON_NAME]" at bounding box center [139, 188] width 157 height 20
type input "[PERSON_NAME][GEOGRAPHIC_DATA] - [STREET_ADDRESS][PERSON_NAME]"
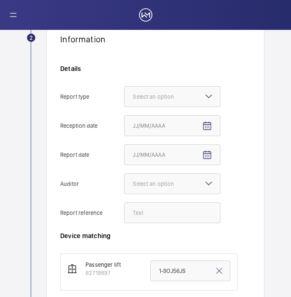
scroll to position [161, 0]
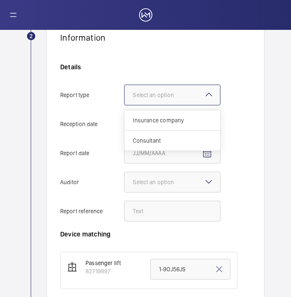
click at [185, 97] on div "Select an option" at bounding box center [164, 95] width 62 height 8
click at [124, 97] on input "Report type Select an option Insurance company Consultant" at bounding box center [124, 95] width 0 height 20
click at [182, 119] on span "Insurance company" at bounding box center [172, 120] width 79 height 8
click at [124, 105] on input "Report type Select an option Insurance company Consultant" at bounding box center [124, 95] width 0 height 20
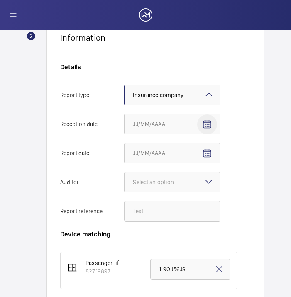
click at [207, 126] on mat-icon "Open calendar" at bounding box center [207, 124] width 10 height 10
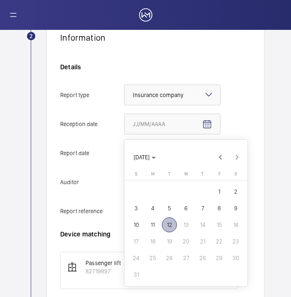
click at [166, 223] on span "12" at bounding box center [169, 224] width 15 height 15
type input "[DATE]"
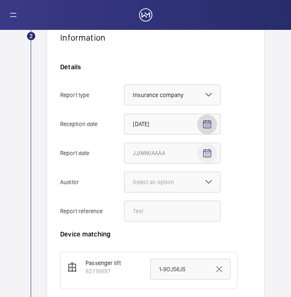
click at [200, 156] on span "Open calendar" at bounding box center [207, 153] width 20 height 20
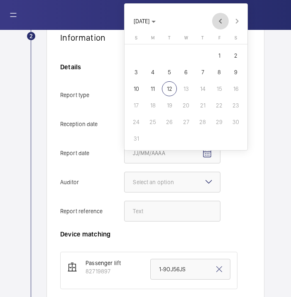
click at [220, 24] on span "Previous month" at bounding box center [220, 21] width 17 height 17
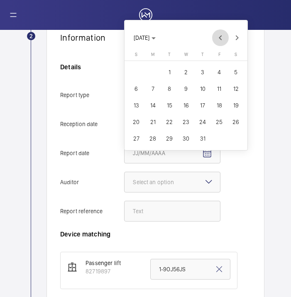
click at [220, 34] on span "Previous month" at bounding box center [220, 37] width 17 height 17
click at [221, 124] on span "27" at bounding box center [218, 121] width 15 height 15
type input "[DATE]"
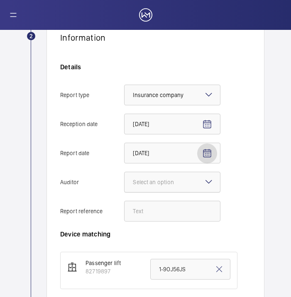
click at [177, 180] on div "Select an option" at bounding box center [164, 182] width 62 height 8
click at [124, 180] on input "Auditor Select an option" at bounding box center [124, 182] width 0 height 20
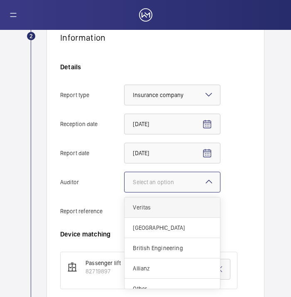
click at [175, 200] on div "Veritas" at bounding box center [171, 207] width 95 height 20
click at [124, 192] on input "Auditor Select an option Veritas Zurich British Engineering Allianz Other" at bounding box center [124, 182] width 0 height 20
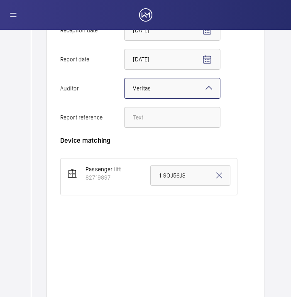
scroll to position [256, 0]
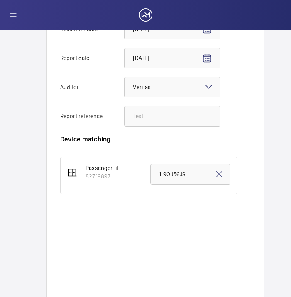
click at [171, 151] on div "Device matching Passenger lift 82719897 1-9OJ56JS" at bounding box center [155, 218] width 190 height 167
click at [165, 122] on input "Report reference" at bounding box center [172, 116] width 96 height 21
paste input "1-9NORKP1"
type input "1-9NORKP1"
click at [183, 175] on input "1-9OJ56JS" at bounding box center [190, 174] width 80 height 21
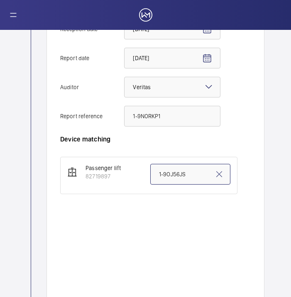
click at [183, 175] on input "1-9OJ56JS" at bounding box center [190, 174] width 80 height 21
paste input "NORKP1"
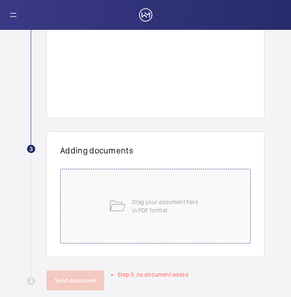
scroll to position [455, 0]
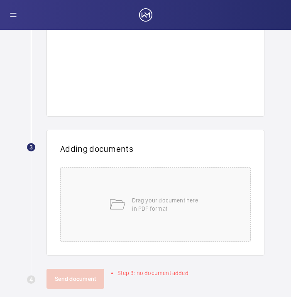
type input "1-9NORKP1"
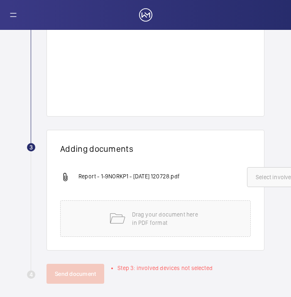
click at [277, 181] on span "Select involved devices" at bounding box center [285, 177] width 60 height 8
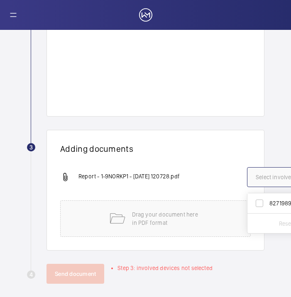
click at [267, 204] on label "82719897" at bounding box center [279, 203] width 64 height 20
click at [267, 204] on input "82719897" at bounding box center [259, 203] width 17 height 17
checkbox input "true"
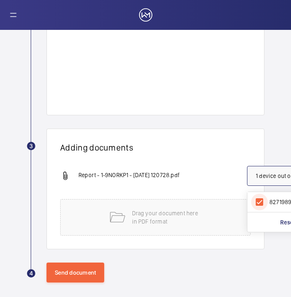
scroll to position [468, 0]
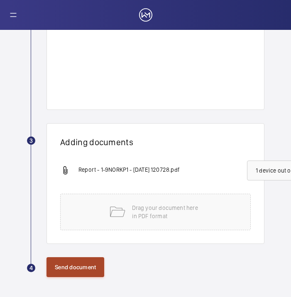
click at [68, 257] on button "Send document" at bounding box center [75, 267] width 58 height 20
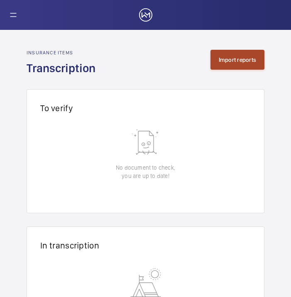
click at [243, 56] on button "Import reports" at bounding box center [237, 60] width 54 height 20
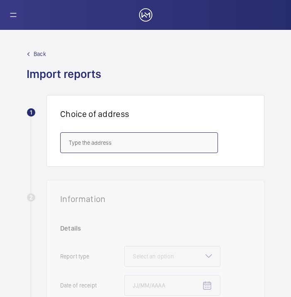
click at [79, 147] on input "text" at bounding box center [139, 142] width 158 height 21
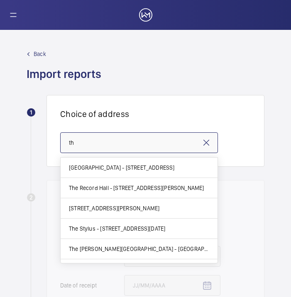
type input "t"
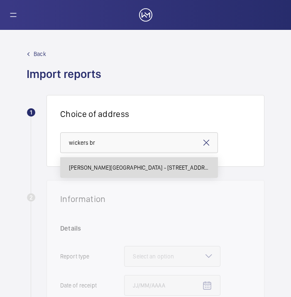
click at [91, 168] on span "[PERSON_NAME][GEOGRAPHIC_DATA] - [STREET_ADDRESS][PERSON_NAME]" at bounding box center [139, 167] width 140 height 8
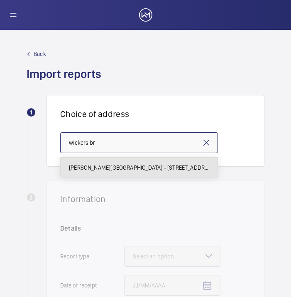
type input "[PERSON_NAME][GEOGRAPHIC_DATA] - [STREET_ADDRESS][PERSON_NAME]"
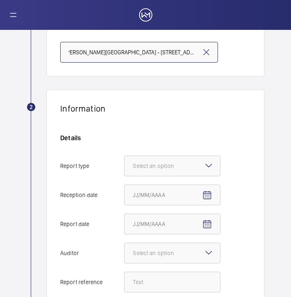
scroll to position [91, 0]
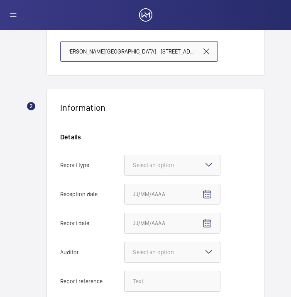
click at [146, 166] on div "Select an option" at bounding box center [164, 165] width 62 height 8
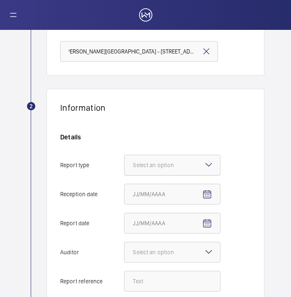
click at [124, 166] on input "Report type Select an option" at bounding box center [124, 165] width 0 height 20
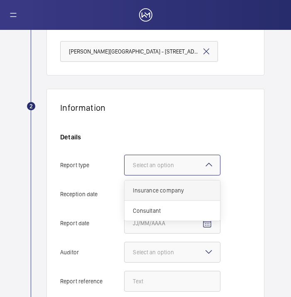
click at [166, 195] on div "Insurance company" at bounding box center [171, 190] width 95 height 20
click at [124, 175] on input "Report type Select an option Insurance company Consultant" at bounding box center [124, 165] width 0 height 20
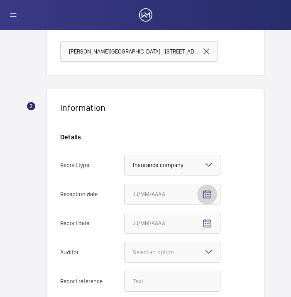
click at [212, 191] on button "Reception date" at bounding box center [207, 195] width 20 height 20
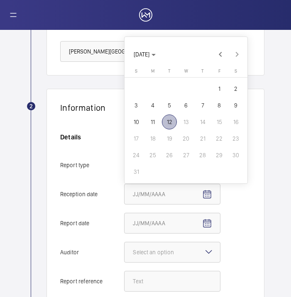
click at [165, 118] on span "12" at bounding box center [169, 121] width 15 height 15
type input "[DATE]"
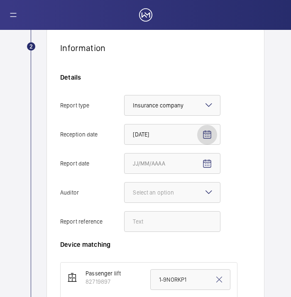
scroll to position [211, 0]
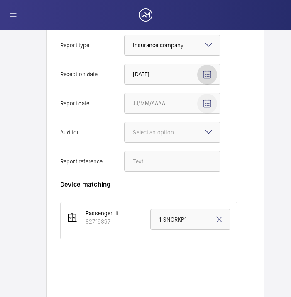
click at [211, 106] on mat-icon "Open calendar" at bounding box center [207, 104] width 10 height 10
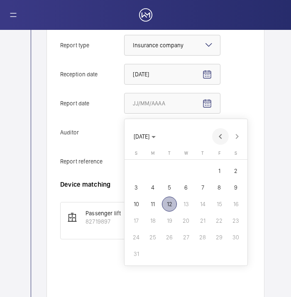
click at [219, 138] on span "Previous month" at bounding box center [220, 136] width 17 height 17
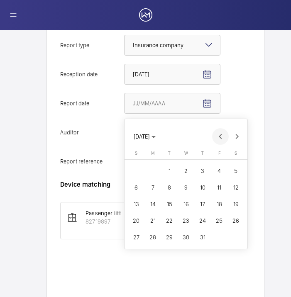
click at [218, 141] on span "Previous month" at bounding box center [220, 136] width 17 height 17
click at [240, 138] on span "Next month" at bounding box center [236, 136] width 17 height 17
click at [226, 137] on span "Previous month" at bounding box center [220, 136] width 17 height 17
click at [242, 140] on span "Next month" at bounding box center [236, 136] width 17 height 17
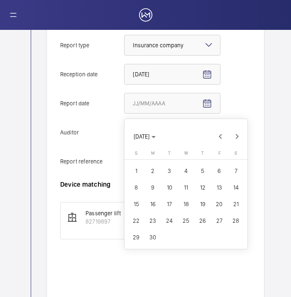
click at [229, 219] on span "28" at bounding box center [235, 220] width 15 height 15
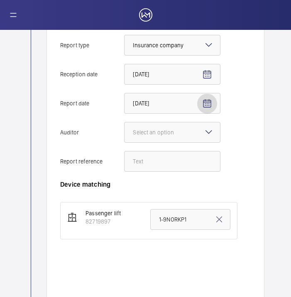
click at [205, 101] on mat-icon "Open calendar" at bounding box center [207, 104] width 10 height 10
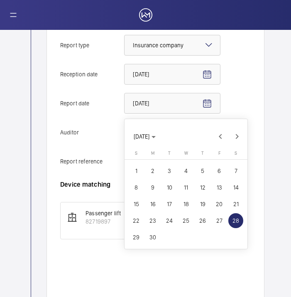
click at [217, 224] on span "27" at bounding box center [218, 220] width 15 height 15
type input "[DATE]"
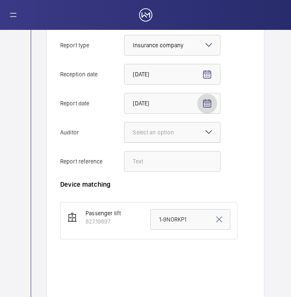
click at [196, 132] on div at bounding box center [171, 132] width 95 height 20
click at [124, 132] on input "Auditor Select an option" at bounding box center [124, 132] width 0 height 20
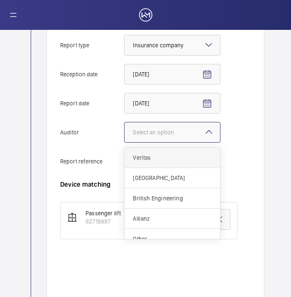
click at [186, 152] on div "Veritas" at bounding box center [171, 158] width 95 height 20
click at [124, 142] on input "Auditor Select an option Veritas Zurich British Engineering Allianz Other" at bounding box center [124, 132] width 0 height 20
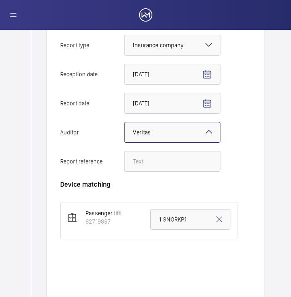
click at [176, 173] on div "Details Report type Select an option × Insurance company × Reception date [DATE…" at bounding box center [153, 96] width 187 height 167
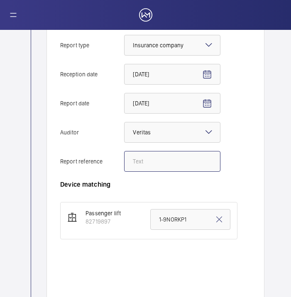
click at [177, 160] on input "Report reference" at bounding box center [172, 161] width 96 height 21
click at [144, 162] on input "Report reference" at bounding box center [172, 161] width 96 height 21
paste input "1-9NORKOA"
type input "1-9NORKOA"
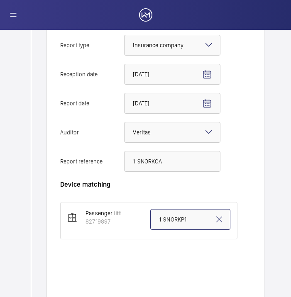
click at [165, 217] on input "1-9NORKP1" at bounding box center [190, 219] width 80 height 21
paste input "OA"
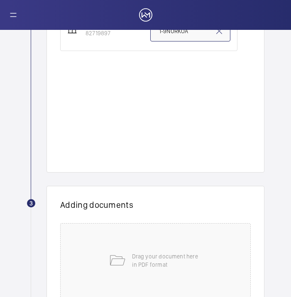
scroll to position [440, 0]
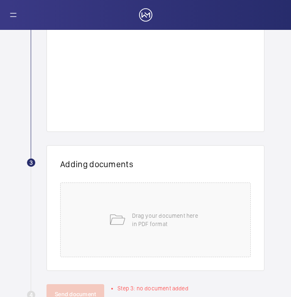
type input "1-9NORKOA"
click at [165, 217] on p "Drag your document here in PDF format" at bounding box center [167, 219] width 70 height 17
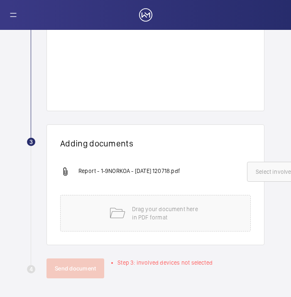
scroll to position [468, 0]
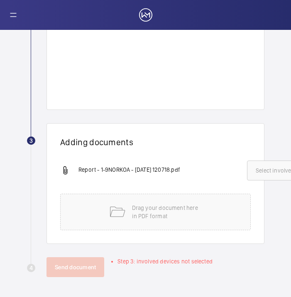
click at [261, 171] on button "Select involved devices" at bounding box center [286, 170] width 78 height 20
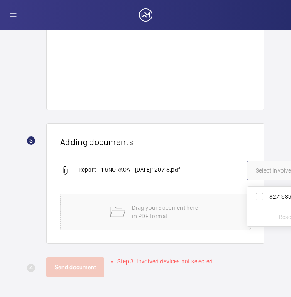
click at [260, 194] on label "82719897" at bounding box center [279, 197] width 64 height 20
click at [260, 194] on input "82719897" at bounding box center [259, 196] width 17 height 17
checkbox input "true"
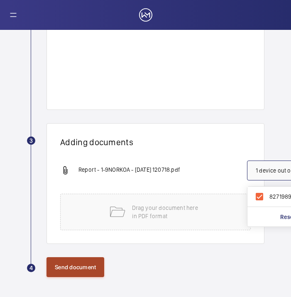
click at [87, 265] on button "Send document" at bounding box center [75, 267] width 58 height 20
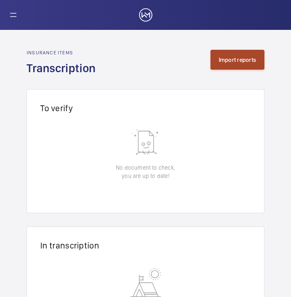
click at [226, 59] on button "Import reports" at bounding box center [237, 60] width 54 height 20
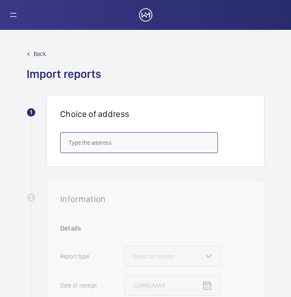
click at [125, 143] on input "text" at bounding box center [139, 142] width 158 height 21
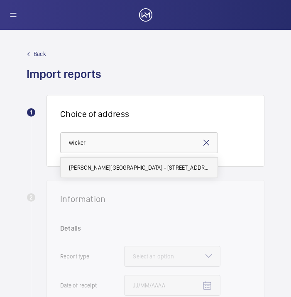
click at [117, 168] on span "[PERSON_NAME][GEOGRAPHIC_DATA] - [STREET_ADDRESS][PERSON_NAME]" at bounding box center [139, 167] width 140 height 8
type input "[PERSON_NAME][GEOGRAPHIC_DATA] - [STREET_ADDRESS][PERSON_NAME]"
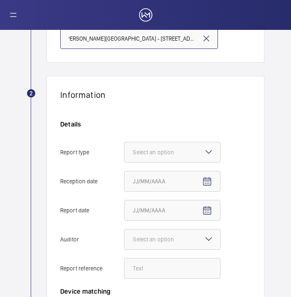
scroll to position [107, 0]
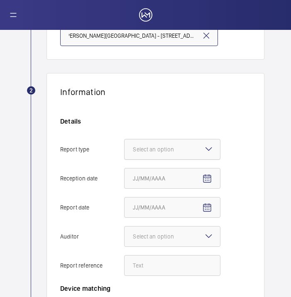
click at [149, 148] on div "Select an option" at bounding box center [164, 149] width 62 height 8
click at [124, 148] on input "Report type Select an option" at bounding box center [124, 149] width 0 height 20
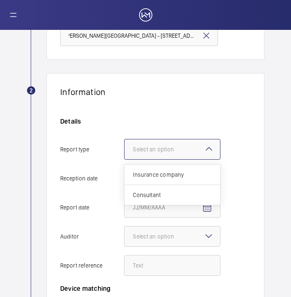
scroll to position [0, 0]
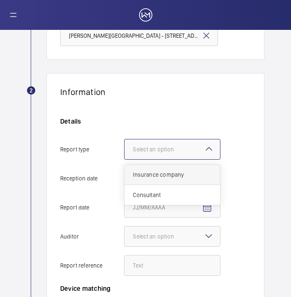
click at [157, 173] on span "Insurance company" at bounding box center [172, 174] width 79 height 8
click at [124, 159] on input "Report type Select an option Insurance company Consultant" at bounding box center [124, 149] width 0 height 20
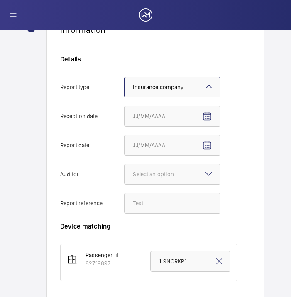
scroll to position [170, 0]
click at [209, 114] on mat-icon "Open calendar" at bounding box center [207, 116] width 10 height 10
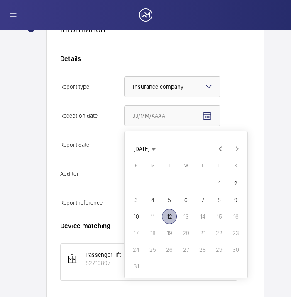
click at [170, 216] on span "12" at bounding box center [169, 216] width 15 height 15
type input "[DATE]"
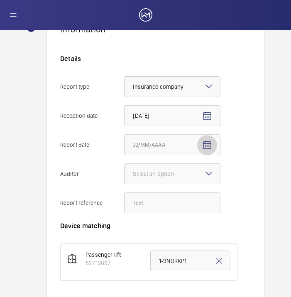
click at [210, 146] on mat-icon "Open calendar" at bounding box center [207, 145] width 10 height 10
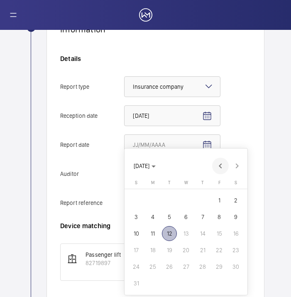
click at [214, 170] on span "Previous month" at bounding box center [220, 166] width 17 height 17
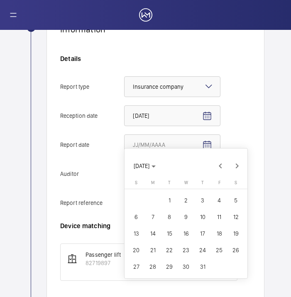
click at [155, 247] on span "21" at bounding box center [152, 250] width 15 height 15
type input "[DATE]"
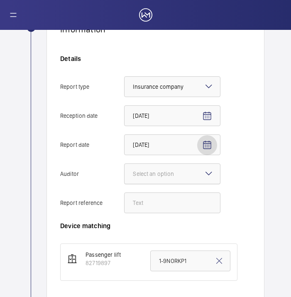
click at [173, 170] on div "Select an option" at bounding box center [164, 174] width 62 height 8
click at [124, 170] on input "Auditor Select an option" at bounding box center [124, 174] width 0 height 20
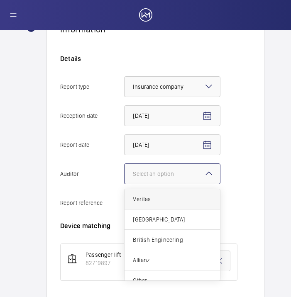
click at [169, 195] on span "Veritas" at bounding box center [172, 199] width 79 height 8
click at [124, 184] on input "Auditor Select an option Veritas Zurich British Engineering Allianz Other" at bounding box center [124, 174] width 0 height 20
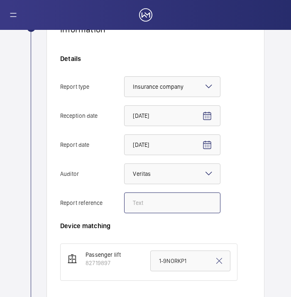
click at [170, 200] on input "Report reference" at bounding box center [172, 202] width 96 height 21
click at [159, 203] on input "Report reference" at bounding box center [172, 202] width 96 height 21
paste input "1-9L2B2RA"
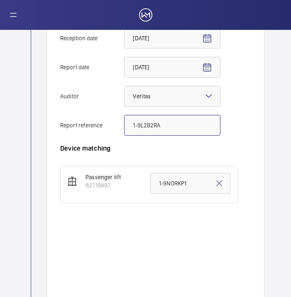
scroll to position [255, 0]
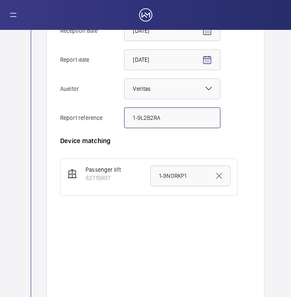
type input "1-9L2B2RA"
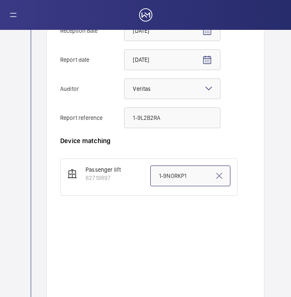
click at [161, 174] on input "1-9NORKP1" at bounding box center [190, 175] width 80 height 21
paste input "L2B2RA"
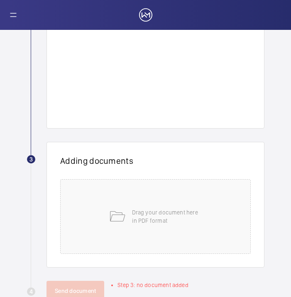
scroll to position [444, 0]
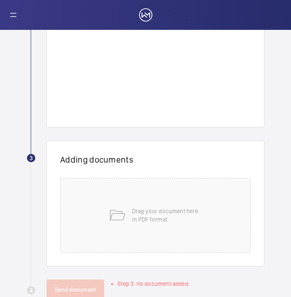
type input "1-9L2B2RA"
click at [161, 177] on div "Adding documents Drag your document here in PDF format" at bounding box center [155, 204] width 218 height 126
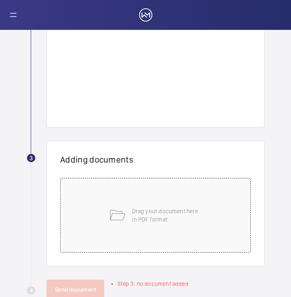
click at [161, 187] on div "Drag your document here in PDF format" at bounding box center [155, 215] width 190 height 75
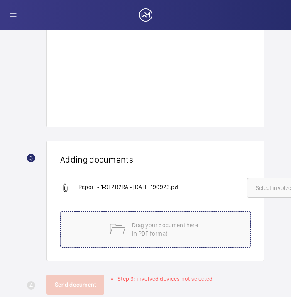
click at [108, 238] on div "Drag your document here in PDF format" at bounding box center [155, 229] width 190 height 36
click at [271, 185] on span "Select involved devices" at bounding box center [285, 188] width 60 height 8
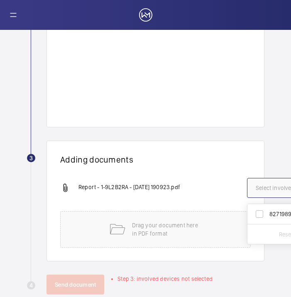
click at [269, 214] on span "82719897" at bounding box center [286, 214] width 34 height 8
click at [267, 214] on input "82719897" at bounding box center [259, 214] width 17 height 17
checkbox input "true"
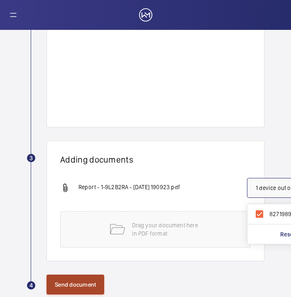
click at [78, 278] on button "Send document" at bounding box center [75, 284] width 58 height 20
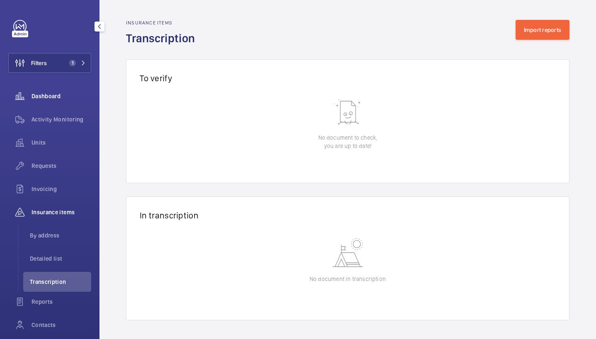
click at [63, 100] on span "Dashboard" at bounding box center [62, 96] width 60 height 8
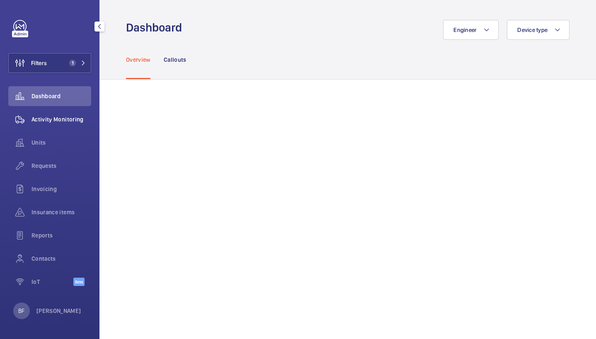
click at [64, 117] on span "Activity Monitoring" at bounding box center [62, 119] width 60 height 8
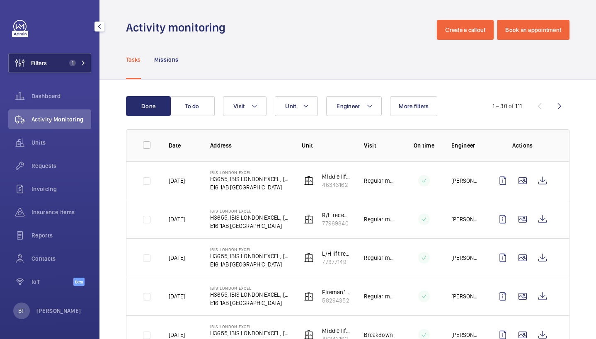
click at [75, 62] on span "1" at bounding box center [72, 63] width 7 height 7
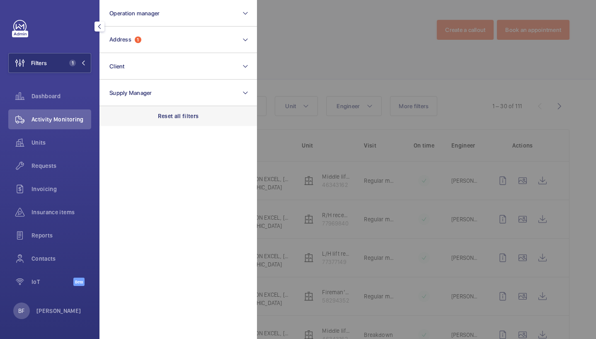
click at [165, 120] on div "Reset all filters" at bounding box center [179, 116] width 158 height 20
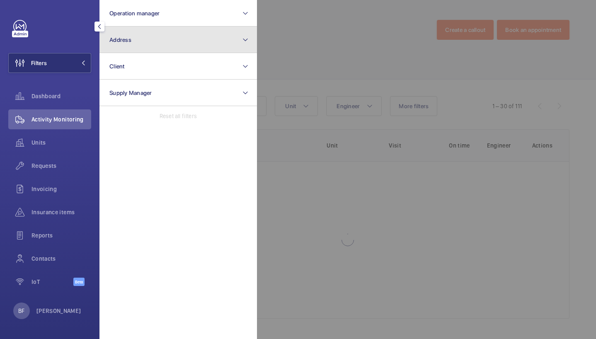
click at [150, 52] on button "Address" at bounding box center [179, 40] width 158 height 27
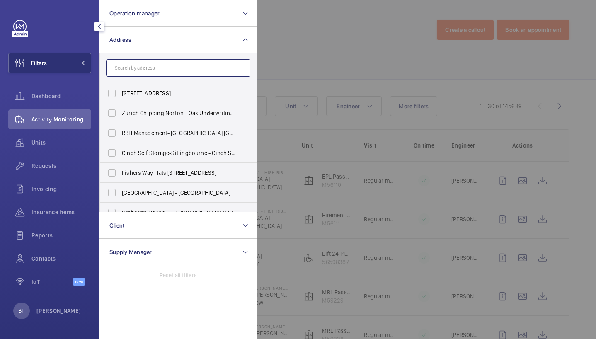
click at [185, 69] on input "text" at bounding box center [178, 67] width 144 height 17
type input "east"
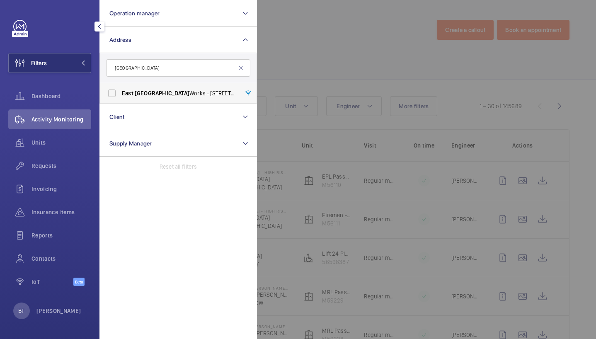
type input "east london"
click at [203, 95] on span "East London Works - 65-75 Whitechapel Road, LONDON E1 1DU" at bounding box center [179, 93] width 114 height 8
click at [120, 95] on input "East London Works - 65-75 Whitechapel Road, LONDON E1 1DU" at bounding box center [112, 93] width 17 height 17
checkbox input "true"
click at [311, 97] on div at bounding box center [555, 169] width 596 height 339
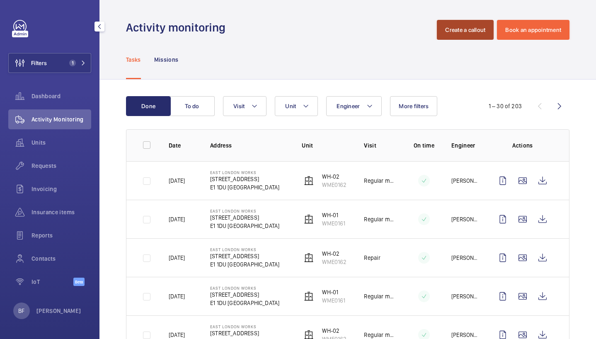
click at [462, 31] on button "Create a callout" at bounding box center [465, 30] width 57 height 20
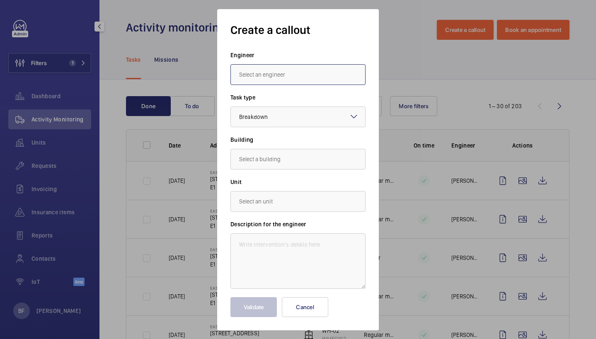
click at [291, 81] on input "text" at bounding box center [298, 74] width 135 height 21
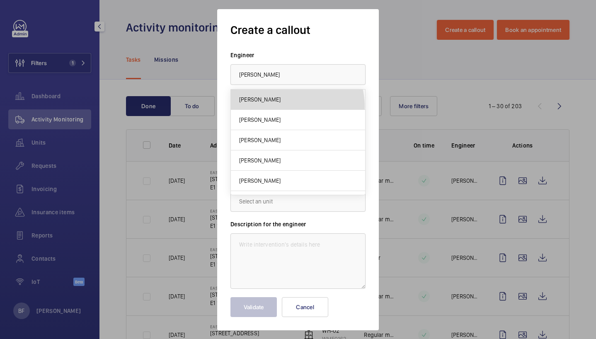
click at [284, 107] on mat-option "[PERSON_NAME]" at bounding box center [298, 100] width 134 height 20
type input "[PERSON_NAME]"
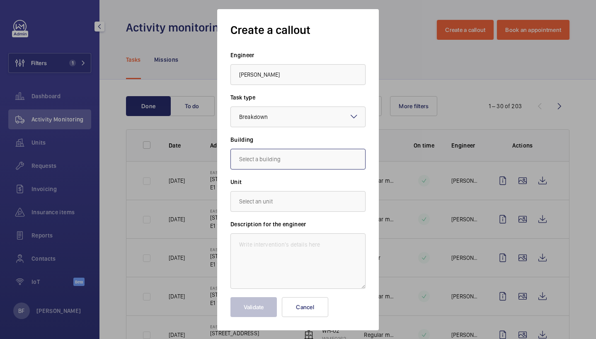
click at [280, 160] on input "text" at bounding box center [298, 159] width 135 height 21
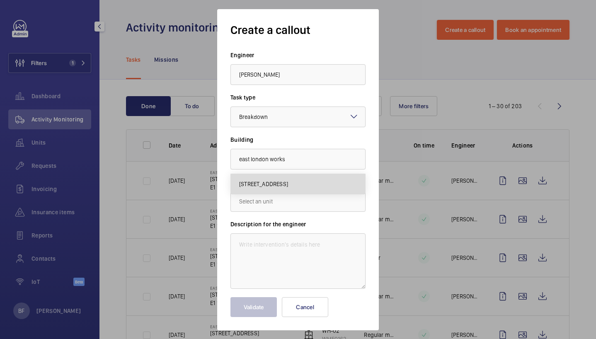
click at [266, 192] on mat-option "65-75 Whitechapel Road, E1 1DU LONDON" at bounding box center [298, 184] width 134 height 20
type input "65-75 Whitechapel Road, E1 1DU LONDON"
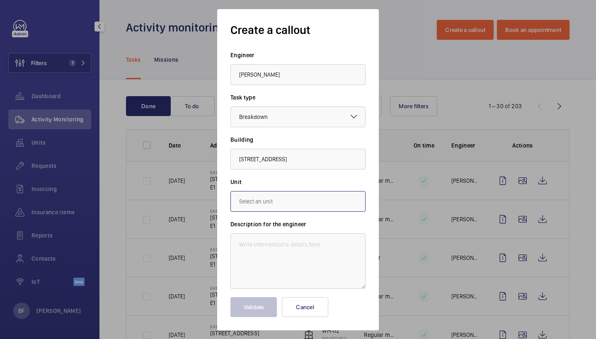
click at [272, 200] on input "text" at bounding box center [298, 201] width 135 height 21
click at [298, 233] on mat-option "WME0162 - WH-02" at bounding box center [298, 226] width 134 height 20
type input "WME0162 - WH-02"
click at [272, 264] on textarea at bounding box center [298, 261] width 135 height 56
paste textarea "65 lift stuck on 2nd floor Description: Doors wide open and lift won’t move it’…"
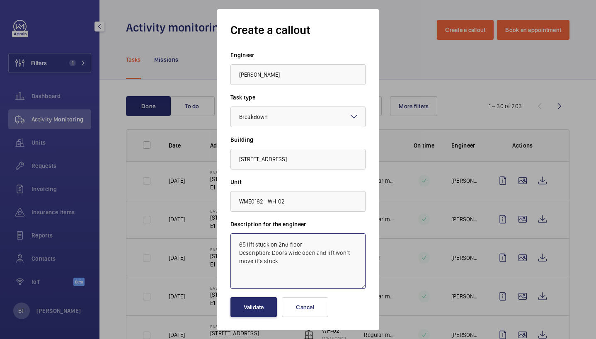
type textarea "65 lift stuck on 2nd floor Description: Doors wide open and lift won’t move it’…"
click at [300, 207] on input "WME0162 - WH-02" at bounding box center [298, 201] width 135 height 21
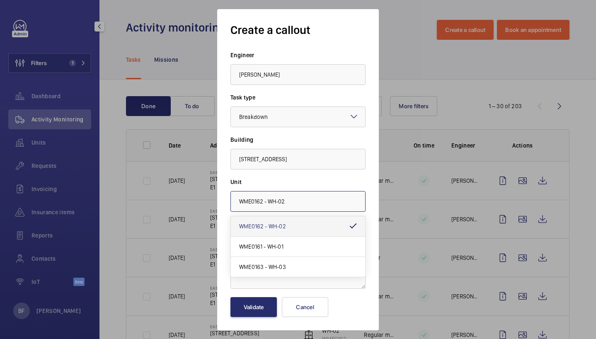
click at [300, 207] on input "WME0162 - WH-02" at bounding box center [298, 201] width 135 height 21
click at [325, 182] on label "Unit" at bounding box center [298, 182] width 135 height 8
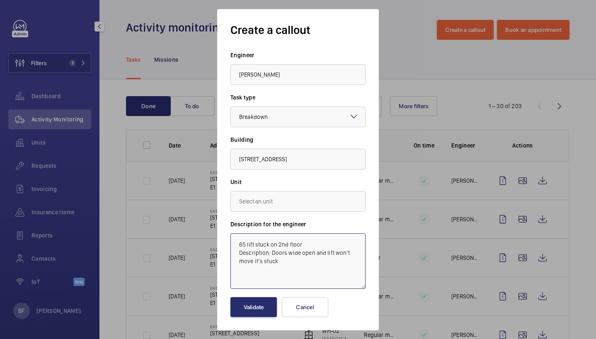
drag, startPoint x: 270, startPoint y: 255, endPoint x: 233, endPoint y: 253, distance: 37.4
click at [233, 253] on textarea "65 lift stuck on 2nd floor Description: Doors wide open and lift won’t move it’…" at bounding box center [298, 261] width 135 height 56
click at [313, 256] on textarea "65 lift stuck on 2nd floor. Doors wide open and the lift won’t move; it’s stuck" at bounding box center [298, 261] width 135 height 56
click at [238, 245] on textarea "65 lift stuck on 2nd floor. Doors wide open and the lift won’t move; it’s stuck." at bounding box center [298, 261] width 135 height 56
paste textarea "Job #349015"
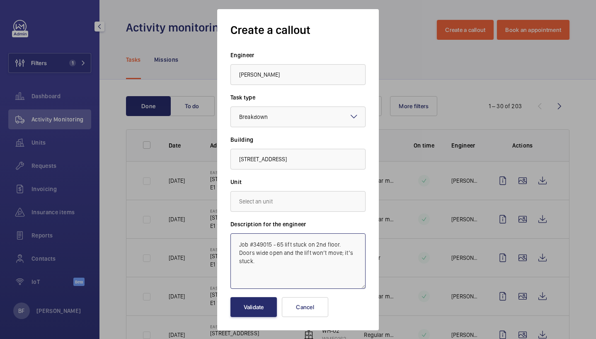
type textarea "Job #349015 - 65 lift stuck on 2nd floor. Doors wide open and the lift won’t mo…"
click at [259, 307] on button "Validate" at bounding box center [254, 307] width 46 height 20
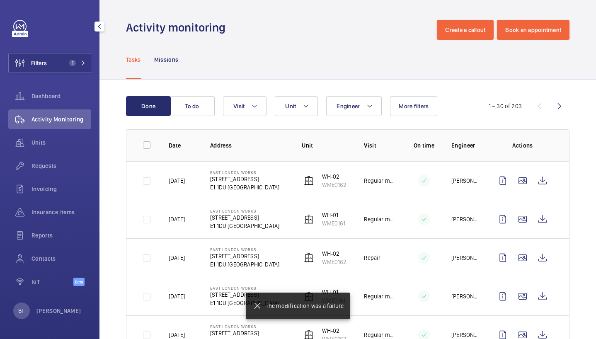
click at [187, 106] on button "To do" at bounding box center [192, 106] width 45 height 20
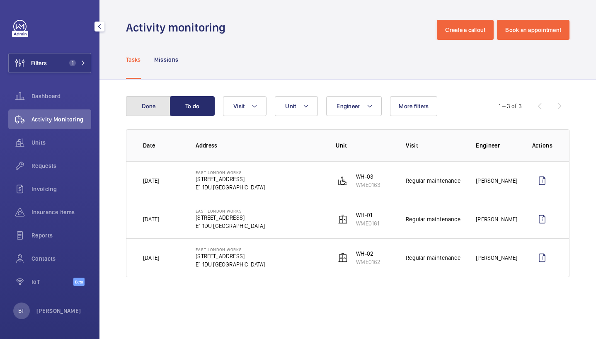
click at [158, 107] on button "Done" at bounding box center [148, 106] width 45 height 20
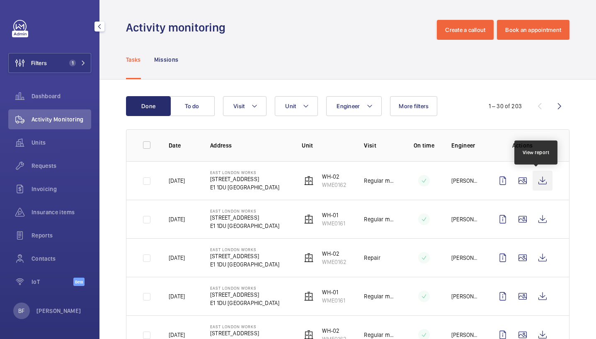
click at [537, 181] on wm-front-icon-button at bounding box center [543, 181] width 20 height 20
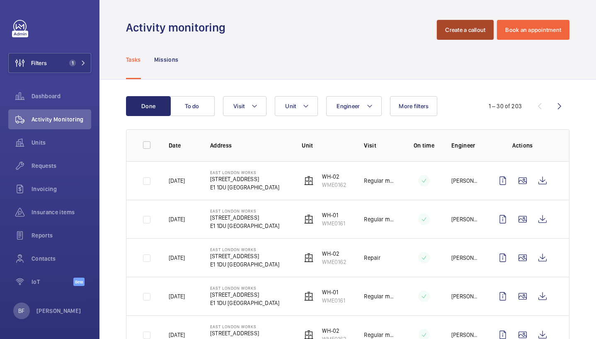
click at [464, 29] on button "Create a callout" at bounding box center [465, 30] width 57 height 20
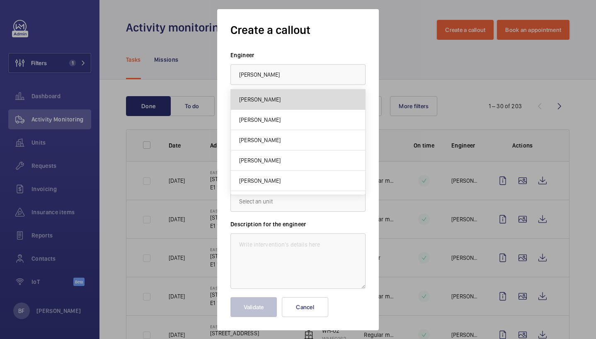
click at [306, 91] on mat-option "[PERSON_NAME]" at bounding box center [298, 100] width 134 height 20
type input "[PERSON_NAME]"
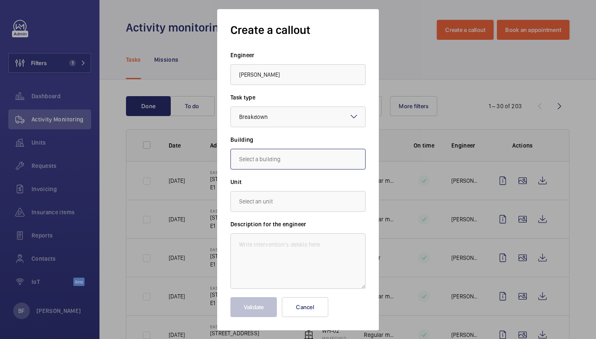
click at [282, 166] on input "text" at bounding box center [298, 159] width 135 height 21
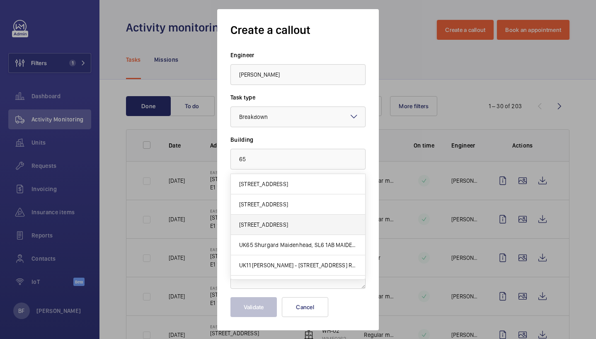
click at [288, 228] on span "65-75 Whitechapel Road, E1 1DU LONDON" at bounding box center [263, 225] width 49 height 8
type input "65-75 Whitechapel Road, E1 1DU LONDON"
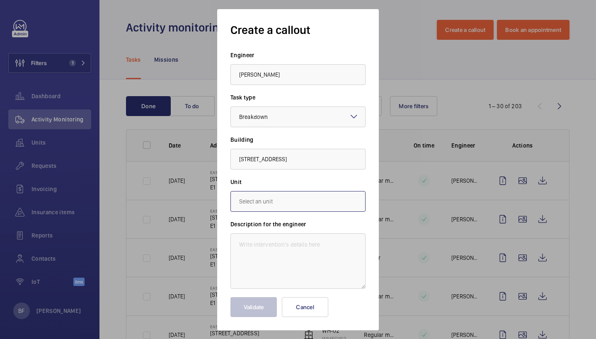
click at [278, 197] on input "text" at bounding box center [298, 201] width 135 height 21
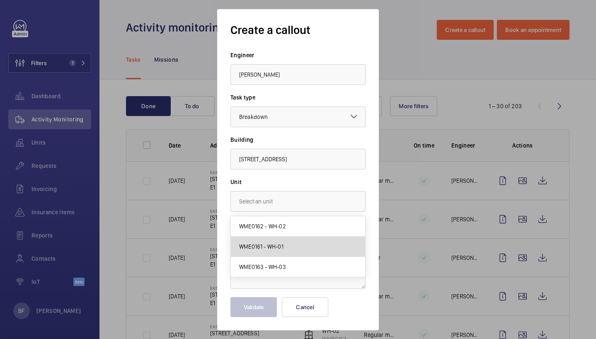
click at [275, 254] on mat-option "WME0161 - WH-01" at bounding box center [298, 247] width 134 height 20
type input "WME0161 - WH-01"
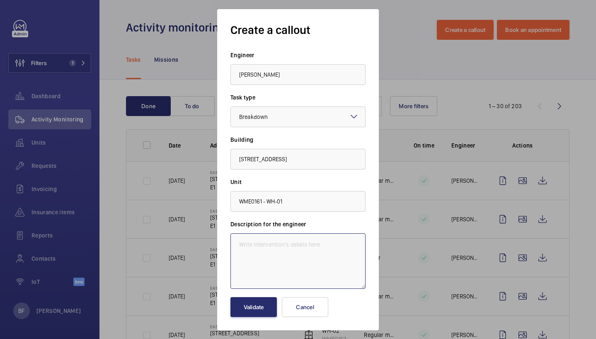
click at [273, 250] on textarea at bounding box center [298, 261] width 135 height 56
type textarea "v"
paste textarea "Job #349015"
paste textarea "65 lift stuck on 2nd floor Description: Doors wide open and lift won’t move it’…"
drag, startPoint x: 270, startPoint y: 253, endPoint x: 252, endPoint y: 253, distance: 18.2
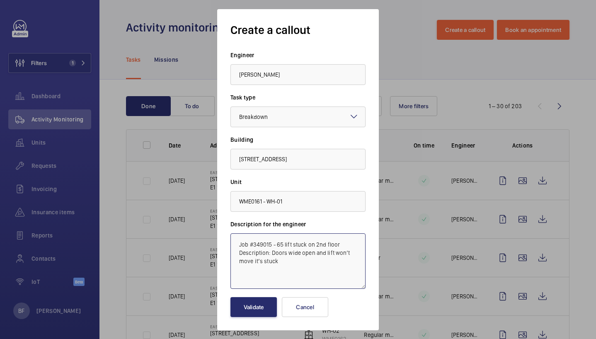
click at [256, 253] on textarea "Job #349015 - 65 lift stuck on 2nd floor Description: Doors wide open and lift …" at bounding box center [298, 261] width 135 height 56
click at [343, 255] on textarea "Job #349015 - 65 lift stuck on 2nd floor. Doors wide open, and lift won’t move;…" at bounding box center [298, 261] width 135 height 56
type textarea "Job #349015 - 65 lift stuck on 2nd floor. Doors wide open, and lift won’t move;…"
click at [245, 309] on button "Validate" at bounding box center [254, 307] width 46 height 20
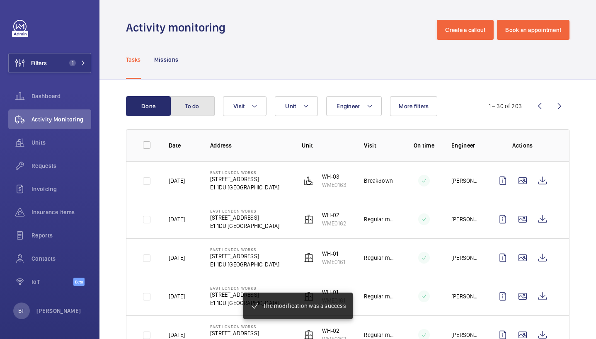
click at [191, 109] on button "To do" at bounding box center [192, 106] width 45 height 20
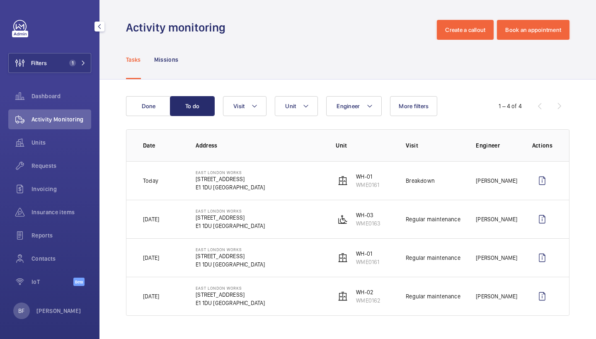
click at [47, 125] on div "Activity Monitoring" at bounding box center [49, 119] width 83 height 20
click at [49, 124] on div "Activity Monitoring" at bounding box center [49, 119] width 83 height 20
click at [44, 116] on span "Activity Monitoring" at bounding box center [62, 119] width 60 height 8
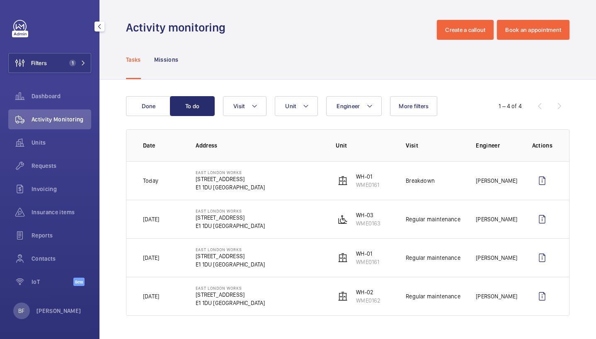
click at [102, 26] on mat-icon "button" at bounding box center [100, 26] width 10 height 7
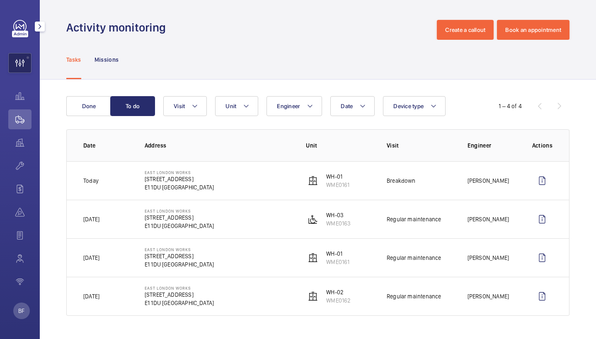
click at [22, 64] on wm-front-icon-button at bounding box center [20, 63] width 22 height 20
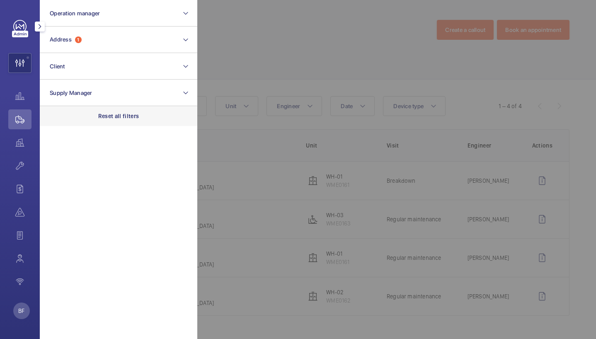
click at [117, 112] on p "Reset all filters" at bounding box center [118, 116] width 41 height 8
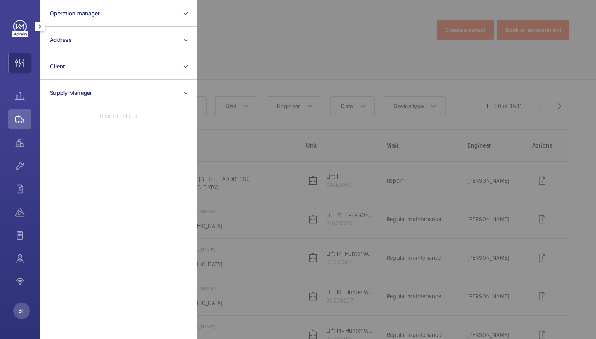
click at [291, 55] on div at bounding box center [495, 169] width 596 height 339
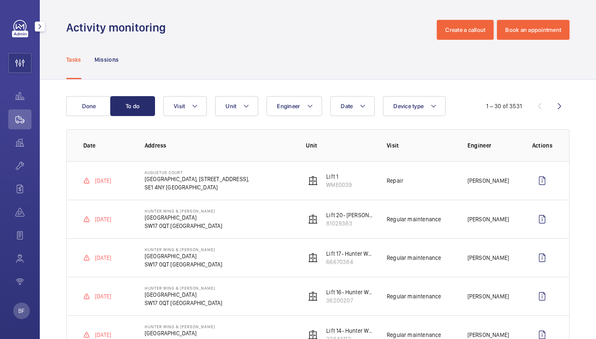
click at [37, 27] on mat-icon "button" at bounding box center [40, 26] width 10 height 7
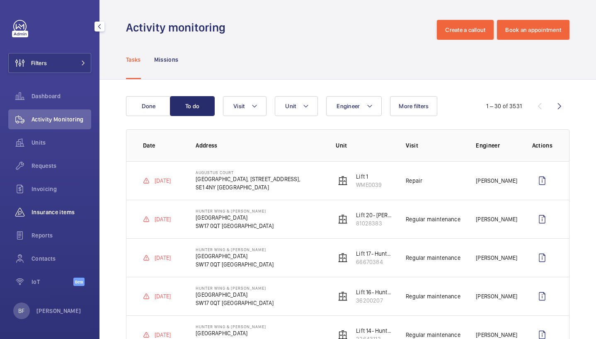
click at [42, 216] on span "Insurance items" at bounding box center [62, 212] width 60 height 8
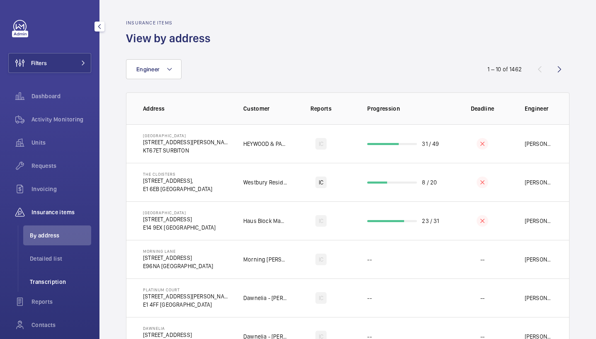
click at [56, 281] on span "Transcription" at bounding box center [60, 282] width 61 height 8
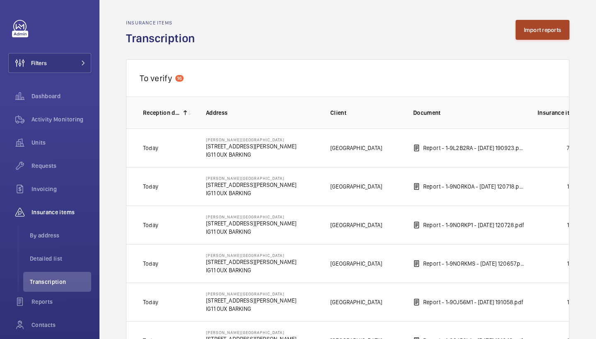
click at [533, 36] on button "Import reports" at bounding box center [543, 30] width 54 height 20
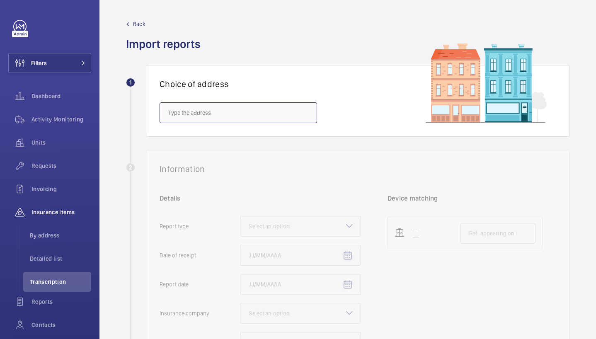
click at [248, 105] on input "text" at bounding box center [239, 112] width 158 height 21
click at [225, 114] on input "text" at bounding box center [239, 112] width 158 height 21
paste input "SE1 7TY"
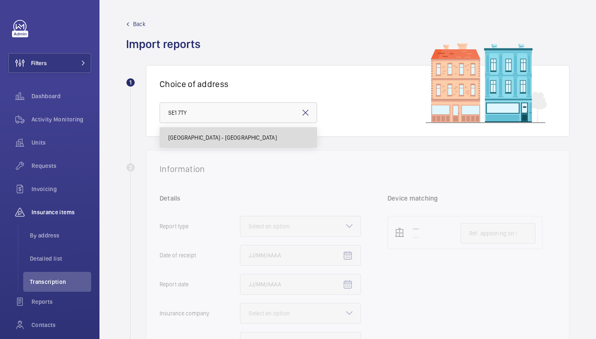
click at [211, 138] on span "Peninsula Heights - Peninsula Heights, LONDON SE1 7TY" at bounding box center [222, 138] width 109 height 8
type input "Peninsula Heights - Peninsula Heights, LONDON SE1 7TY"
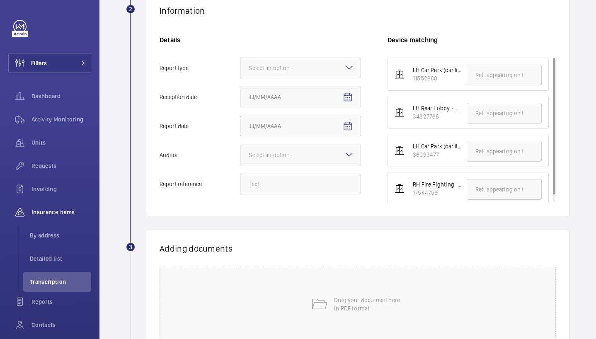
scroll to position [161, 0]
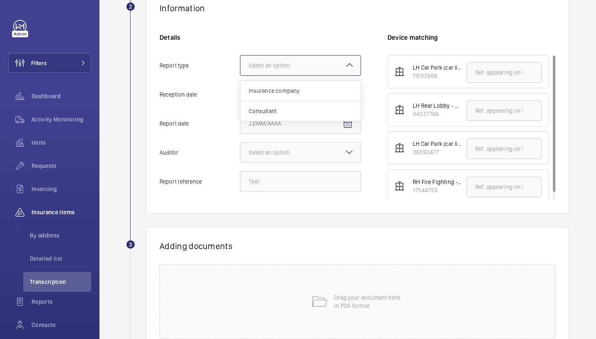
click at [302, 75] on div at bounding box center [300, 66] width 120 height 20
click at [240, 75] on input "Report type Select an option Insurance company Consultant" at bounding box center [240, 66] width 0 height 20
click at [303, 90] on span "Insurance company" at bounding box center [301, 91] width 104 height 8
click at [240, 75] on input "Report type Select an option Insurance company Consultant" at bounding box center [240, 66] width 0 height 20
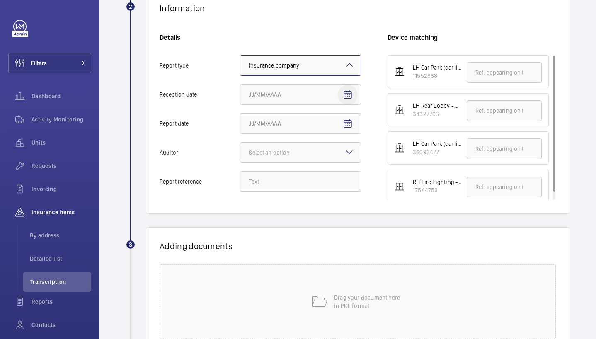
click at [345, 92] on mat-icon "Open calendar" at bounding box center [348, 95] width 10 height 10
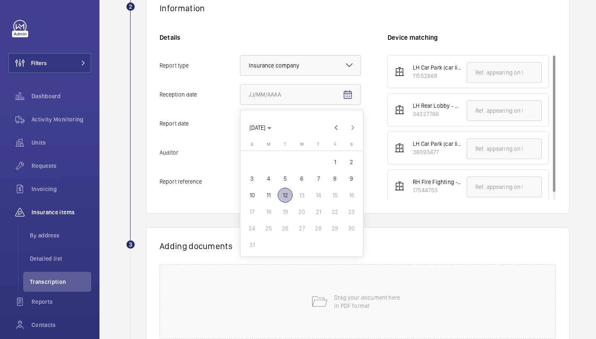
click at [285, 192] on span "12" at bounding box center [285, 195] width 15 height 15
type input "[DATE]"
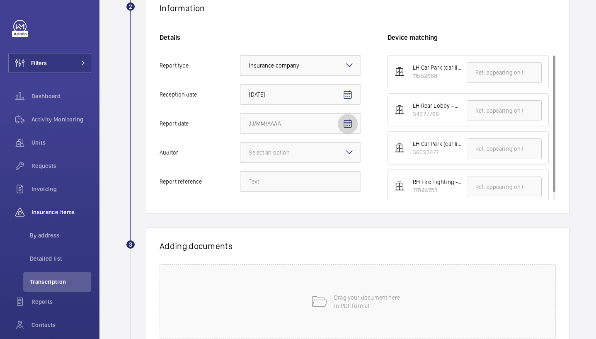
click at [352, 131] on span "Open calendar" at bounding box center [348, 124] width 20 height 20
click at [267, 231] on span "11" at bounding box center [268, 224] width 15 height 15
type input "8/11/2025"
click at [296, 159] on div at bounding box center [300, 153] width 120 height 20
click at [240, 159] on input "Auditor Select an option" at bounding box center [240, 153] width 0 height 20
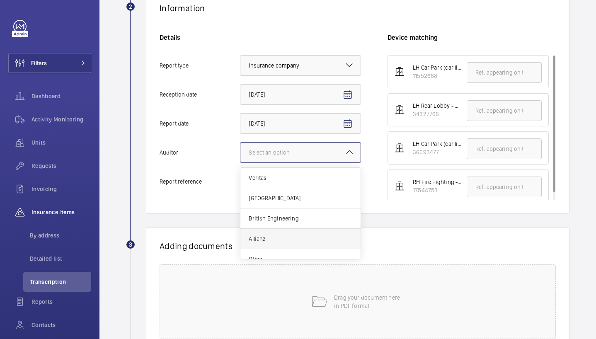
click at [276, 237] on span "Allianz" at bounding box center [301, 239] width 104 height 8
click at [240, 163] on input "Auditor Select an option Veritas Zurich British Engineering Allianz Other" at bounding box center [240, 153] width 0 height 20
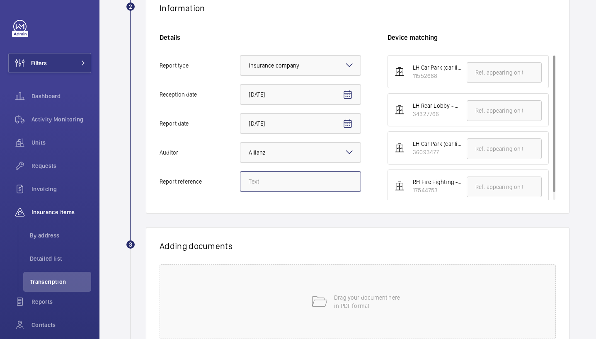
click at [290, 183] on input "Report reference" at bounding box center [300, 181] width 121 height 21
click at [270, 183] on input "Report reference" at bounding box center [300, 181] width 121 height 21
paste input "E46939010563"
type input "E46939010563"
click at [478, 150] on input "text" at bounding box center [504, 148] width 75 height 21
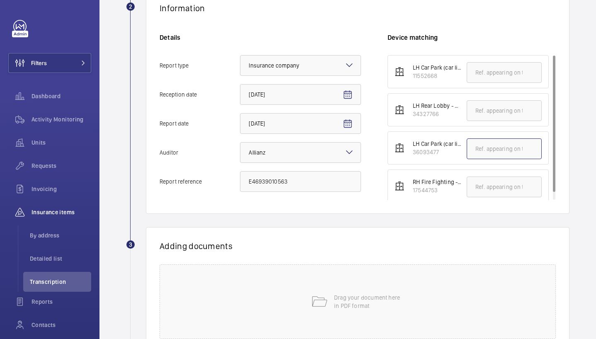
paste input "E46939010563"
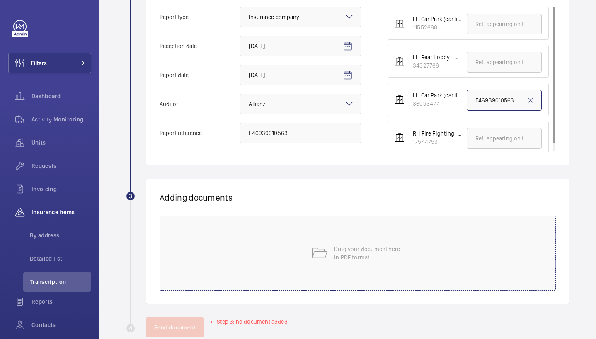
scroll to position [228, 0]
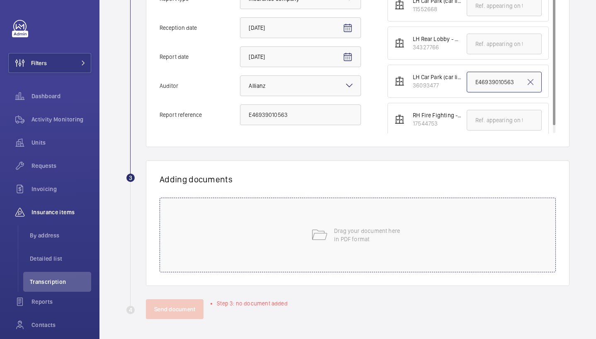
type input "E46939010563"
click at [252, 234] on div "Drag your document here in PDF format" at bounding box center [358, 235] width 396 height 75
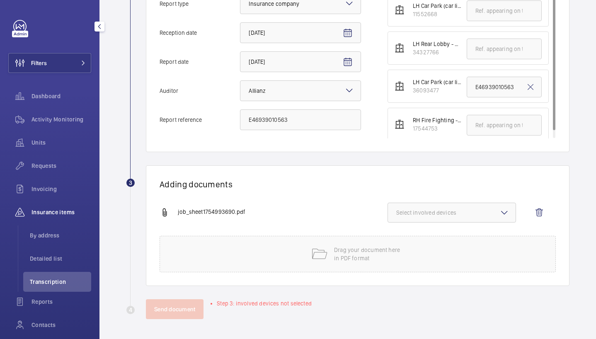
scroll to position [223, 0]
click at [529, 214] on wm-front-icon-button at bounding box center [539, 213] width 20 height 20
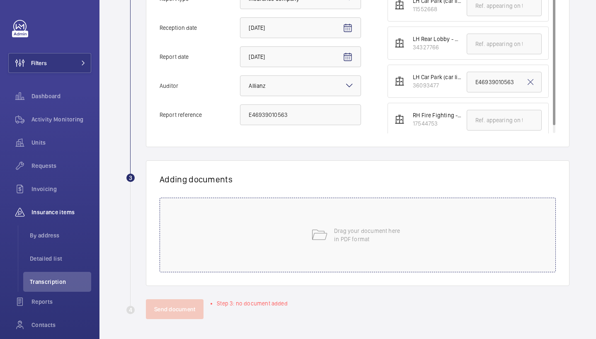
drag, startPoint x: 528, startPoint y: 214, endPoint x: 509, endPoint y: 214, distance: 19.5
click at [522, 214] on div "Drag your document here in PDF format" at bounding box center [358, 235] width 396 height 75
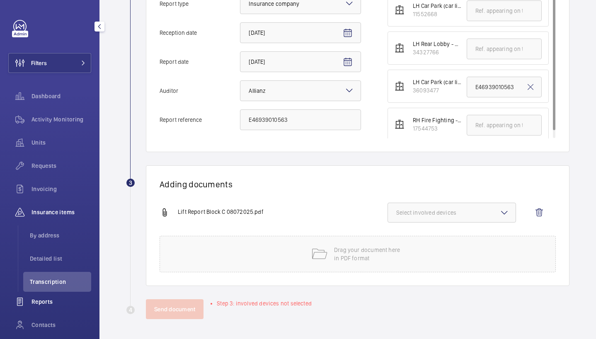
scroll to position [223, 0]
click at [413, 209] on span "Select involved devices" at bounding box center [451, 213] width 111 height 8
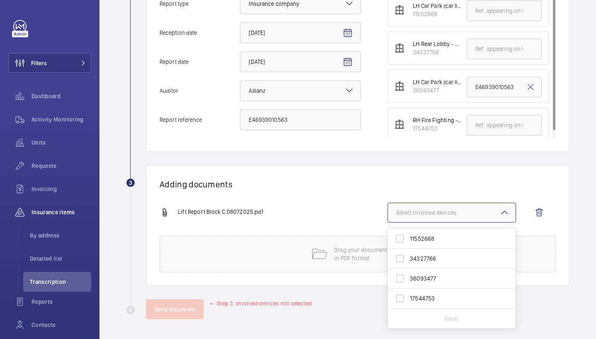
click at [422, 280] on span "36093477" at bounding box center [452, 278] width 85 height 8
click at [408, 280] on input "36093477" at bounding box center [400, 278] width 17 height 17
checkbox input "true"
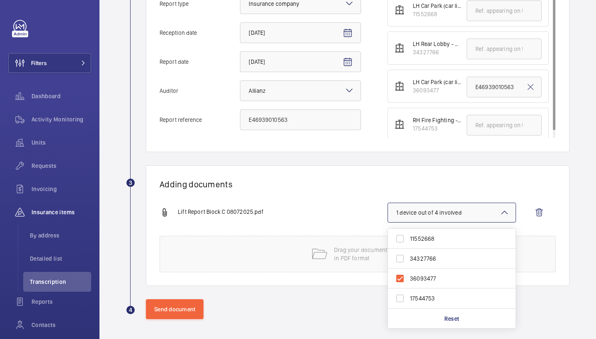
click at [317, 192] on div "Adding documents Lift Report Block C 08072025.pdf 1 device out of 4 involved 11…" at bounding box center [358, 225] width 424 height 121
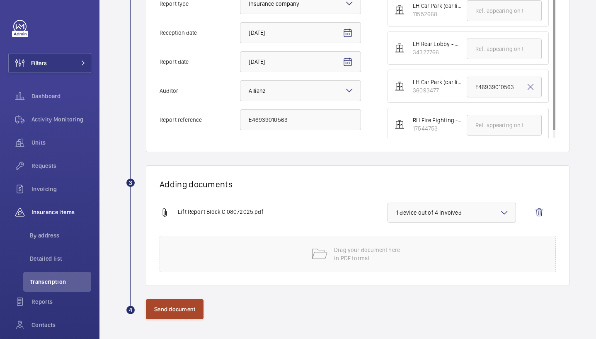
click at [167, 315] on button "Send document" at bounding box center [175, 309] width 58 height 20
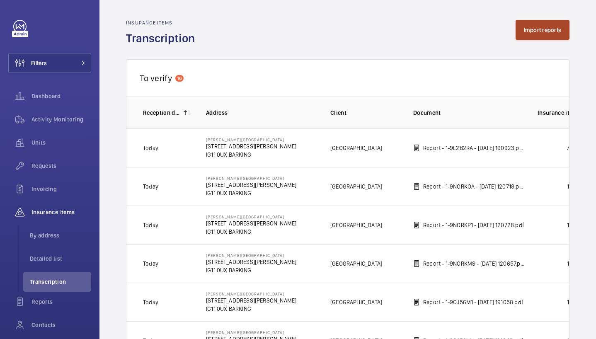
click at [523, 26] on button "Import reports" at bounding box center [543, 30] width 54 height 20
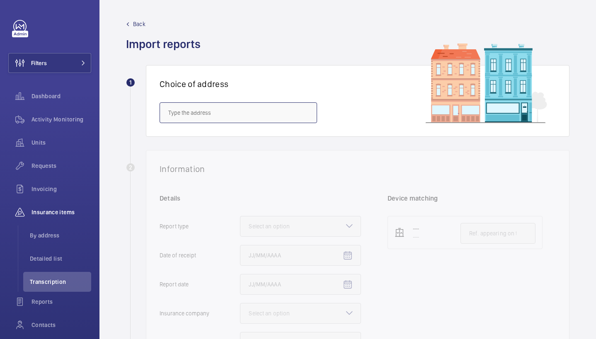
click at [252, 117] on input "text" at bounding box center [239, 112] width 158 height 21
paste input "SE1 7TY"
click at [247, 135] on span "Peninsula Heights - Peninsula Heights, LONDON SE1 7TY" at bounding box center [222, 138] width 109 height 8
type input "Peninsula Heights - Peninsula Heights, LONDON SE1 7TY"
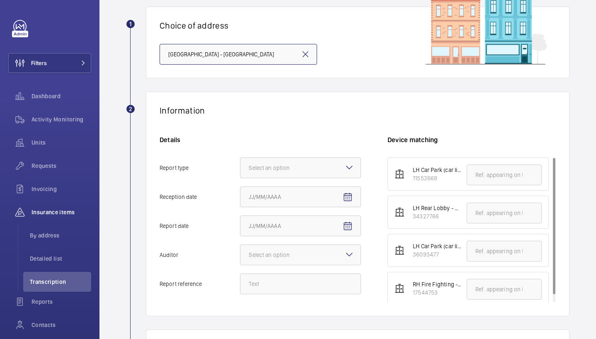
scroll to position [69, 0]
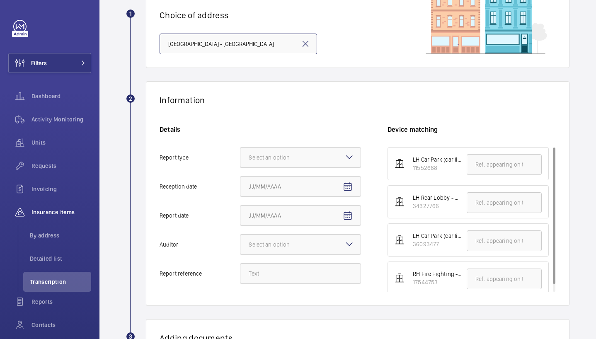
click at [270, 162] on div at bounding box center [300, 158] width 120 height 20
click at [240, 162] on input "Report type Select an option" at bounding box center [240, 158] width 0 height 20
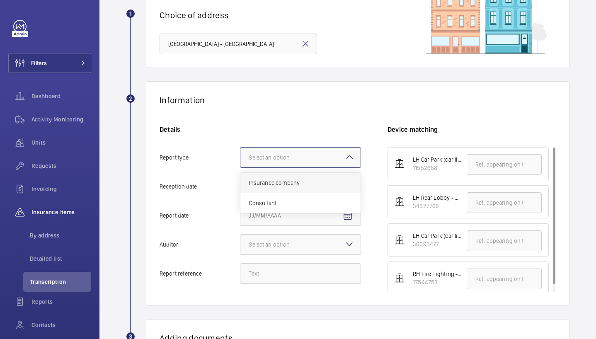
click at [274, 187] on div "Insurance company" at bounding box center [300, 183] width 120 height 20
click at [240, 168] on input "Report type Select an option Insurance company Consultant" at bounding box center [240, 158] width 0 height 20
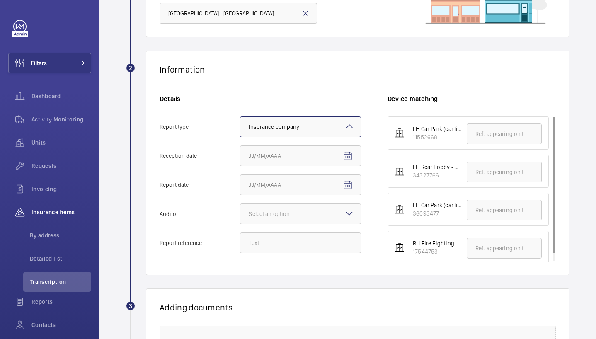
scroll to position [111, 0]
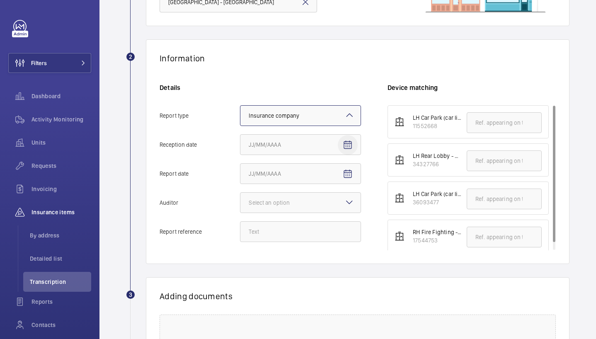
click at [342, 149] on span "Open calendar" at bounding box center [348, 145] width 20 height 20
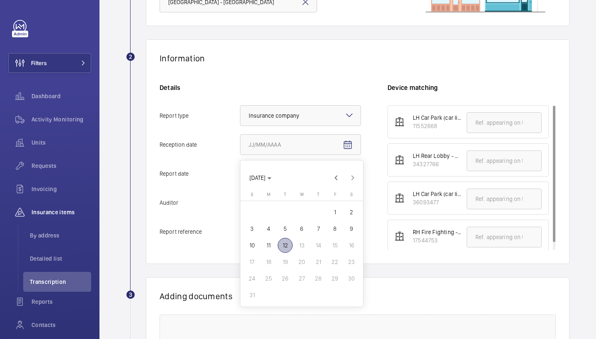
click at [284, 245] on span "12" at bounding box center [285, 245] width 15 height 15
type input "[DATE]"
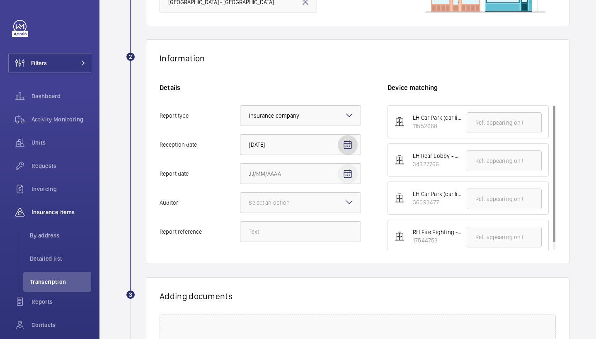
click at [346, 179] on mat-icon "Open calendar" at bounding box center [348, 174] width 10 height 10
click at [271, 271] on span "11" at bounding box center [268, 274] width 15 height 15
type input "8/11/2025"
click at [289, 234] on input "Report reference" at bounding box center [300, 231] width 121 height 21
paste input "E46939010565"
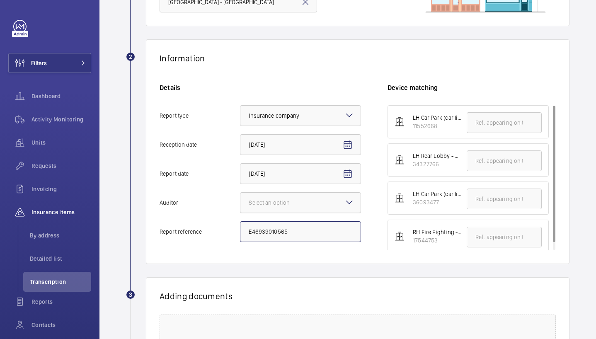
click at [290, 206] on div "Select an option" at bounding box center [280, 203] width 62 height 8
type input "E46939010565"
click at [240, 206] on input "Auditor Select an option" at bounding box center [240, 203] width 0 height 20
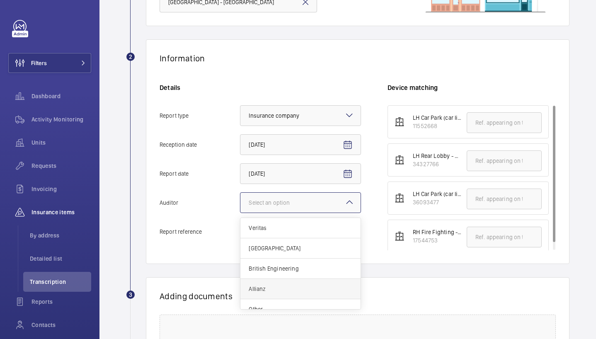
click at [274, 288] on span "Allianz" at bounding box center [301, 289] width 104 height 8
click at [240, 213] on input "Auditor Select an option Veritas Zurich British Engineering Allianz Other" at bounding box center [240, 203] width 0 height 20
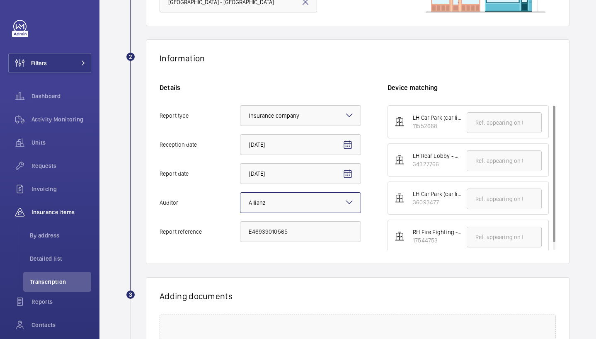
scroll to position [7, 0]
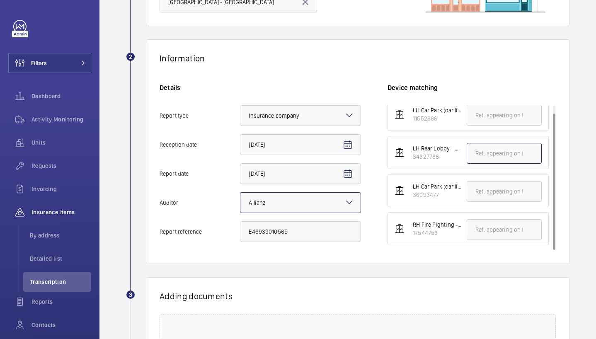
click at [471, 158] on input "text" at bounding box center [504, 153] width 75 height 21
paste input "E46939010565"
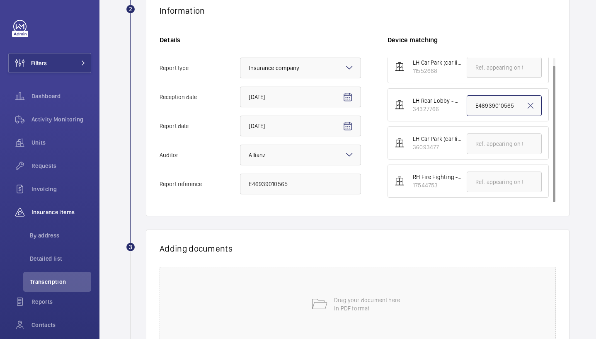
scroll to position [165, 0]
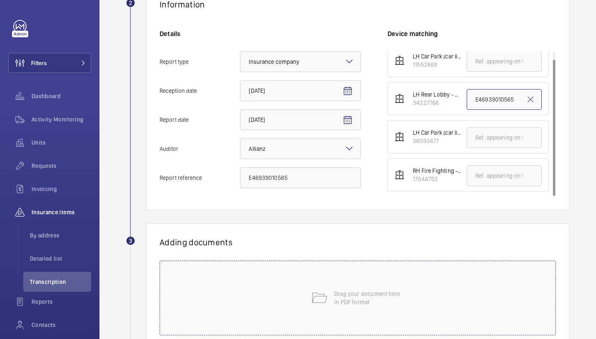
type input "E46939010565"
click at [338, 277] on div "Drag your document here in PDF format" at bounding box center [358, 298] width 396 height 75
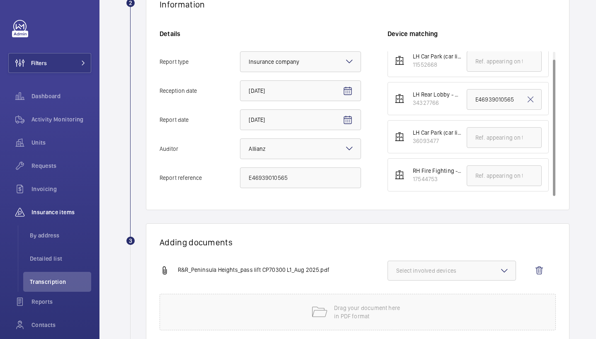
click at [415, 262] on button "Select involved devices" at bounding box center [452, 271] width 129 height 20
click at [422, 319] on span "34327766" at bounding box center [452, 317] width 85 height 8
click at [408, 319] on input "34327766" at bounding box center [400, 316] width 17 height 17
checkbox input "true"
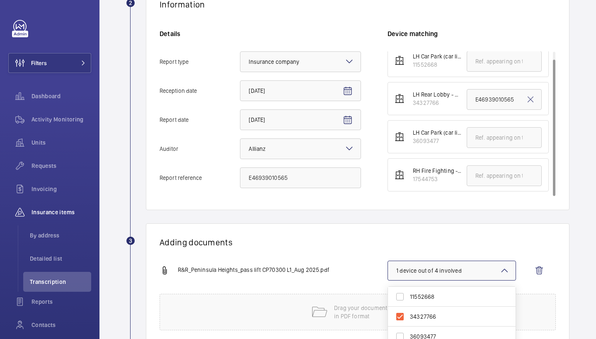
click at [363, 252] on div "Adding documents R&R_Peninsula Heights_pass lift CP70300 L1_Aug 2025.pdf 1 devi…" at bounding box center [358, 283] width 424 height 121
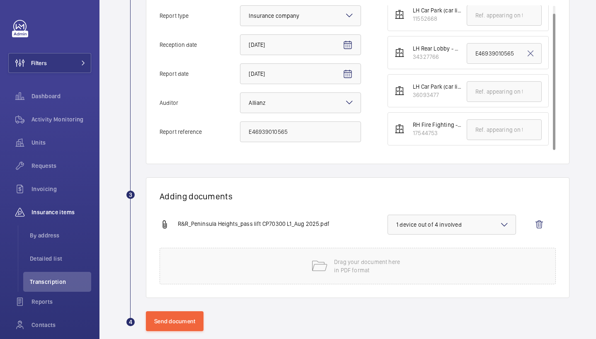
scroll to position [223, 0]
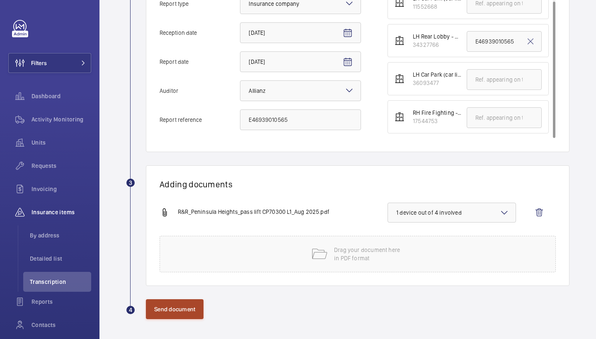
click at [191, 305] on button "Send document" at bounding box center [175, 309] width 58 height 20
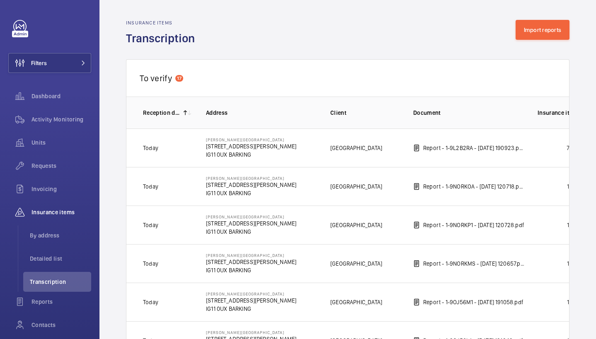
click at [535, 43] on div "Insurance items Transcription Import reports" at bounding box center [348, 33] width 444 height 26
click at [538, 28] on button "Import reports" at bounding box center [543, 30] width 54 height 20
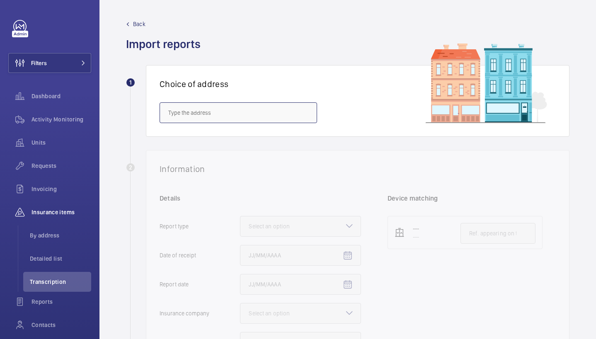
click at [287, 114] on input "text" at bounding box center [239, 112] width 158 height 21
paste input "SE1 7TY"
click at [270, 142] on mat-option "Peninsula Heights - Peninsula Heights, LONDON SE1 7TY" at bounding box center [238, 138] width 157 height 20
type input "Peninsula Heights - Peninsula Heights, LONDON SE1 7TY"
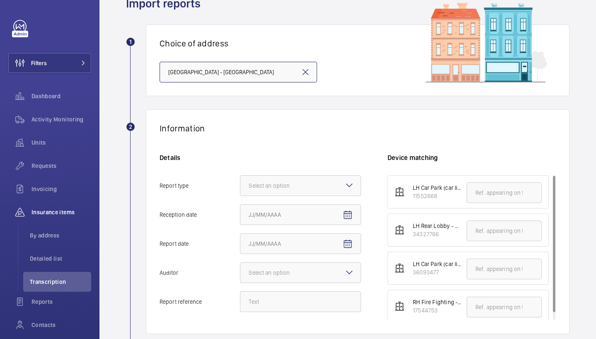
scroll to position [43, 0]
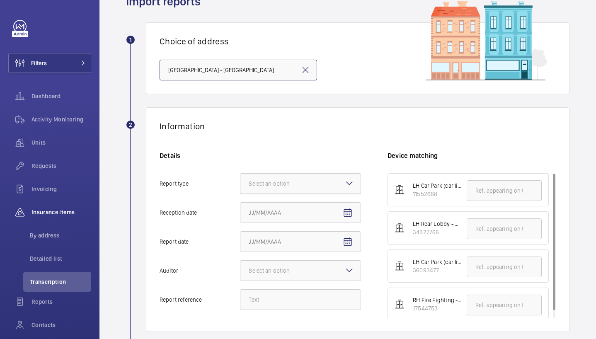
click at [294, 191] on div at bounding box center [300, 184] width 120 height 20
click at [240, 191] on input "Report type Select an option" at bounding box center [240, 184] width 0 height 20
click at [298, 206] on span "Insurance company" at bounding box center [301, 209] width 104 height 8
click at [240, 194] on input "Report type Select an option Insurance company Consultant" at bounding box center [240, 184] width 0 height 20
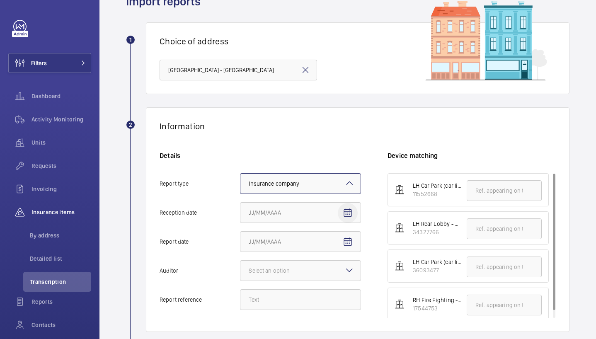
click at [344, 216] on mat-icon "Open calendar" at bounding box center [348, 213] width 10 height 10
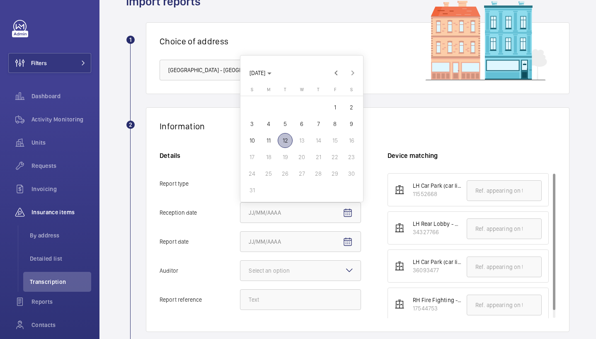
click at [287, 144] on span "12" at bounding box center [285, 140] width 15 height 15
type input "[DATE]"
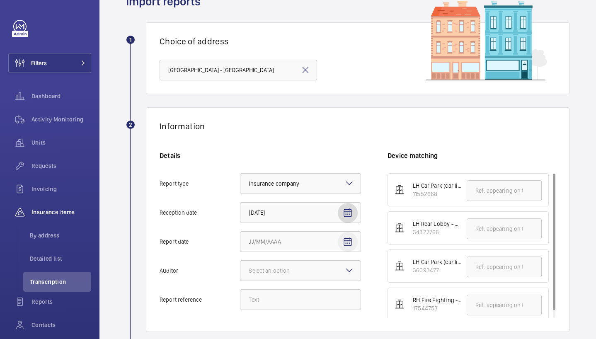
click at [353, 244] on span "Open calendar" at bounding box center [348, 242] width 20 height 20
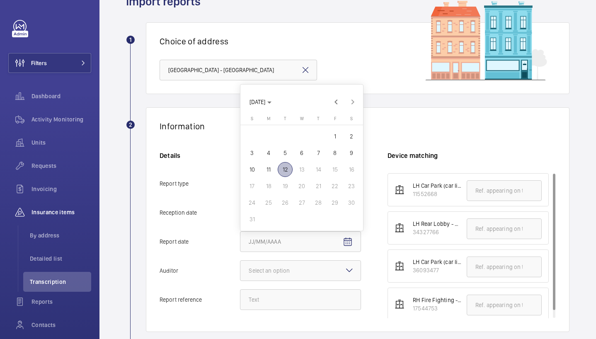
click at [271, 168] on span "11" at bounding box center [268, 169] width 15 height 15
type input "8/11/2025"
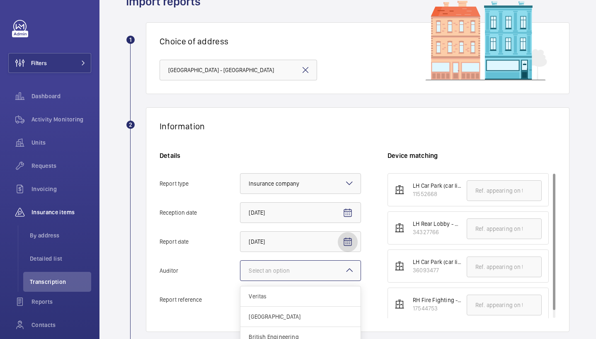
click at [267, 271] on div "Select an option" at bounding box center [280, 271] width 62 height 8
click at [240, 271] on input "Auditor Select an option Veritas Zurich British Engineering Allianz Other" at bounding box center [240, 271] width 0 height 20
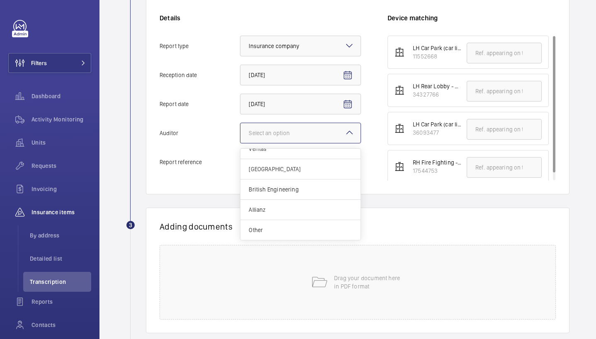
scroll to position [189, 0]
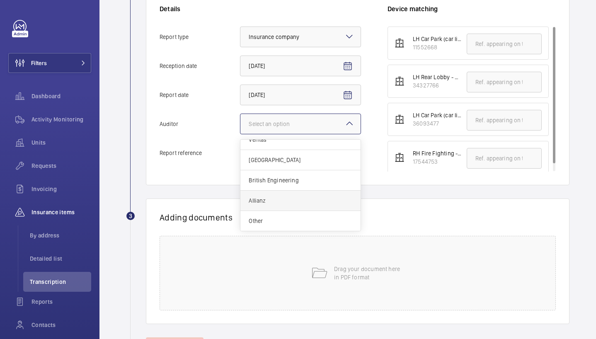
click at [291, 205] on div "Allianz" at bounding box center [300, 201] width 120 height 20
click at [240, 134] on input "Auditor Select an option Veritas Zurich British Engineering Allianz Other" at bounding box center [240, 124] width 0 height 20
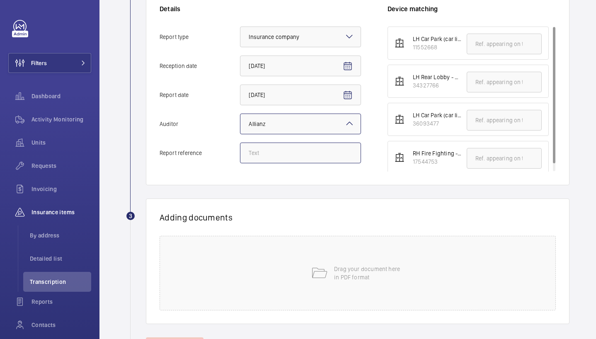
click at [287, 147] on input "Report reference" at bounding box center [300, 153] width 121 height 21
click at [291, 155] on input "Report reference" at bounding box center [300, 153] width 121 height 21
paste input "E46939010564"
type input "E46939010564"
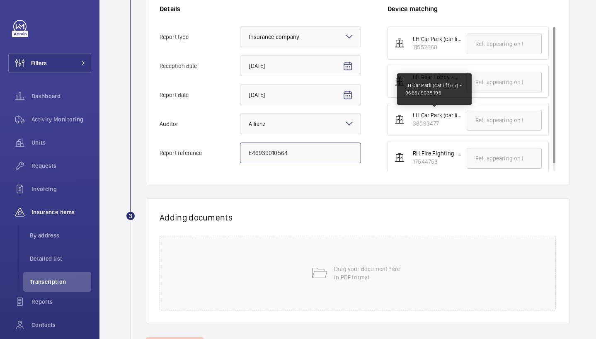
scroll to position [7, 0]
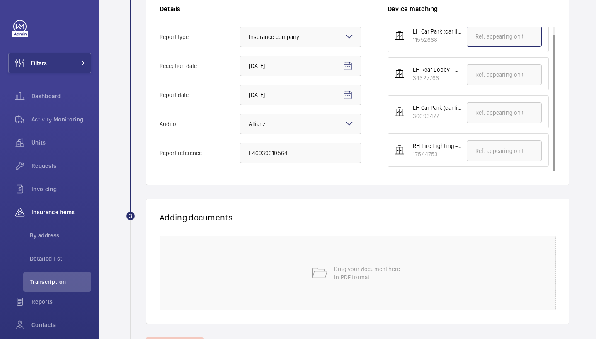
click at [493, 38] on input "text" at bounding box center [504, 36] width 75 height 21
paste input "E46939010564"
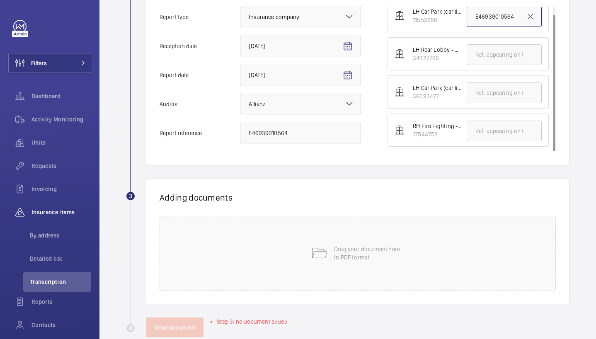
scroll to position [228, 0]
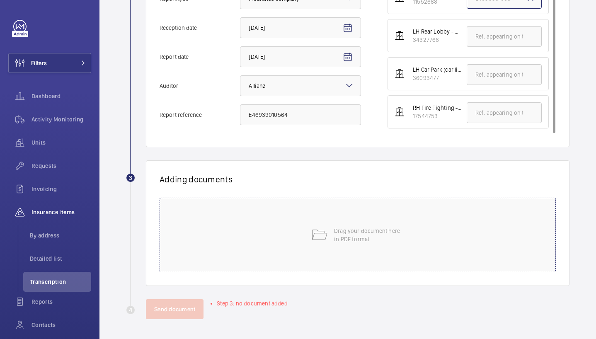
type input "E46939010564"
click at [251, 245] on div "Drag your document here in PDF format" at bounding box center [358, 235] width 396 height 75
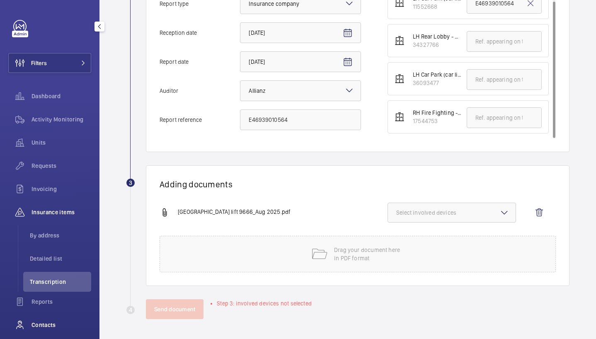
scroll to position [223, 0]
click at [449, 209] on span "Select involved devices" at bounding box center [451, 213] width 111 height 8
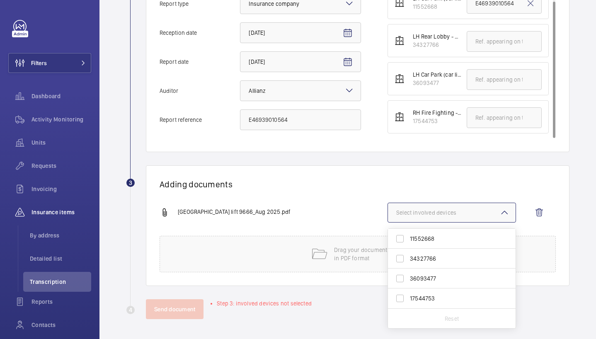
click at [432, 239] on span "11552668" at bounding box center [452, 239] width 85 height 8
click at [408, 239] on input "11552668" at bounding box center [400, 239] width 17 height 17
checkbox input "true"
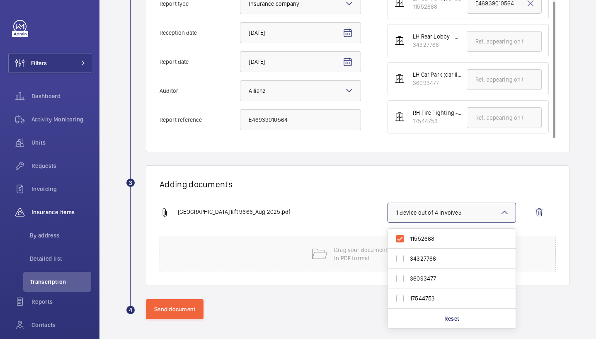
click at [326, 154] on wm-front-report-upload-form "2 Information Details Report type Select an option × Insurance company × Recept…" at bounding box center [348, 123] width 444 height 392
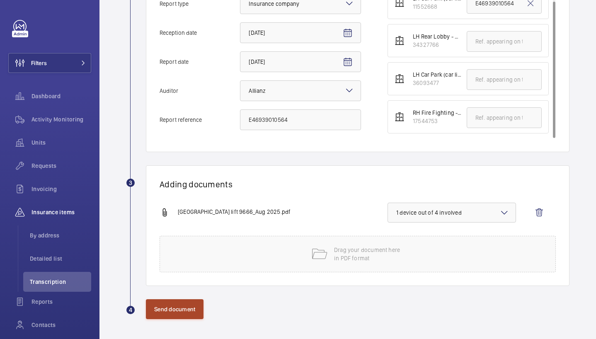
click at [199, 301] on button "Send document" at bounding box center [175, 309] width 58 height 20
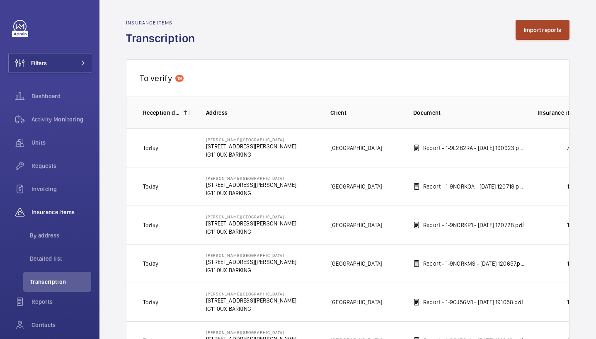
click at [531, 38] on button "Import reports" at bounding box center [543, 30] width 54 height 20
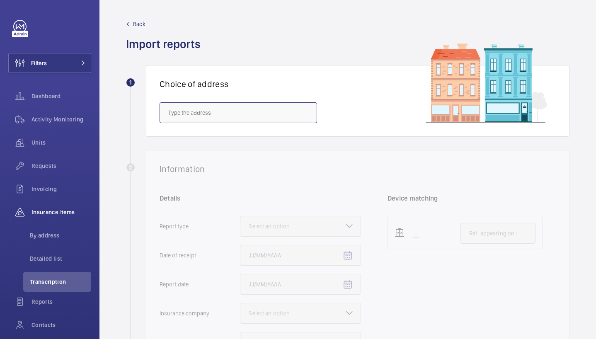
click at [255, 111] on input "text" at bounding box center [239, 112] width 158 height 21
paste input "SE1 7TY"
click at [215, 140] on span "Peninsula Heights - Peninsula Heights, LONDON SE1 7TY" at bounding box center [222, 138] width 109 height 8
type input "Peninsula Heights - Peninsula Heights, LONDON SE1 7TY"
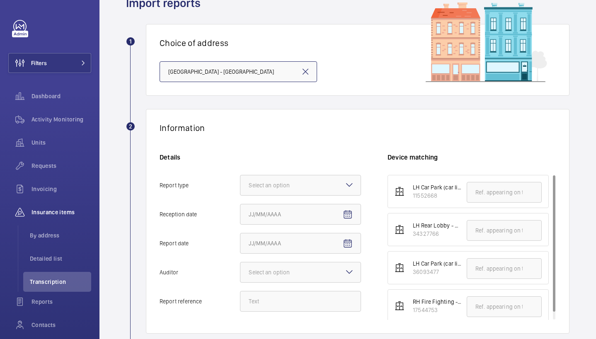
scroll to position [48, 0]
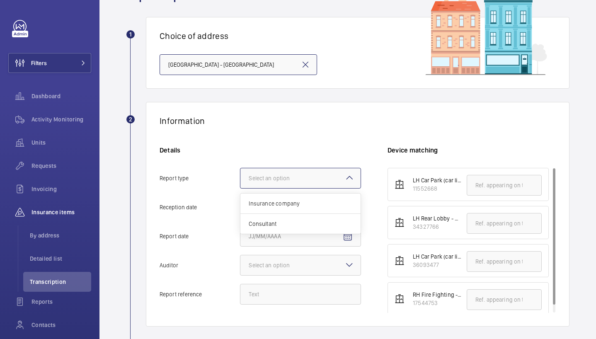
click at [283, 180] on div "Select an option" at bounding box center [280, 178] width 62 height 8
click at [240, 180] on input "Report type Select an option Insurance company Consultant" at bounding box center [240, 178] width 0 height 20
click at [287, 205] on span "Insurance company" at bounding box center [301, 203] width 104 height 8
click at [240, 188] on input "Report type Select an option Insurance company Consultant" at bounding box center [240, 178] width 0 height 20
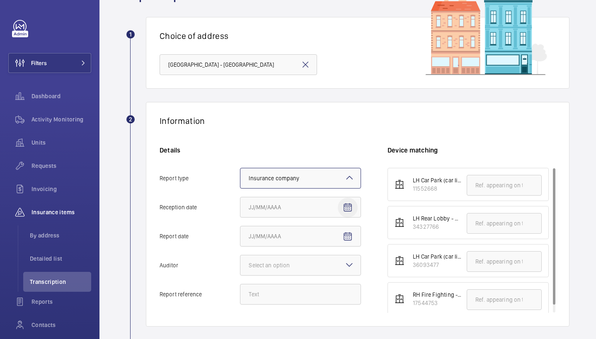
click at [348, 207] on mat-icon "Open calendar" at bounding box center [348, 208] width 10 height 10
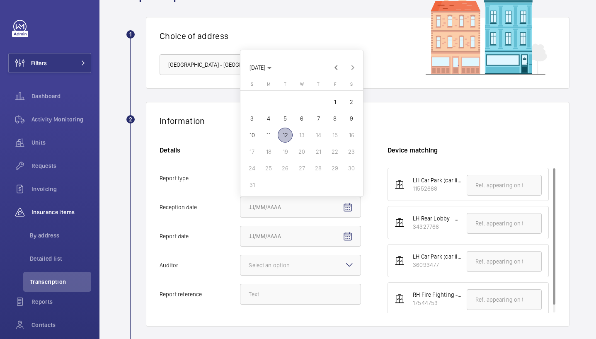
click at [287, 132] on span "12" at bounding box center [285, 135] width 15 height 15
type input "[DATE]"
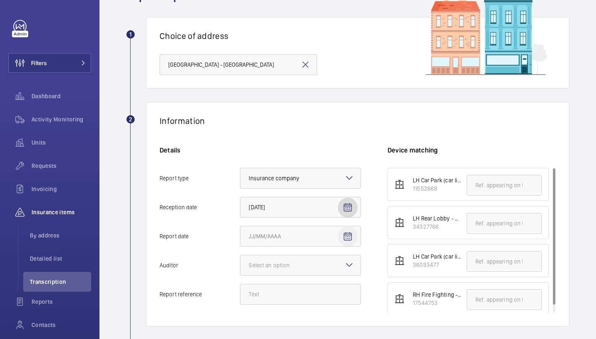
click at [347, 237] on mat-icon "Open calendar" at bounding box center [348, 237] width 10 height 10
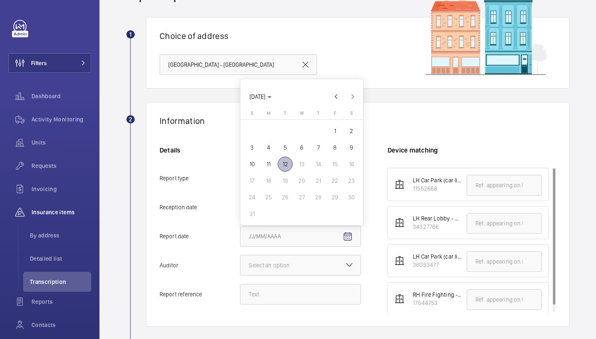
click at [265, 167] on span "11" at bounding box center [268, 164] width 15 height 15
type input "8/11/2025"
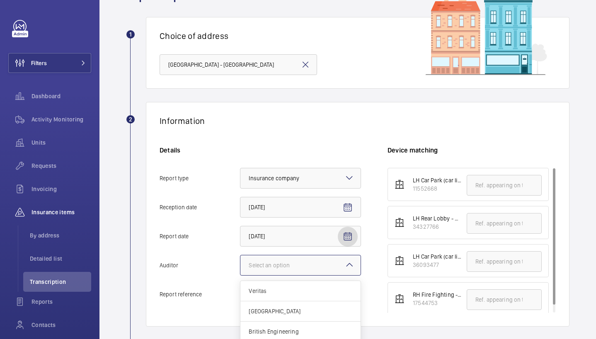
click at [292, 270] on div at bounding box center [300, 265] width 120 height 20
click at [240, 270] on input "Auditor Select an option Veritas Zurich British Engineering Allianz Other" at bounding box center [240, 265] width 0 height 20
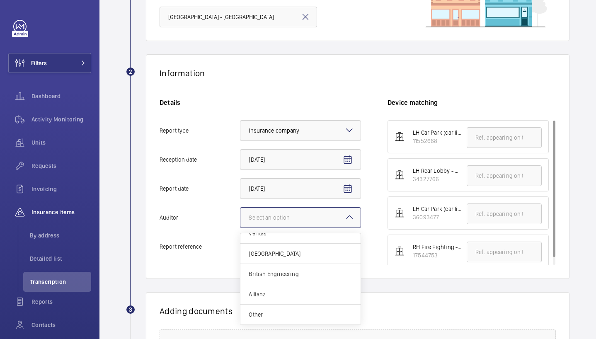
scroll to position [97, 0]
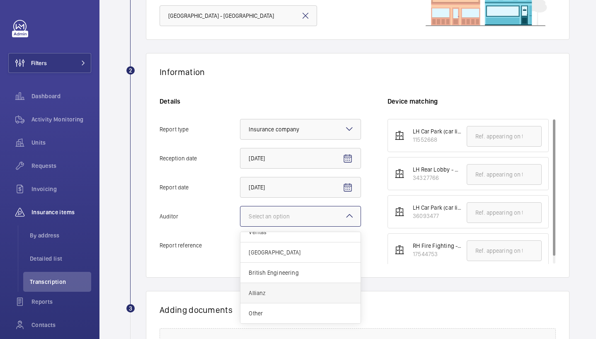
click at [284, 299] on div "Allianz" at bounding box center [300, 293] width 120 height 20
click at [240, 226] on input "Auditor Select an option Veritas Zurich British Engineering Allianz Other" at bounding box center [240, 216] width 0 height 20
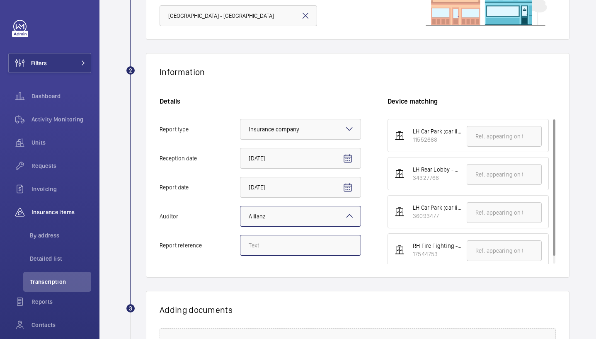
click at [272, 242] on input "Report reference" at bounding box center [300, 245] width 121 height 21
paste input "SE1 7TY"
type input "SE1 7TY"
click at [481, 256] on input "text" at bounding box center [504, 250] width 75 height 21
paste input "SE1 7TY"
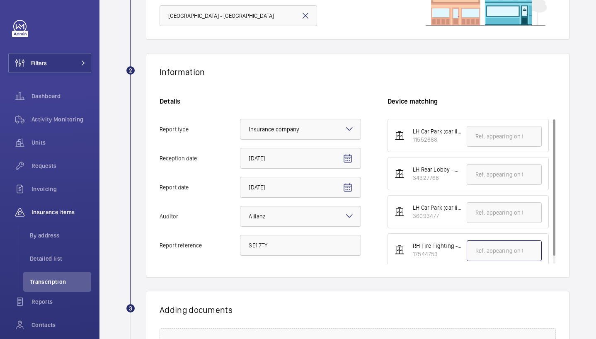
type input "SE1 7TY"
click at [481, 255] on input "SE1 7TY" at bounding box center [504, 250] width 75 height 21
click at [274, 249] on input "SE1 7TY" at bounding box center [300, 245] width 121 height 21
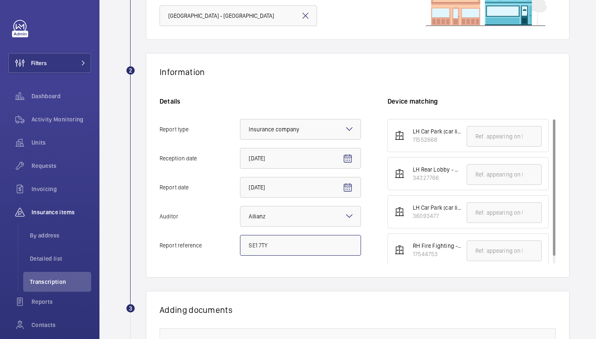
click at [274, 249] on input "SE1 7TY" at bounding box center [300, 245] width 121 height 21
paste input "E46939010566"
type input "E46939010566"
click at [486, 254] on input "text" at bounding box center [504, 250] width 75 height 21
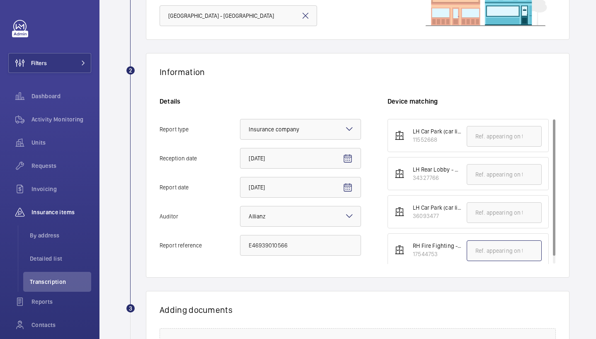
paste input "E46939010566"
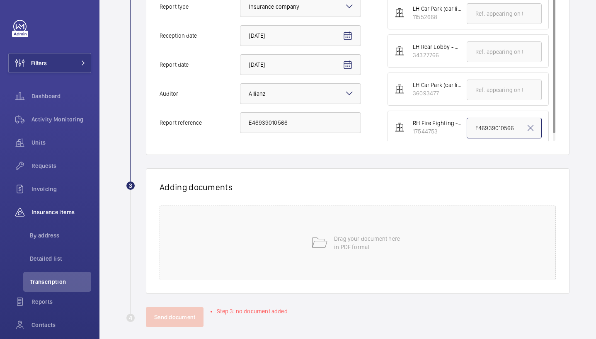
scroll to position [228, 0]
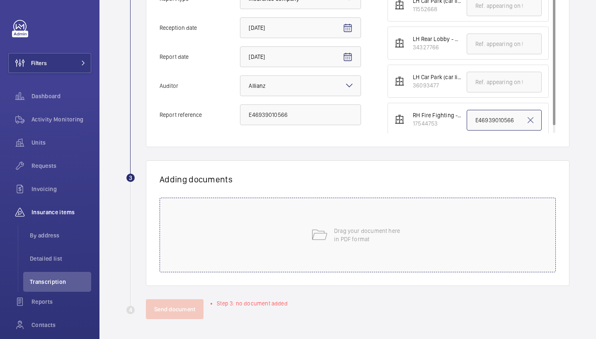
type input "E46939010566"
click at [271, 237] on div "Drag your document here in PDF format" at bounding box center [358, 235] width 396 height 75
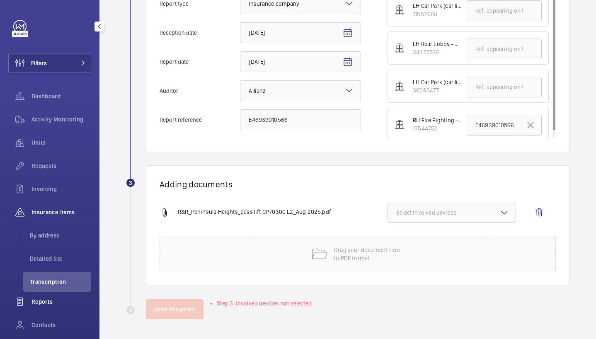
scroll to position [223, 0]
click at [420, 221] on button "Select involved devices" at bounding box center [452, 213] width 129 height 20
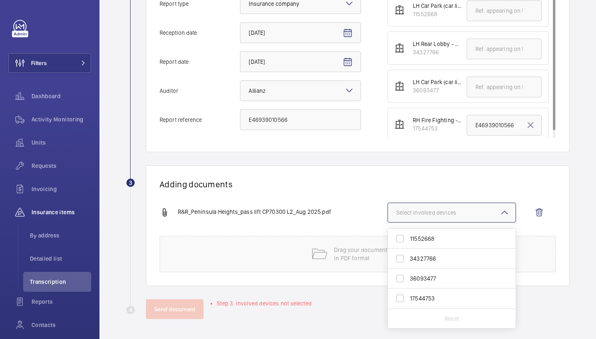
click at [421, 306] on label "17544753" at bounding box center [445, 299] width 115 height 20
click at [408, 306] on input "17544753" at bounding box center [400, 298] width 17 height 17
checkbox input "true"
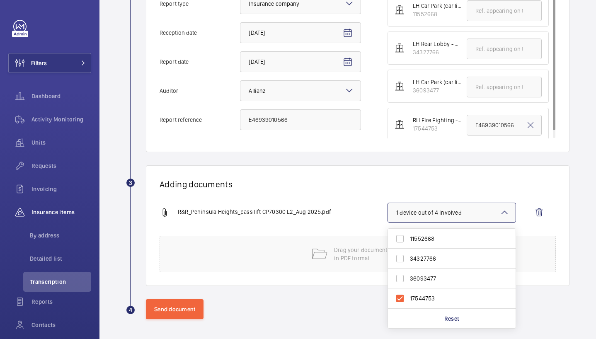
click at [338, 204] on div "R&R_Peninsula Heights_pass lift CP70300 L2_Aug 2025.pdf 1 device out of 4 invol…" at bounding box center [355, 219] width 390 height 33
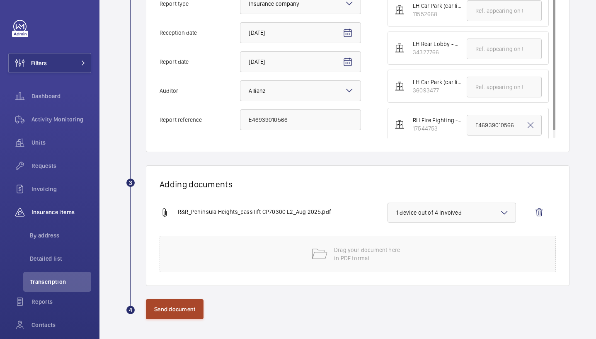
click at [196, 307] on button "Send document" at bounding box center [175, 309] width 58 height 20
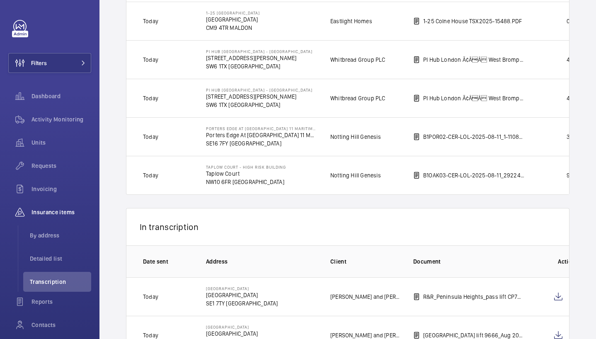
scroll to position [839, 0]
